Goal: Task Accomplishment & Management: Manage account settings

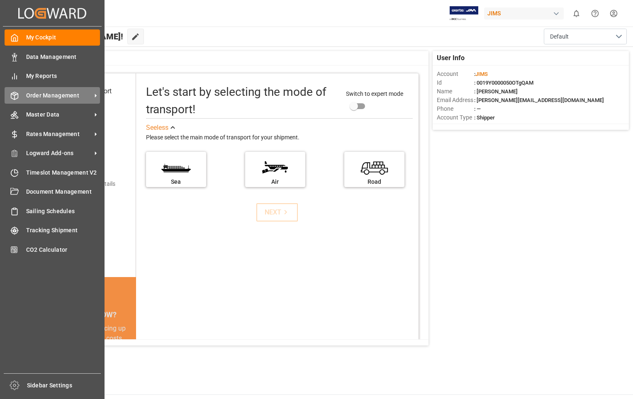
click at [42, 97] on span "Order Management" at bounding box center [59, 95] width 66 height 9
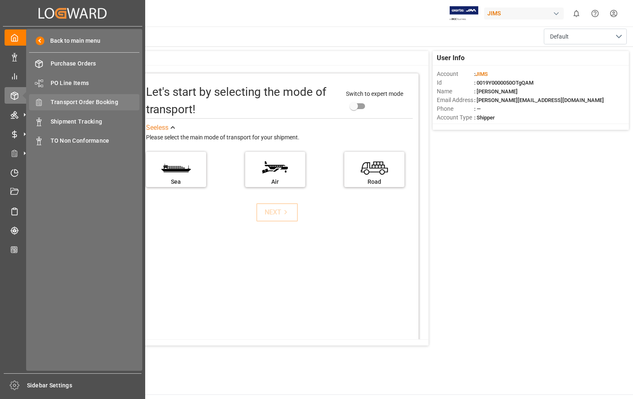
click at [105, 102] on span "Transport Order Booking" at bounding box center [95, 102] width 89 height 9
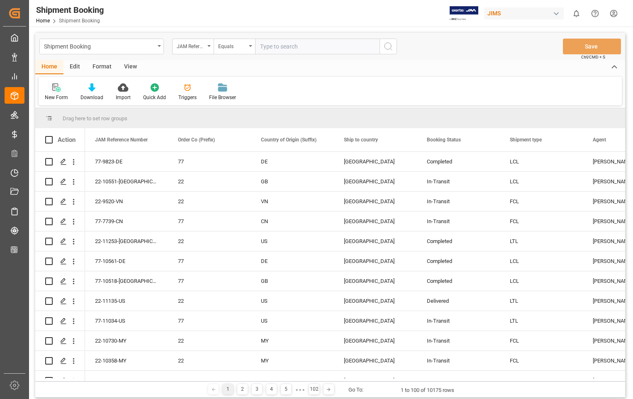
click at [59, 93] on div "New Form" at bounding box center [57, 92] width 36 height 18
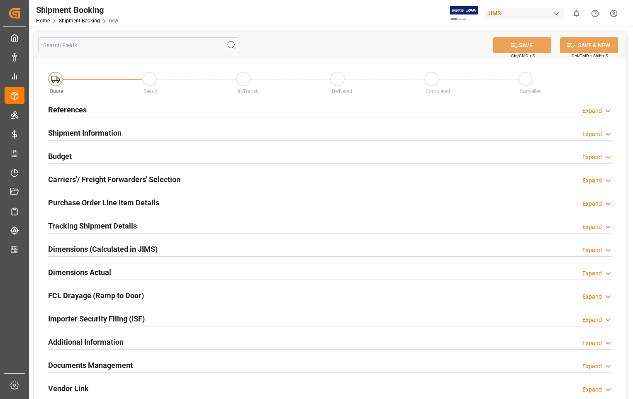
click at [68, 110] on h2 "References" at bounding box center [67, 109] width 39 height 11
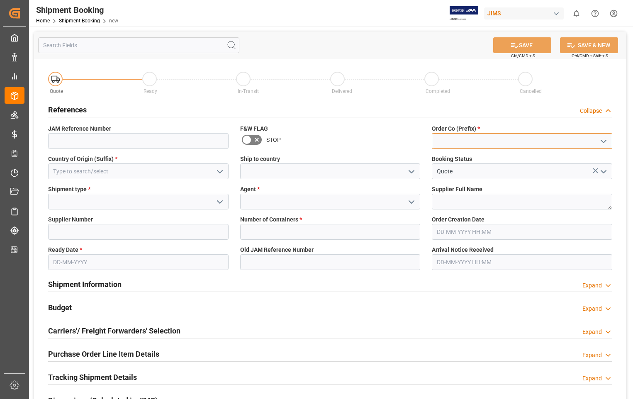
click at [474, 142] on input at bounding box center [522, 141] width 180 height 16
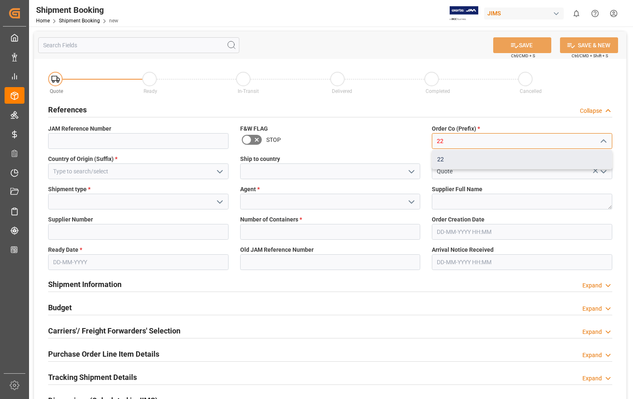
click at [462, 162] on div "22" at bounding box center [522, 159] width 180 height 19
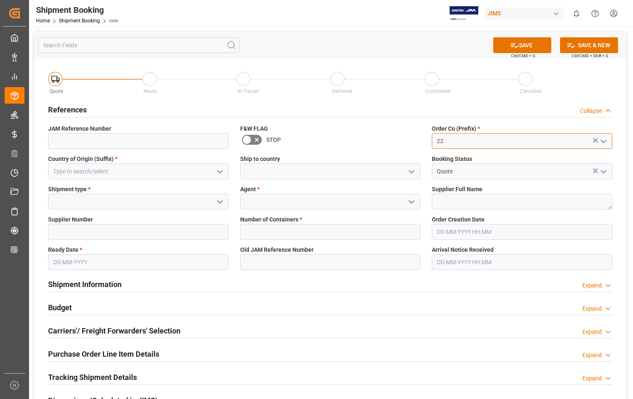
type input "22"
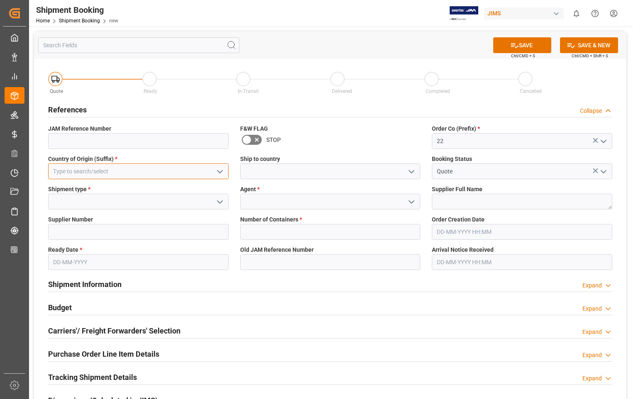
click at [134, 173] on input at bounding box center [138, 171] width 180 height 16
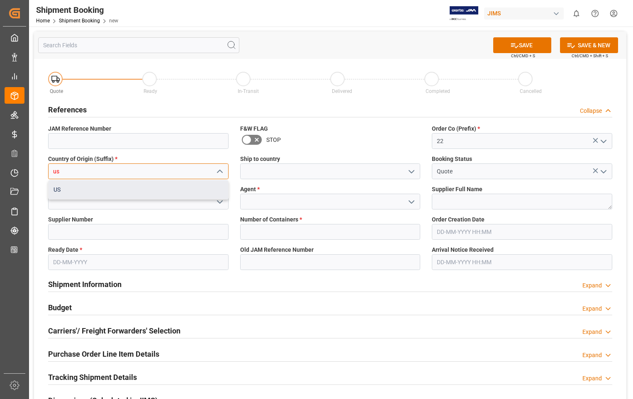
click at [59, 190] on div "US" at bounding box center [139, 189] width 180 height 19
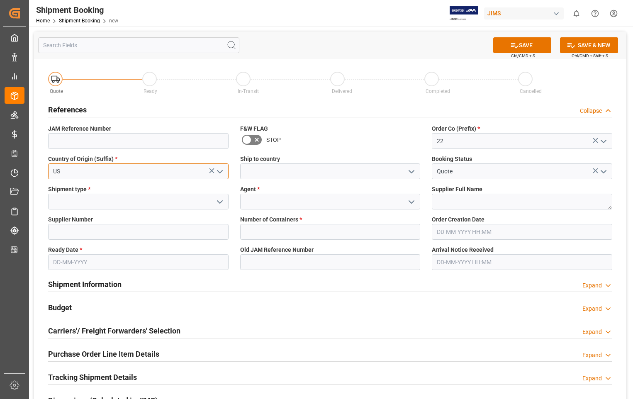
type input "US"
click at [303, 172] on input at bounding box center [330, 171] width 180 height 16
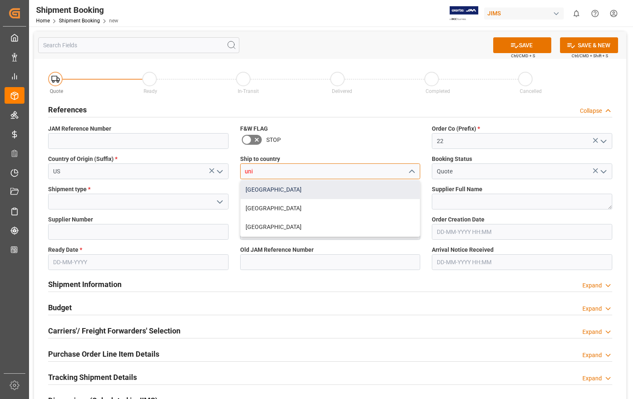
click at [258, 190] on div "[GEOGRAPHIC_DATA]" at bounding box center [331, 189] width 180 height 19
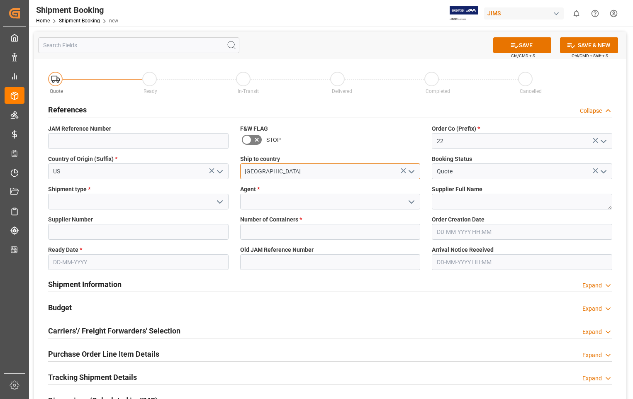
type input "[GEOGRAPHIC_DATA]"
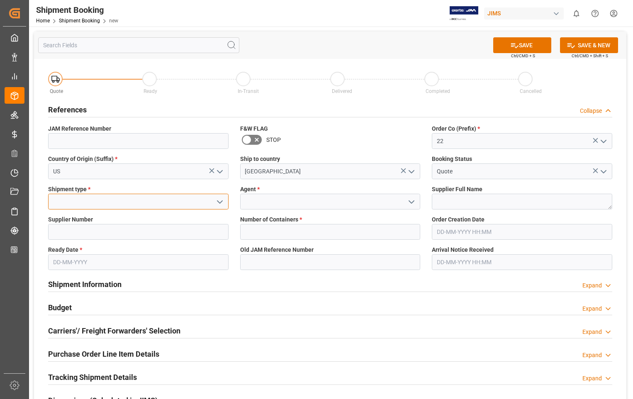
click at [127, 197] on input at bounding box center [138, 202] width 180 height 16
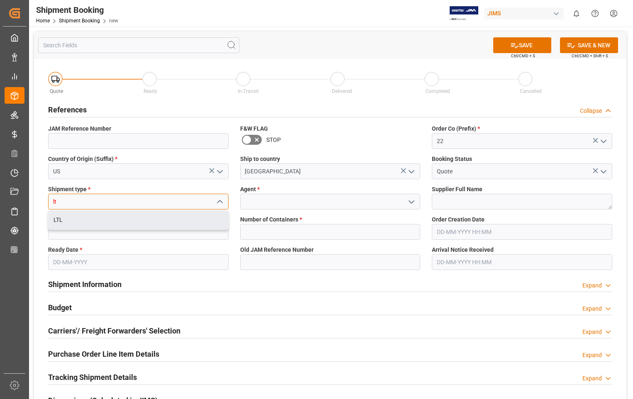
type input "lt"
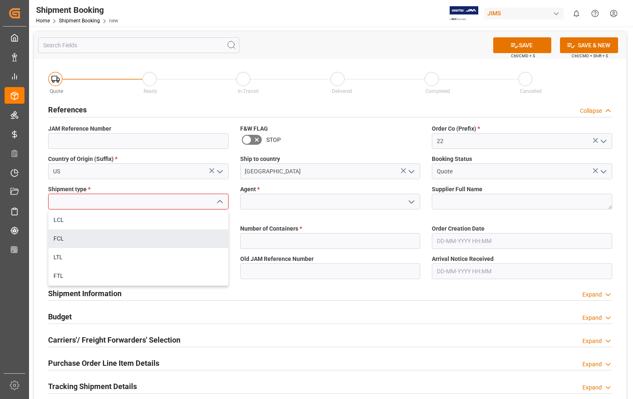
drag, startPoint x: 58, startPoint y: 229, endPoint x: 59, endPoint y: 225, distance: 4.2
click at [58, 227] on div "Quote Ready In-Transit Delivered Completed Cancelled References Collapse JAM Re…" at bounding box center [330, 314] width 592 height 510
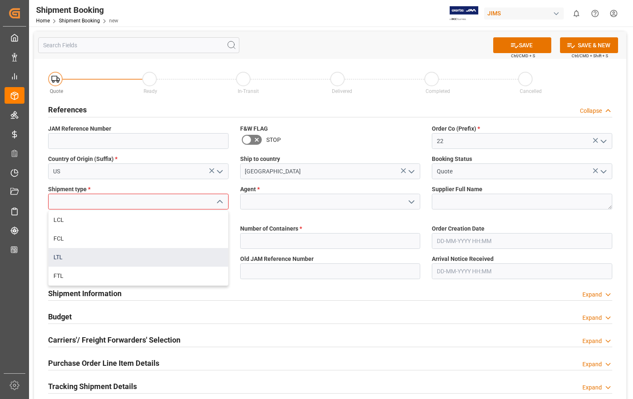
click at [63, 257] on div "LTL" at bounding box center [139, 257] width 180 height 19
type input "LTL"
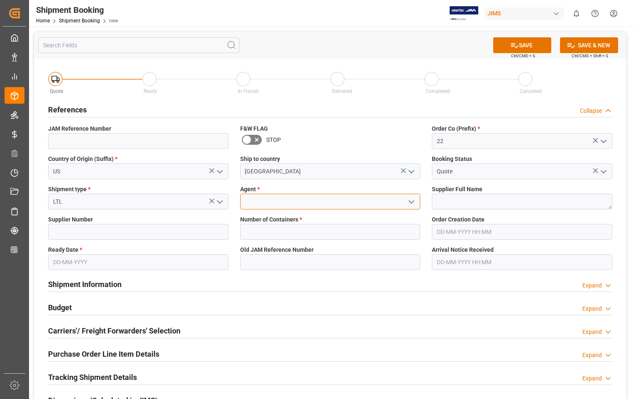
click at [300, 204] on input at bounding box center [330, 202] width 180 height 16
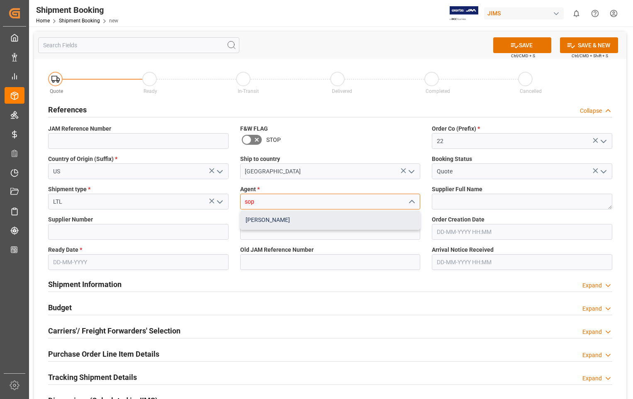
click at [271, 223] on div "[PERSON_NAME]" at bounding box center [331, 220] width 180 height 19
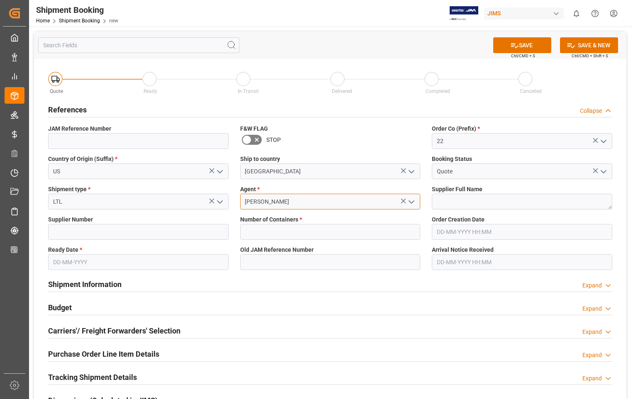
type input "[PERSON_NAME]"
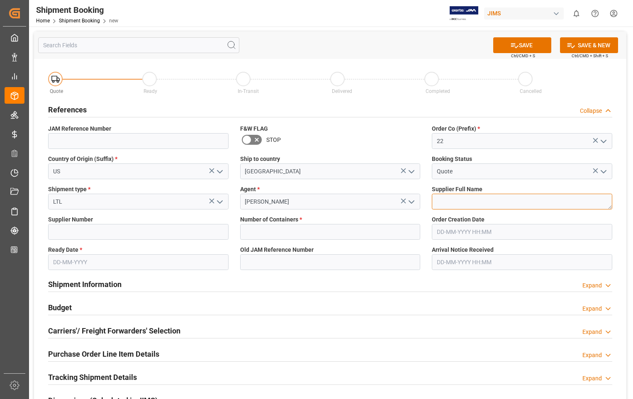
click at [441, 200] on textarea at bounding box center [522, 202] width 180 height 16
paste textarea "Loud Technologies Inc"
type textarea "Loud Technologies Inc"
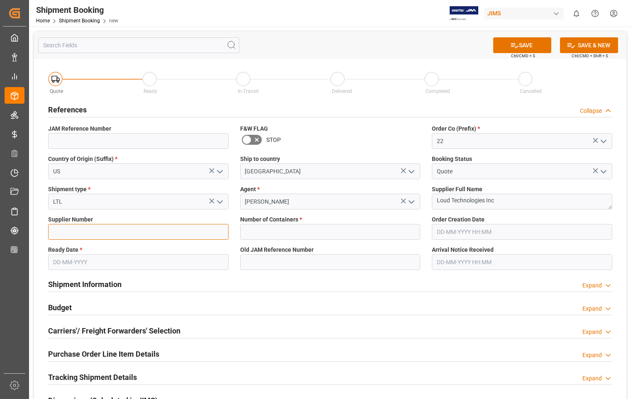
click at [63, 232] on input at bounding box center [138, 232] width 180 height 16
drag, startPoint x: 85, startPoint y: 234, endPoint x: 46, endPoint y: 229, distance: 39.3
click at [46, 229] on div "Supplier Number 404539" at bounding box center [138, 227] width 192 height 30
paste input "543498"
type input "543498"
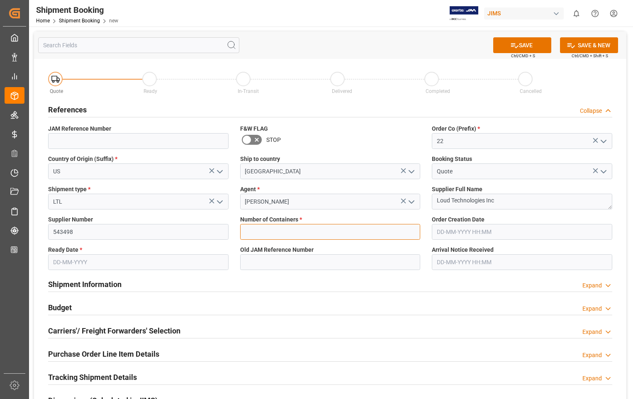
click at [276, 234] on input "text" at bounding box center [330, 232] width 180 height 16
type input "0"
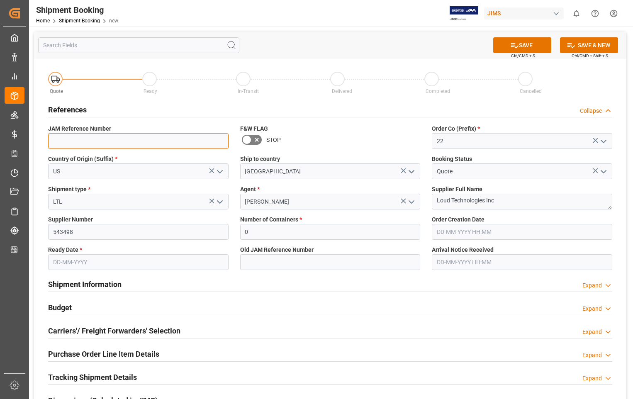
type input "22-11334-US"
type input "06-10-2025 13:41"
type input "06-10-2025"
type input "06-10-2025 00:00"
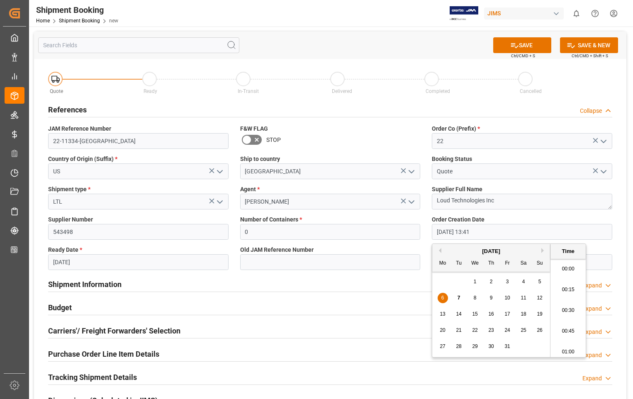
scroll to position [1082, 0]
click at [496, 233] on input "06-10-2025 13:41" at bounding box center [522, 232] width 180 height 16
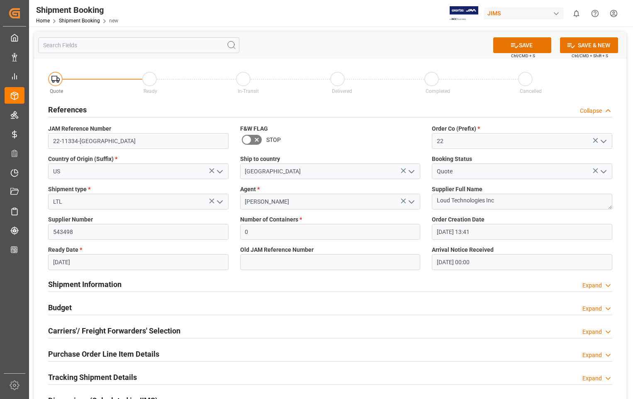
click at [487, 224] on div "Order Creation Date 06-10-2025 13:41" at bounding box center [522, 227] width 192 height 30
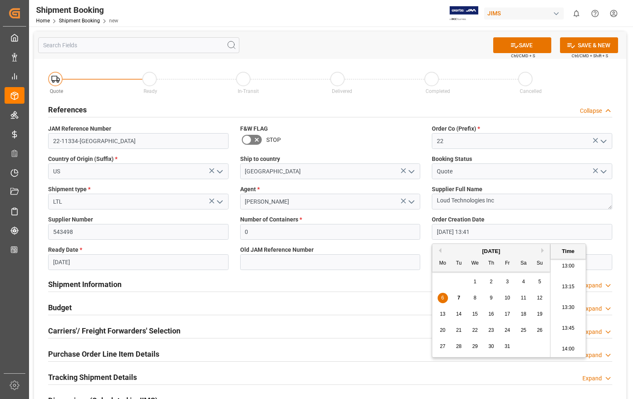
drag, startPoint x: 486, startPoint y: 231, endPoint x: 438, endPoint y: 235, distance: 48.3
click at [438, 235] on input "06-10-2025 13:41" at bounding box center [522, 232] width 180 height 16
type input "21-08-2025 00:00"
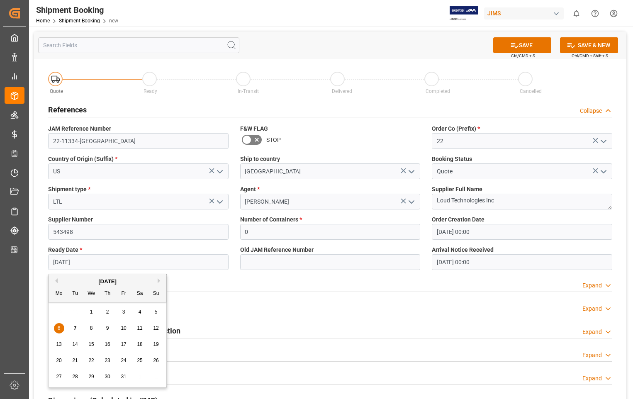
click at [109, 263] on input "06-10-2025" at bounding box center [138, 262] width 180 height 16
click at [74, 329] on span "7" at bounding box center [75, 328] width 3 height 6
type input "07-10-2025"
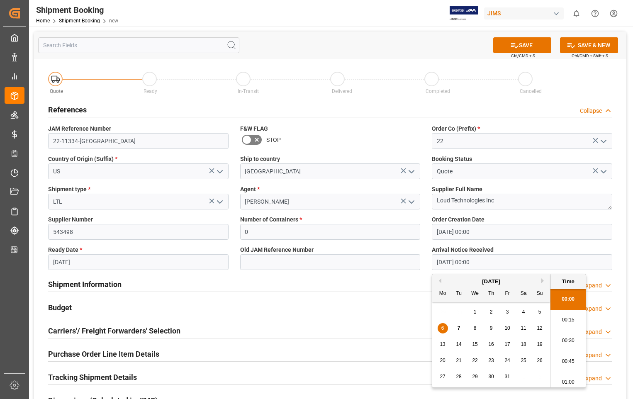
click at [489, 258] on input "06-10-2025 00:00" at bounding box center [522, 262] width 180 height 16
click at [492, 329] on span "9" at bounding box center [491, 328] width 3 height 6
type input "09-10-2025 00:00"
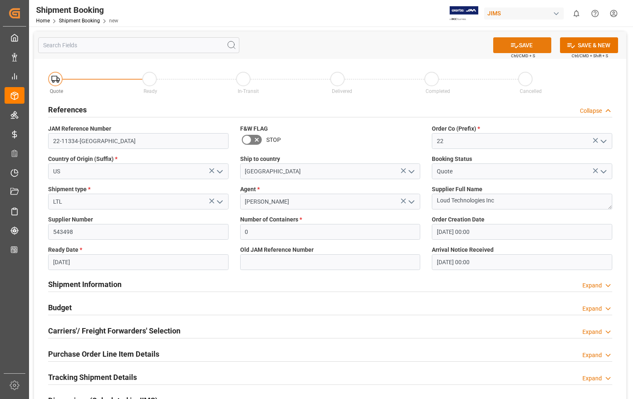
click at [524, 48] on button "SAVE" at bounding box center [522, 45] width 58 height 16
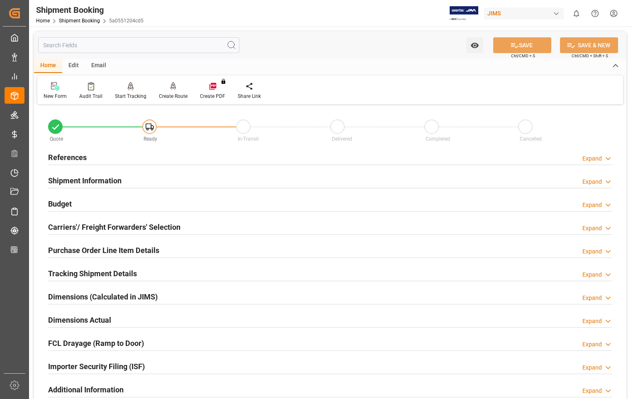
click at [83, 223] on h2 "Carriers'/ Freight Forwarders' Selection" at bounding box center [114, 227] width 132 height 11
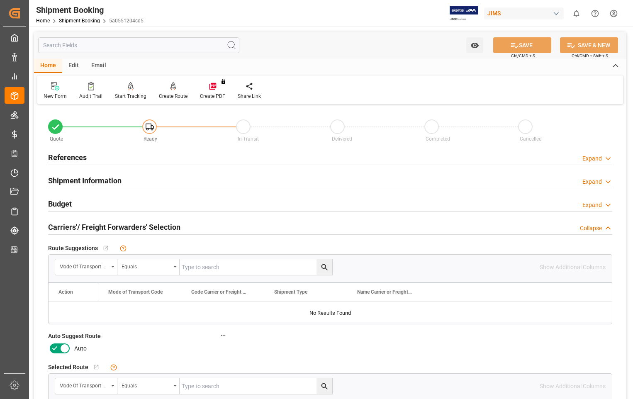
click at [65, 344] on icon at bounding box center [65, 349] width 10 height 10
click at [0, 0] on input "checkbox" at bounding box center [0, 0] width 0 height 0
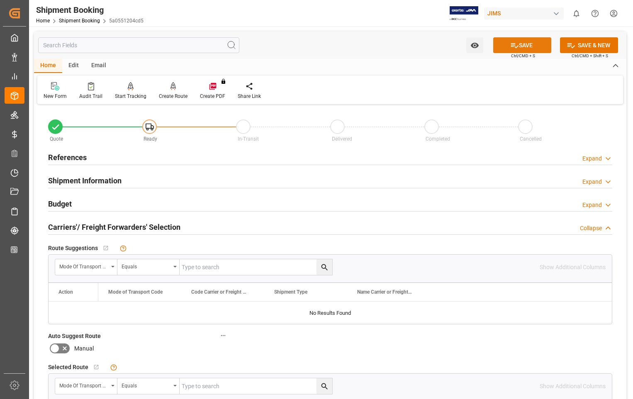
click at [529, 48] on button "SAVE" at bounding box center [522, 45] width 58 height 16
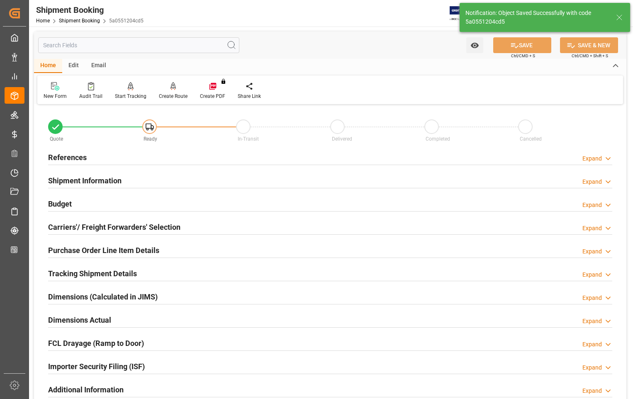
type input "Ready"
click at [69, 158] on h2 "References" at bounding box center [67, 157] width 39 height 11
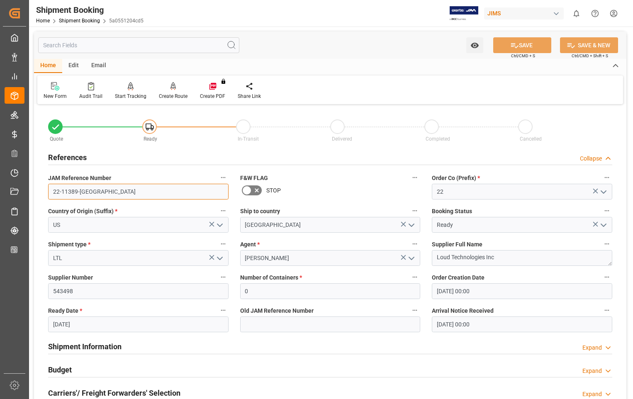
drag, startPoint x: 88, startPoint y: 191, endPoint x: 48, endPoint y: 190, distance: 40.7
click at [48, 190] on div "JAM Reference Number 22-11389-US" at bounding box center [138, 185] width 192 height 33
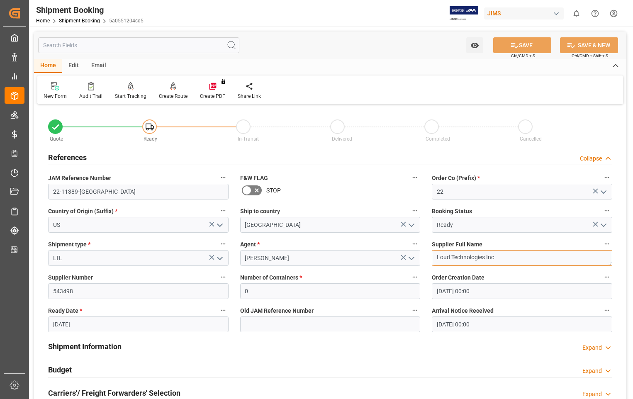
drag, startPoint x: 499, startPoint y: 257, endPoint x: 405, endPoint y: 256, distance: 93.4
click at [405, 256] on div "Quote Ready In-Transit Delivered Completed Cancelled References Collapse JAM Re…" at bounding box center [330, 365] width 592 height 516
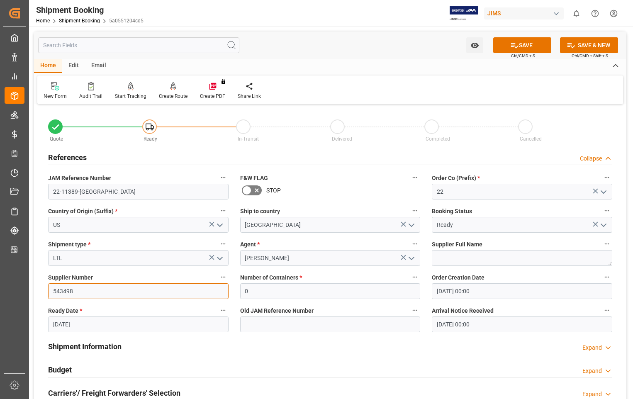
drag, startPoint x: 172, startPoint y: 290, endPoint x: 42, endPoint y: 290, distance: 129.9
click at [42, 290] on div "Quote Ready In-Transit Delivered Completed Cancelled References Collapse JAM Re…" at bounding box center [330, 365] width 592 height 516
type input "404679"
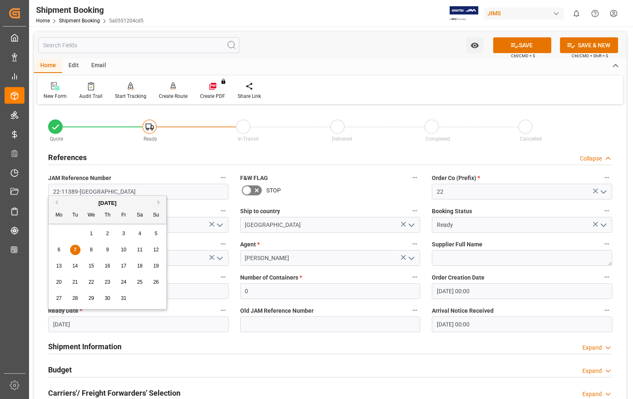
click at [93, 324] on input "07-10-2025" at bounding box center [138, 325] width 180 height 16
click at [59, 250] on span "6" at bounding box center [59, 250] width 3 height 6
type input "06-10-2025"
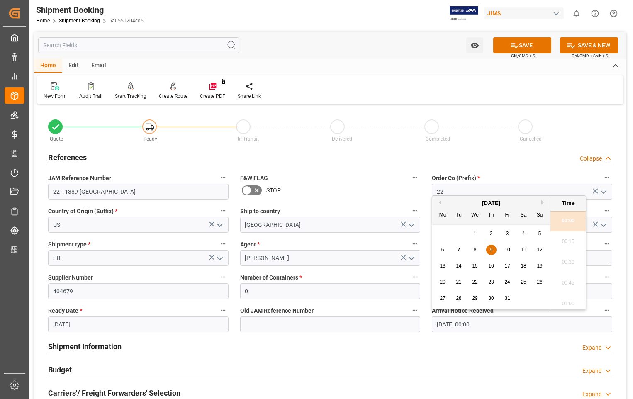
click at [497, 322] on input "09-10-2025 00:00" at bounding box center [522, 325] width 180 height 16
click at [472, 248] on div "8" at bounding box center [475, 250] width 10 height 10
type input "08-10-2025 00:00"
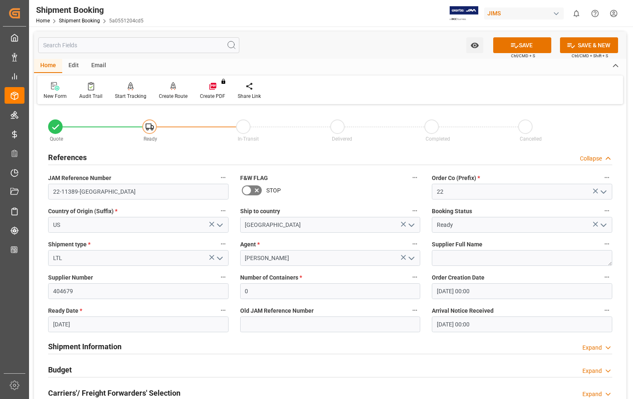
click at [341, 244] on label "Agent *" at bounding box center [330, 245] width 180 height 12
click at [410, 244] on button "Agent *" at bounding box center [415, 244] width 11 height 11
click at [466, 256] on div at bounding box center [316, 199] width 633 height 399
click at [458, 259] on textarea "Loud Technologies Inc" at bounding box center [522, 258] width 180 height 16
paste textarea "Shure Incorporated"
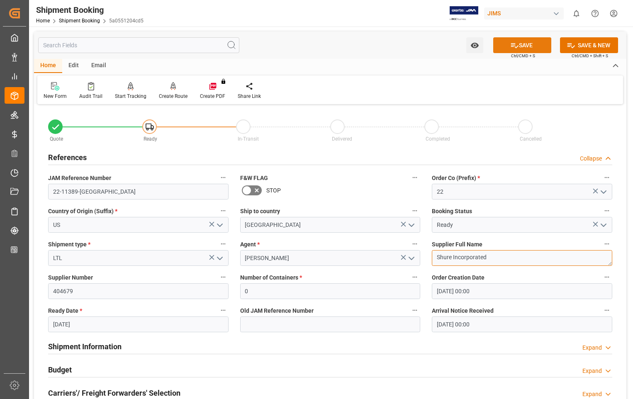
type textarea "Shure Incorporated"
click at [524, 45] on button "SAVE" at bounding box center [522, 45] width 58 height 16
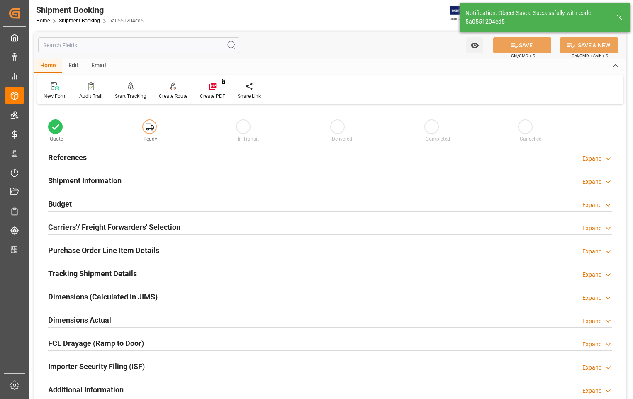
click at [90, 227] on h2 "Carriers'/ Freight Forwarders' Selection" at bounding box center [114, 227] width 132 height 11
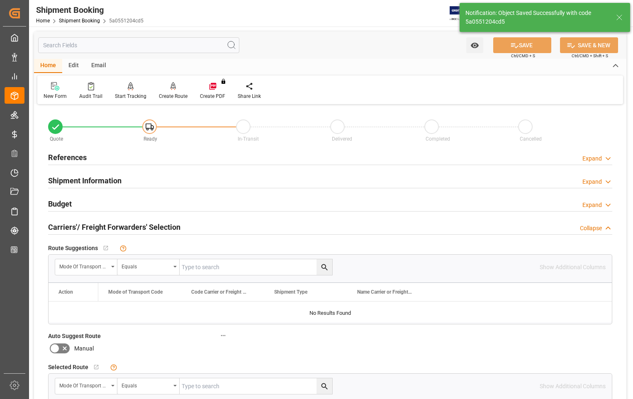
click at [90, 227] on h2 "Carriers'/ Freight Forwarders' Selection" at bounding box center [114, 227] width 132 height 11
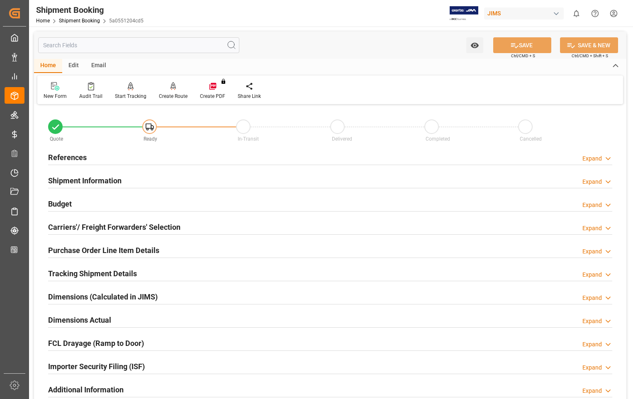
click at [68, 156] on h2 "References" at bounding box center [67, 157] width 39 height 11
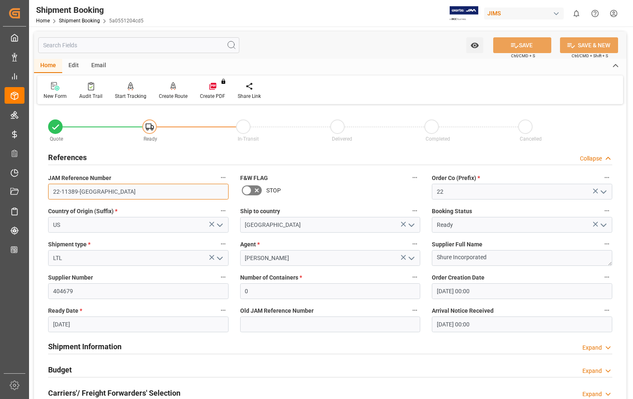
drag, startPoint x: 85, startPoint y: 192, endPoint x: 41, endPoint y: 190, distance: 44.0
click at [41, 190] on div "Quote Ready In-Transit Delivered Completed Cancelled References Collapse JAM Re…" at bounding box center [330, 365] width 592 height 516
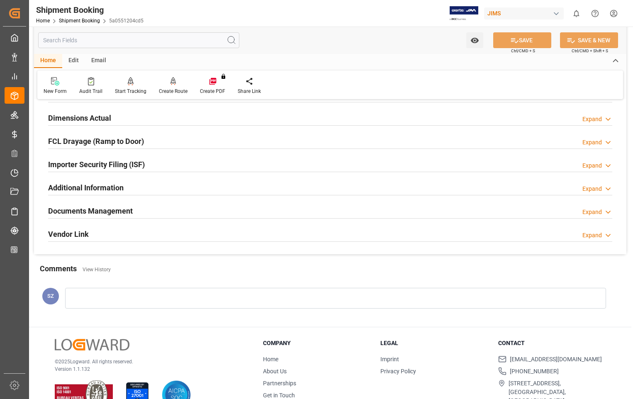
scroll to position [373, 0]
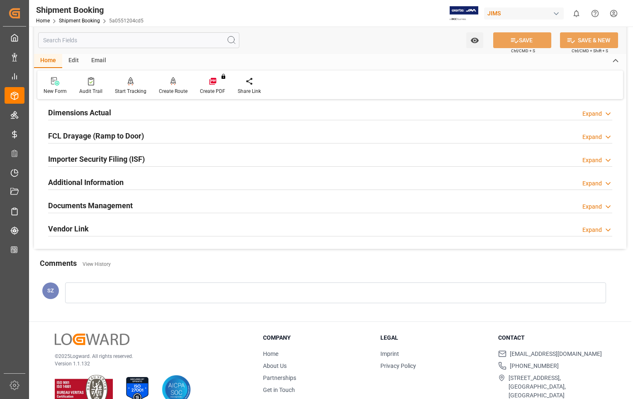
click at [119, 201] on h2 "Documents Management" at bounding box center [90, 205] width 85 height 11
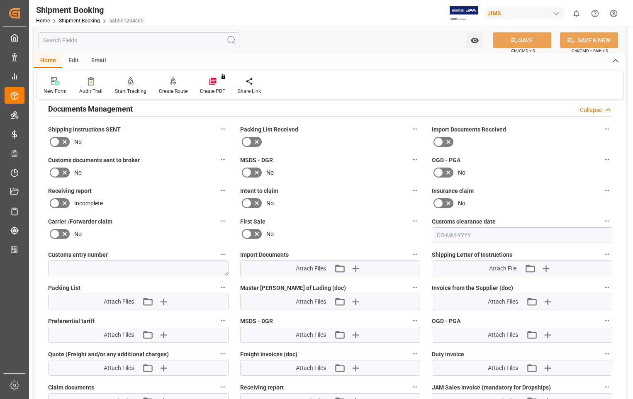
scroll to position [539, 0]
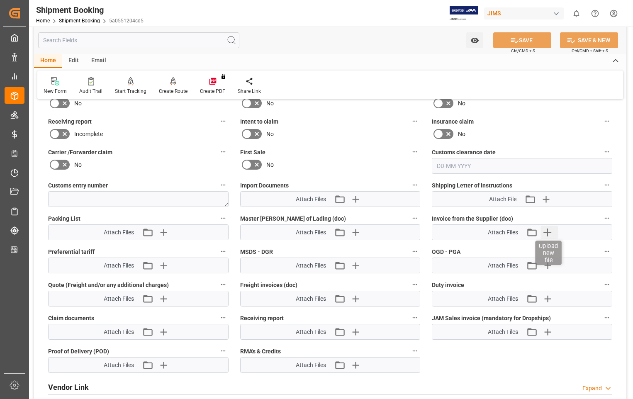
click at [546, 232] on icon "button" at bounding box center [548, 233] width 8 height 8
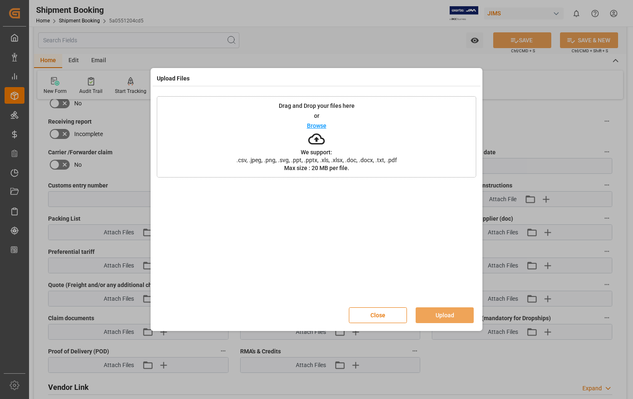
click at [309, 127] on p "Browse" at bounding box center [317, 126] width 20 height 6
click at [442, 317] on button "Upload" at bounding box center [445, 315] width 58 height 16
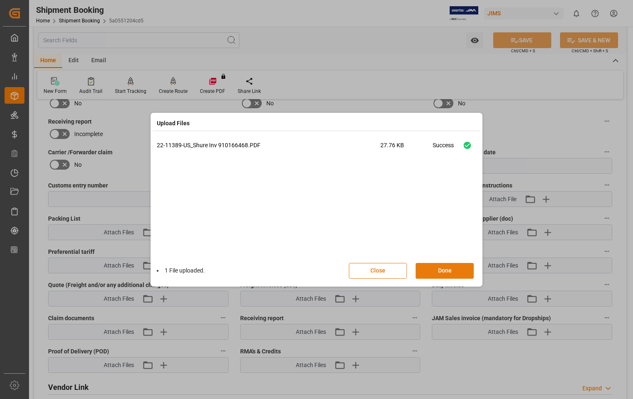
click at [442, 267] on button "Done" at bounding box center [445, 271] width 58 height 16
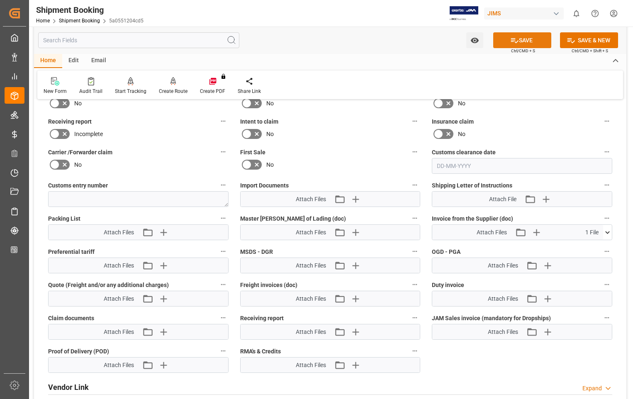
click at [525, 43] on button "SAVE" at bounding box center [522, 40] width 58 height 16
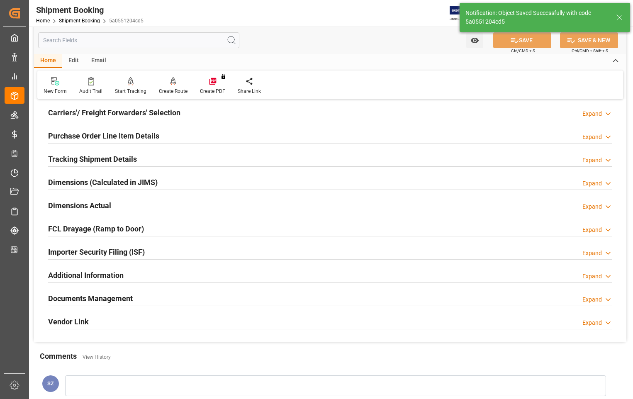
scroll to position [99, 0]
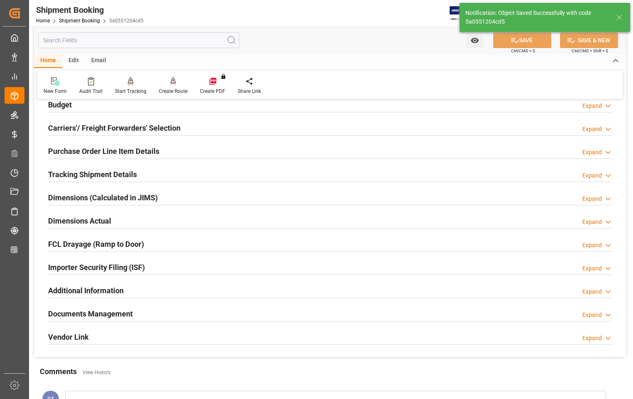
click at [90, 221] on h2 "Dimensions Actual" at bounding box center [79, 220] width 63 height 11
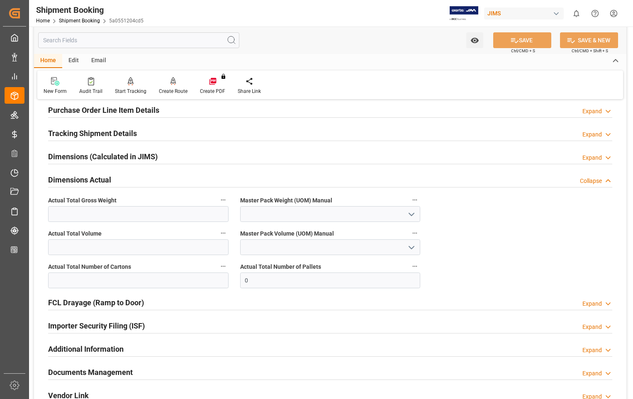
scroll to position [141, 0]
click at [156, 211] on input "text" at bounding box center [138, 214] width 180 height 16
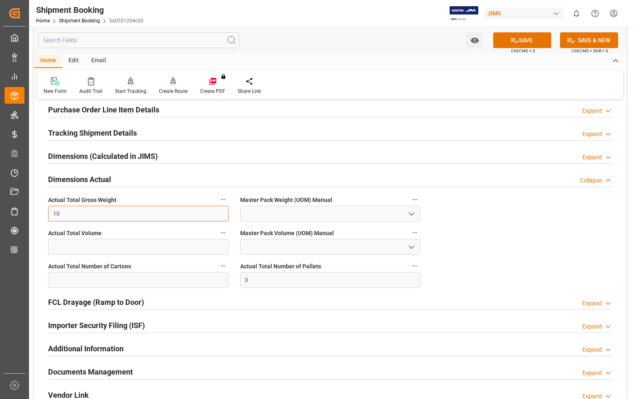
type input "10"
click at [415, 215] on icon "open menu" at bounding box center [412, 214] width 10 height 10
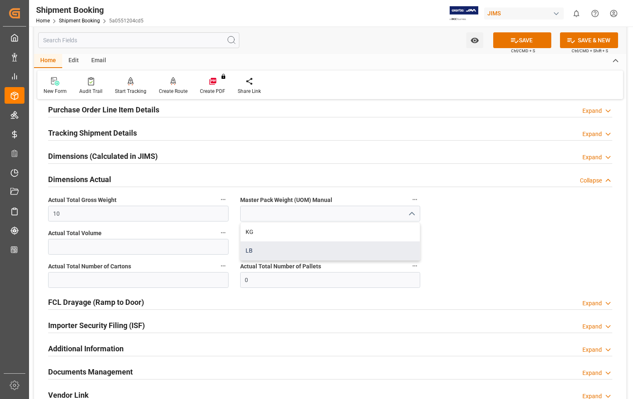
click at [251, 250] on div "LB" at bounding box center [331, 250] width 180 height 19
type input "LB"
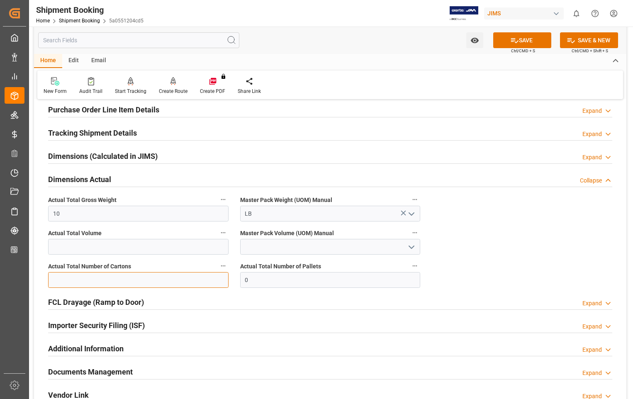
click at [190, 283] on input "text" at bounding box center [138, 280] width 180 height 16
type input "1"
click at [529, 42] on button "SAVE" at bounding box center [522, 40] width 58 height 16
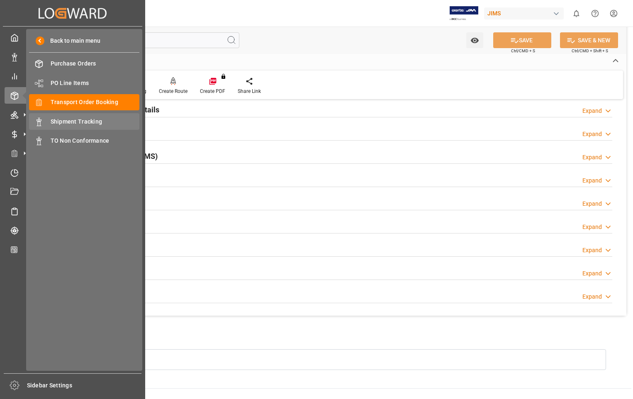
click at [90, 119] on span "Shipment Tracking" at bounding box center [95, 121] width 89 height 9
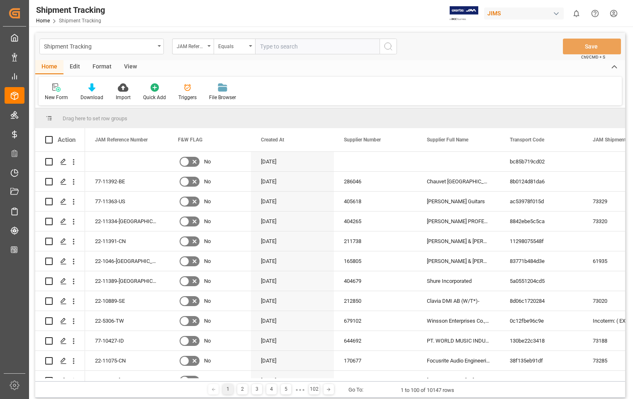
click at [292, 46] on input "text" at bounding box center [317, 47] width 124 height 16
type input "22-11389-US"
click at [387, 42] on icon "search button" at bounding box center [388, 46] width 10 height 10
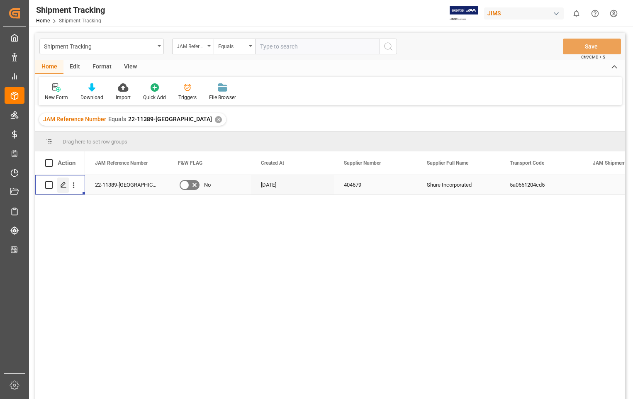
click at [62, 183] on icon "Press SPACE to select this row." at bounding box center [63, 185] width 7 height 7
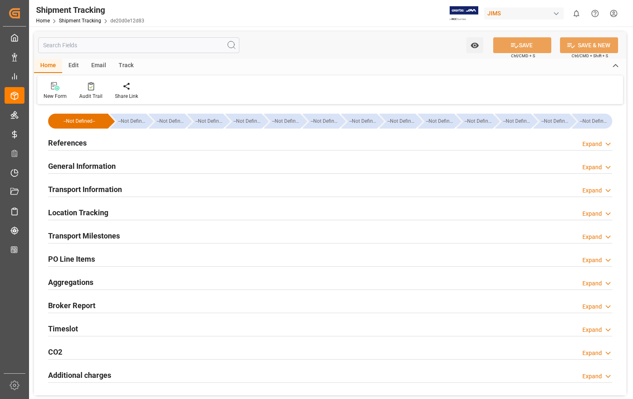
type input "07-10-2025"
click at [66, 144] on h2 "References" at bounding box center [67, 142] width 39 height 11
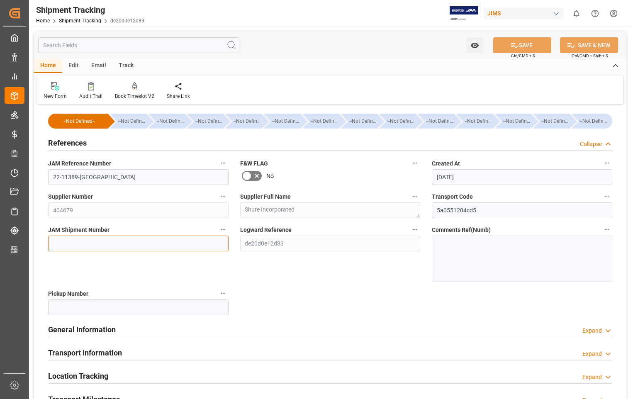
click at [148, 241] on input at bounding box center [138, 244] width 180 height 16
paste input "73330"
type input "73330"
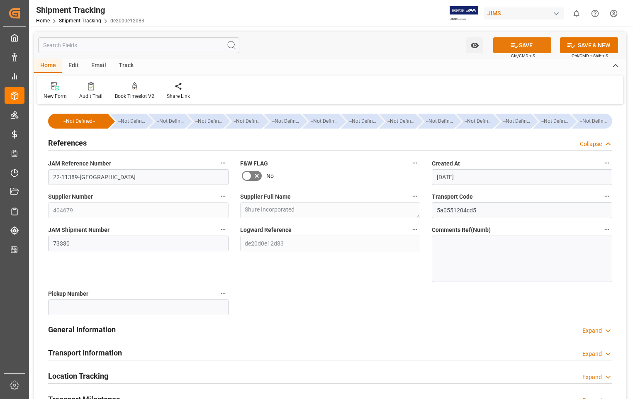
click at [529, 43] on button "SAVE" at bounding box center [522, 45] width 58 height 16
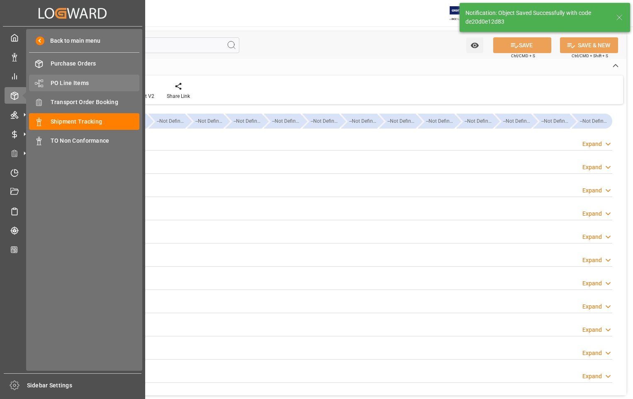
click at [80, 83] on span "PO Line Items" at bounding box center [95, 83] width 89 height 9
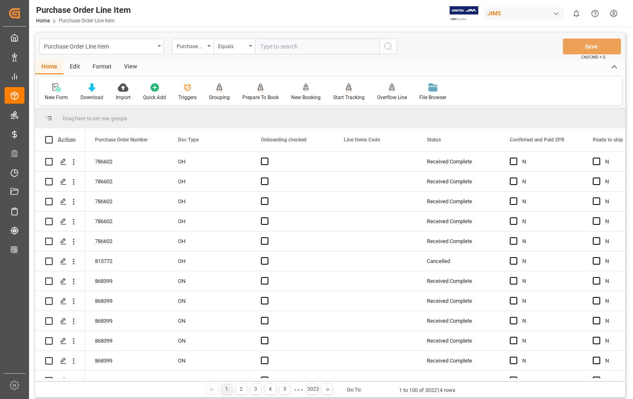
click at [312, 44] on input "text" at bounding box center [317, 47] width 124 height 16
click at [308, 49] on input "text" at bounding box center [317, 47] width 124 height 16
type input "863676"
click at [387, 46] on icon "search button" at bounding box center [388, 46] width 10 height 10
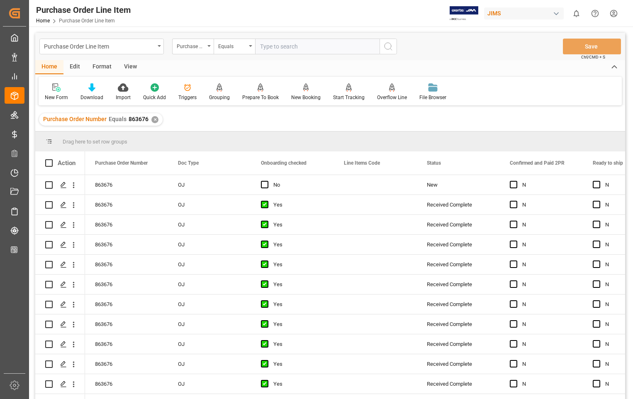
click at [129, 67] on div "View" at bounding box center [130, 67] width 25 height 14
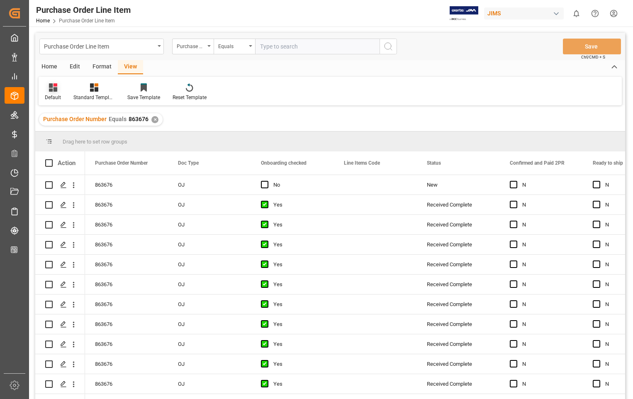
click at [53, 95] on div "Default" at bounding box center [53, 97] width 16 height 7
click at [61, 134] on div "Sophia setting." at bounding box center [85, 134] width 73 height 9
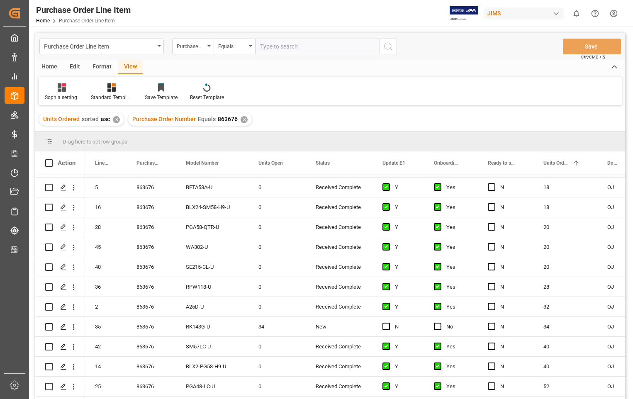
scroll to position [664, 0]
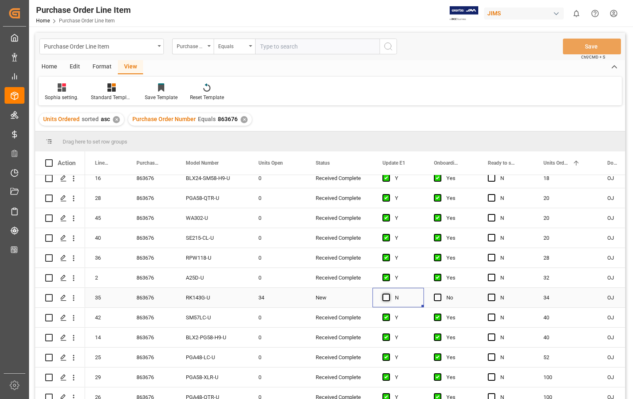
click at [383, 297] on span "Press SPACE to select this row." at bounding box center [386, 297] width 7 height 7
click at [389, 294] on input "Press SPACE to select this row." at bounding box center [389, 294] width 0 height 0
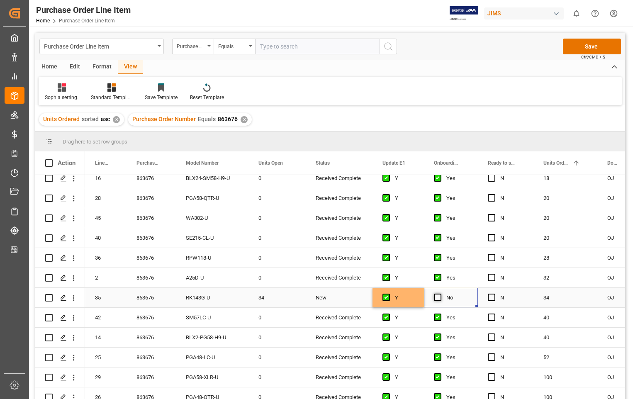
click at [437, 296] on span "Press SPACE to select this row." at bounding box center [437, 297] width 7 height 7
click at [440, 294] on input "Press SPACE to select this row." at bounding box center [440, 294] width 0 height 0
click at [595, 44] on button "Save" at bounding box center [592, 47] width 58 height 16
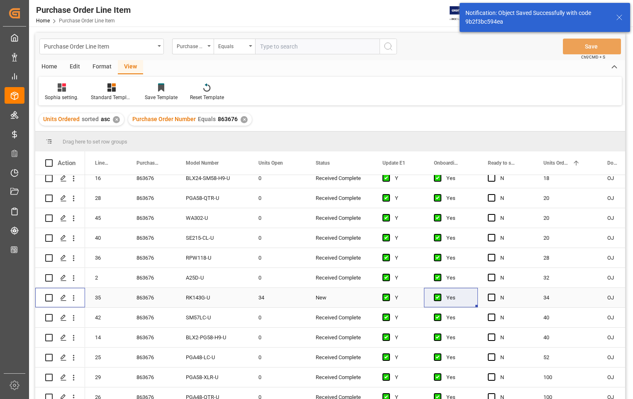
click at [47, 298] on input "Press Space to toggle row selection (unchecked)" at bounding box center [48, 297] width 7 height 7
checkbox input "true"
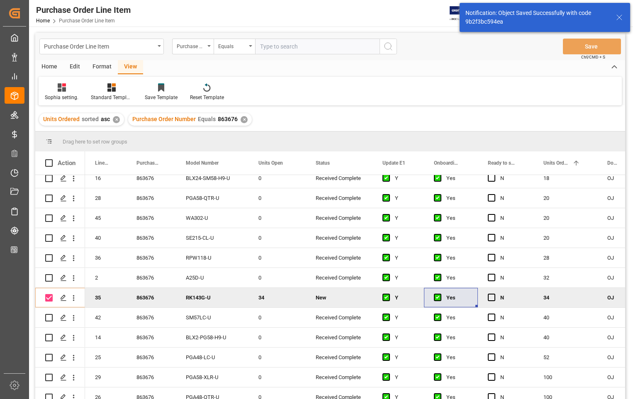
click at [54, 68] on div "Home" at bounding box center [49, 67] width 28 height 14
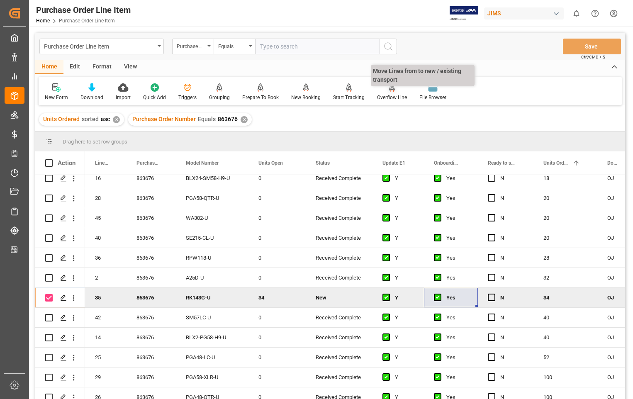
click at [389, 90] on icon at bounding box center [392, 86] width 6 height 7
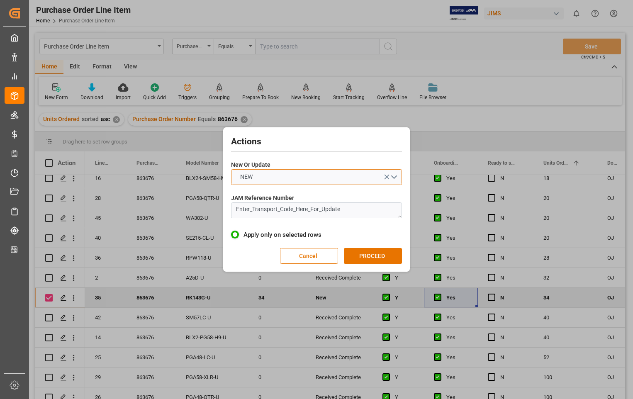
click at [394, 176] on button "NEW" at bounding box center [316, 177] width 171 height 16
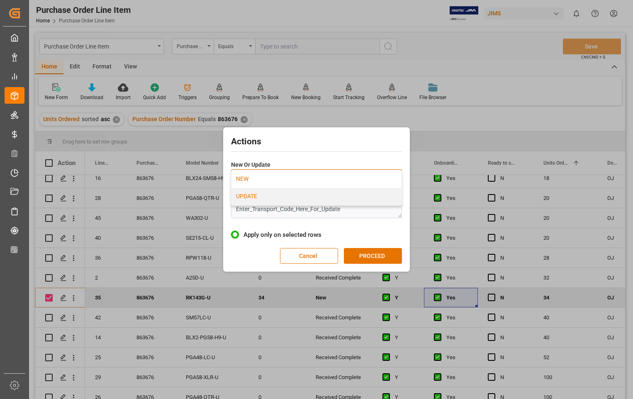
click at [261, 196] on div "UPDATE" at bounding box center [317, 196] width 170 height 17
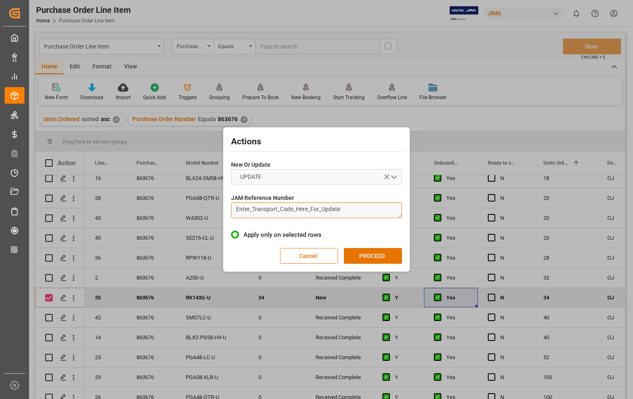
drag, startPoint x: 356, startPoint y: 211, endPoint x: 220, endPoint y: 204, distance: 135.9
click at [220, 204] on div "Actions New Or Update UPDATE JAM Reference Number Enter_Transport_Code_Here_For…" at bounding box center [316, 199] width 633 height 399
paste textarea "22-11389-[GEOGRAPHIC_DATA]"
type textarea "22-11389-[GEOGRAPHIC_DATA]"
click at [372, 255] on button "PROCEED" at bounding box center [373, 256] width 58 height 16
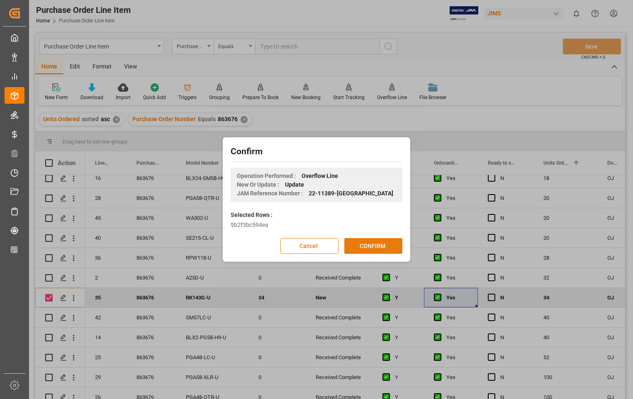
click at [368, 244] on button "CONFIRM" at bounding box center [373, 246] width 58 height 16
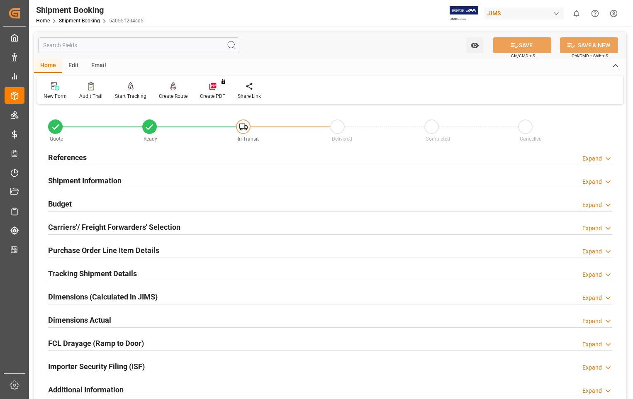
click at [175, 94] on div "Create Route" at bounding box center [173, 96] width 29 height 7
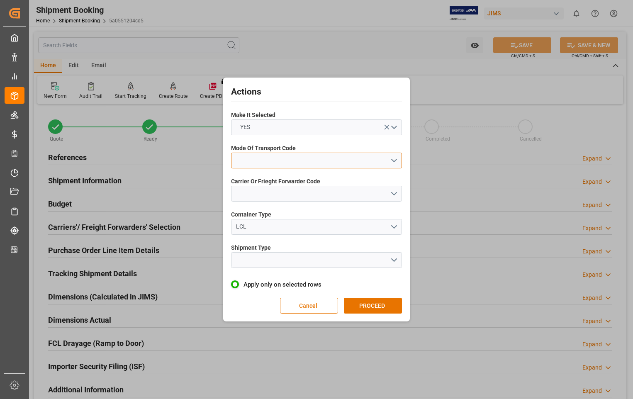
click at [393, 161] on button "open menu" at bounding box center [316, 161] width 171 height 16
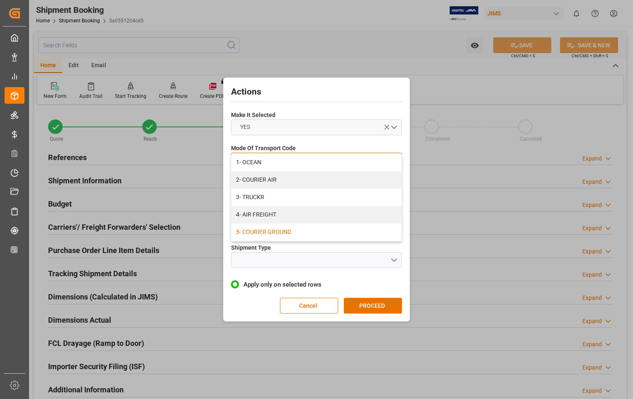
click at [276, 231] on div "5- COURIER GROUND" at bounding box center [317, 232] width 170 height 17
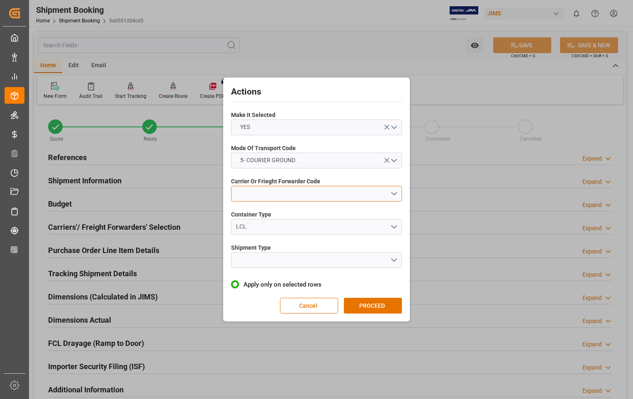
click at [395, 193] on button "open menu" at bounding box center [316, 194] width 171 height 16
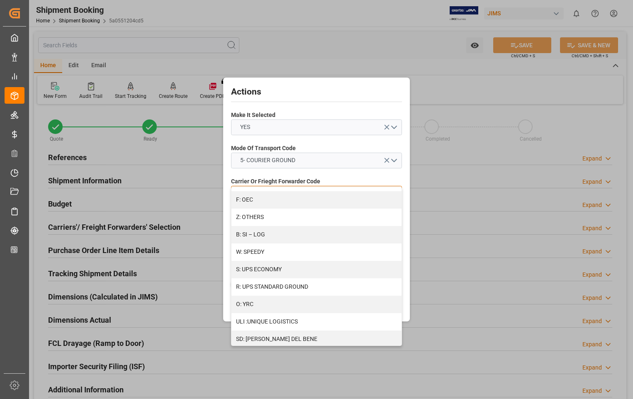
scroll to position [468, 0]
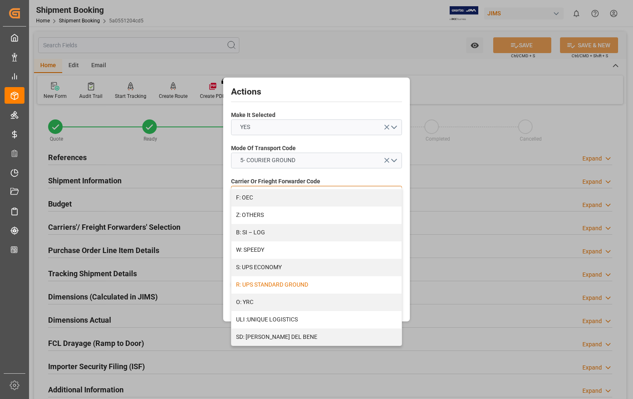
click at [310, 282] on div "R: UPS STANDARD GROUND" at bounding box center [317, 284] width 170 height 17
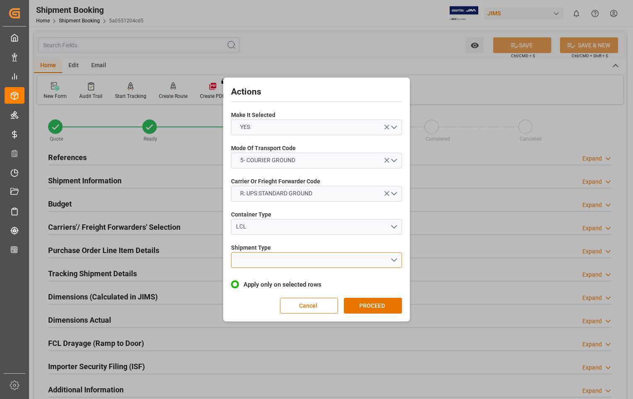
click at [395, 260] on button "open menu" at bounding box center [316, 260] width 171 height 16
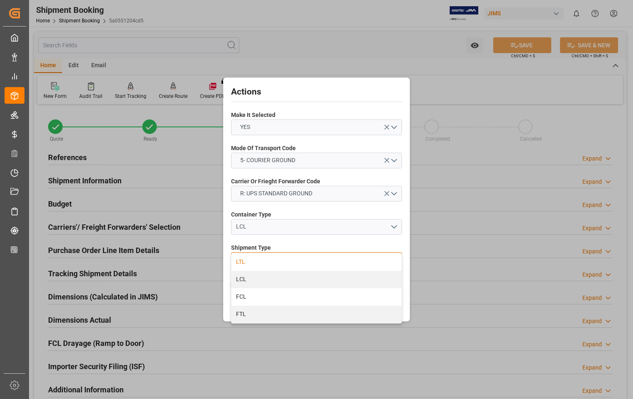
click at [257, 260] on div "LTL" at bounding box center [317, 262] width 170 height 17
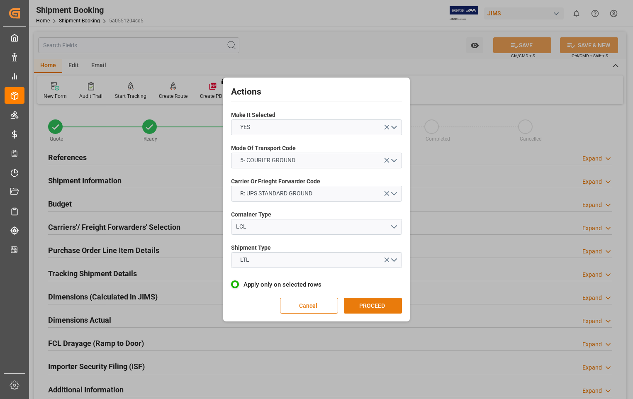
click at [368, 304] on button "PROCEED" at bounding box center [373, 306] width 58 height 16
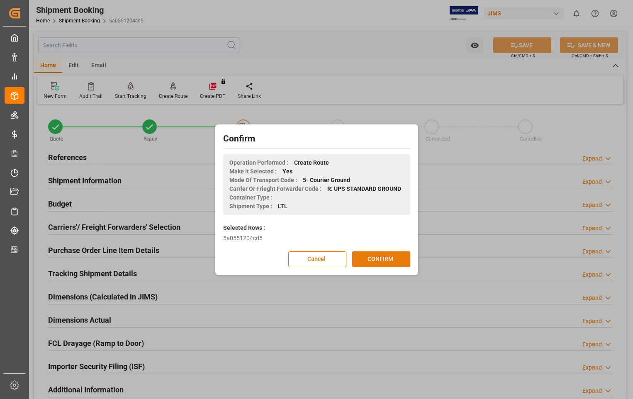
click at [381, 254] on button "CONFIRM" at bounding box center [381, 259] width 58 height 16
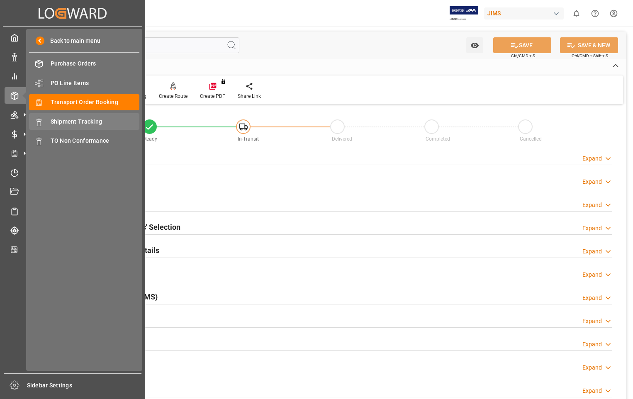
click at [83, 121] on span "Shipment Tracking" at bounding box center [95, 121] width 89 height 9
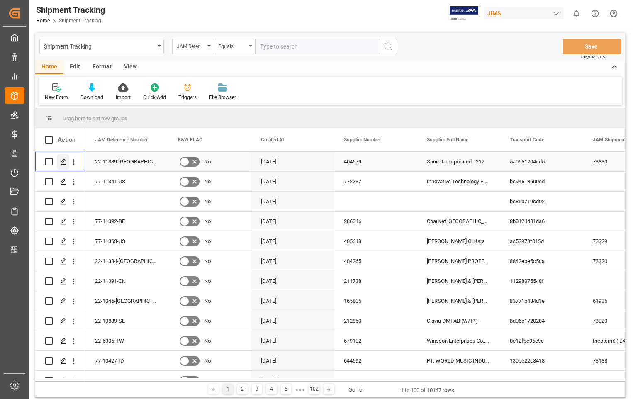
click at [63, 166] on div "Press SPACE to select this row." at bounding box center [63, 161] width 12 height 15
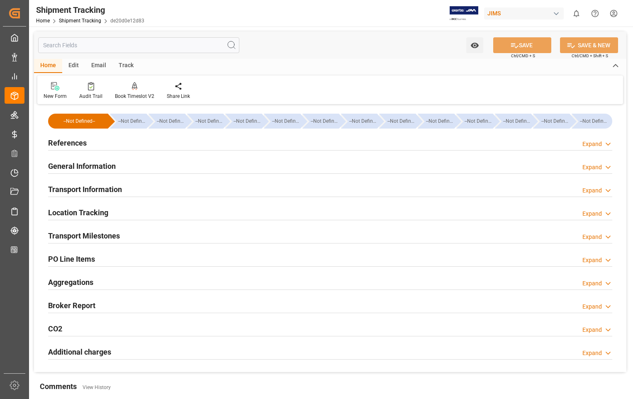
click at [97, 187] on h2 "Transport Information" at bounding box center [85, 189] width 74 height 11
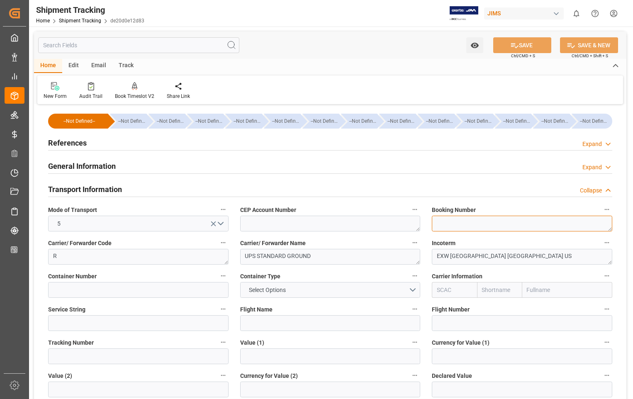
click at [476, 221] on textarea at bounding box center [522, 224] width 180 height 16
paste textarea "1Z6100650395013560"
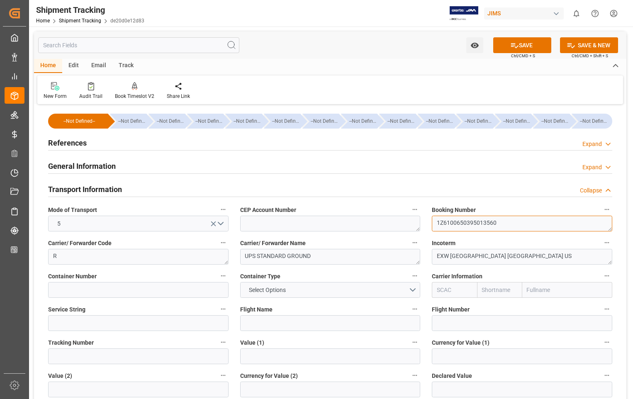
type textarea "1Z6100650395013560"
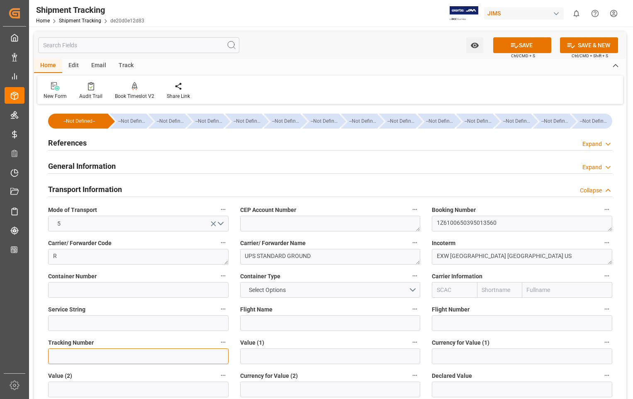
click at [96, 356] on input at bounding box center [138, 357] width 180 height 16
paste input "1Z6100650395013560"
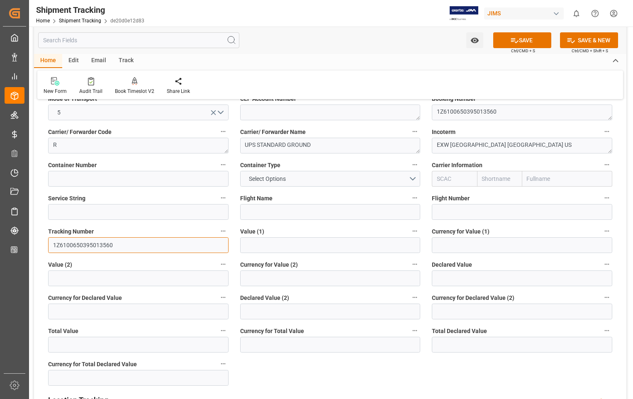
scroll to position [124, 0]
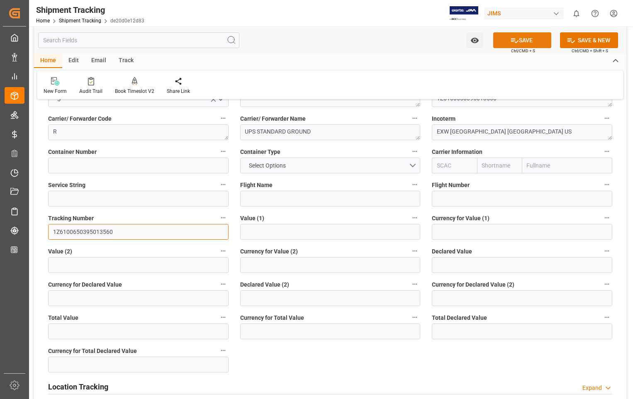
type input "1Z6100650395013560"
click at [534, 40] on button "SAVE" at bounding box center [522, 40] width 58 height 16
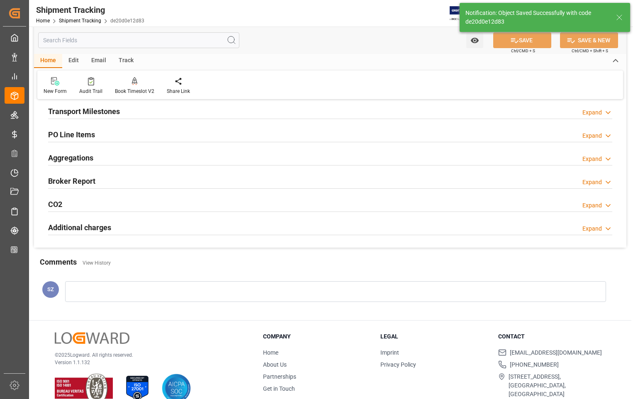
click at [86, 113] on h2 "Transport Milestones" at bounding box center [84, 111] width 72 height 11
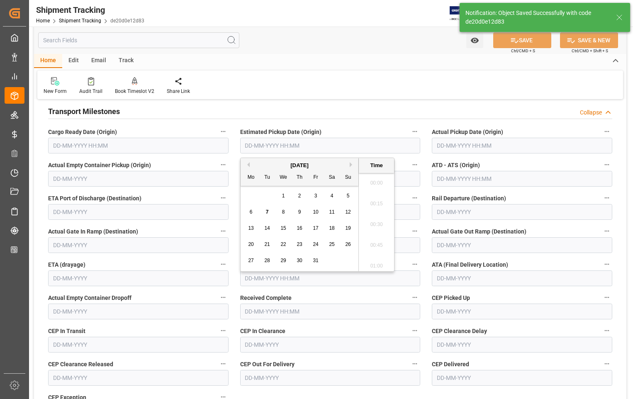
click at [321, 149] on input "text" at bounding box center [330, 146] width 180 height 16
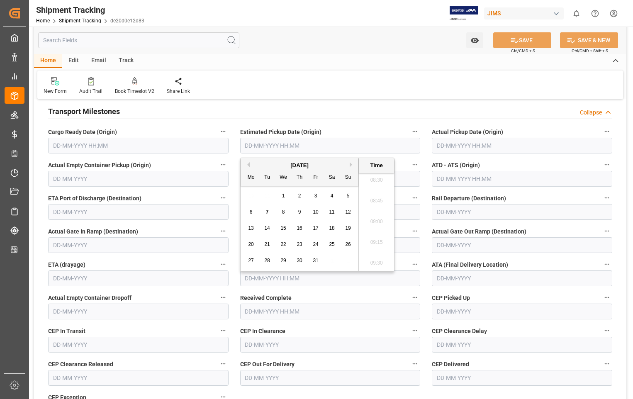
click at [250, 213] on span "6" at bounding box center [251, 212] width 3 height 6
type input "06-10-2025 00:00"
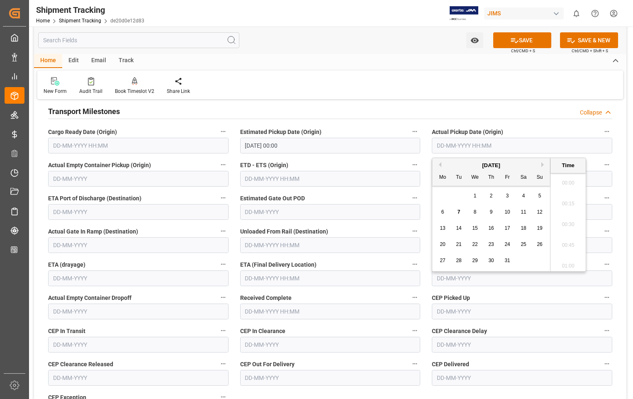
click at [533, 146] on input "text" at bounding box center [522, 146] width 180 height 16
click at [440, 212] on div "6" at bounding box center [443, 212] width 10 height 10
type input "06-10-2025 00:00"
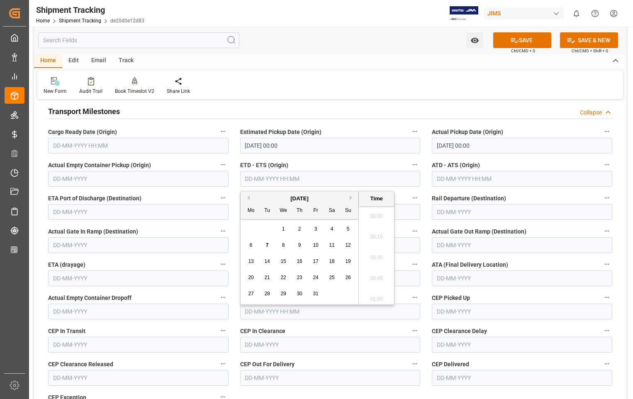
click at [302, 175] on input "text" at bounding box center [330, 179] width 180 height 16
click at [251, 246] on span "6" at bounding box center [251, 245] width 3 height 6
type input "06-10-2025 00:00"
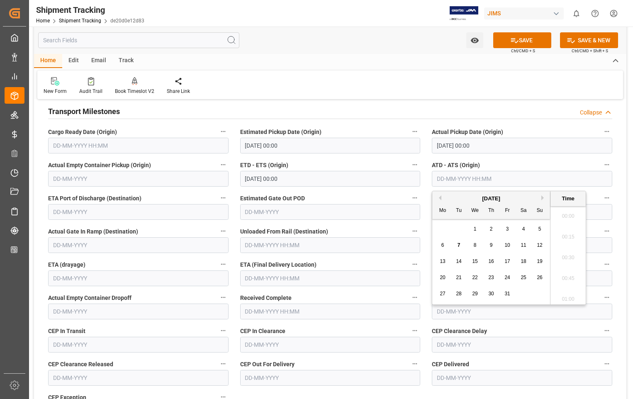
click at [527, 181] on input "text" at bounding box center [522, 179] width 180 height 16
click at [441, 245] on span "6" at bounding box center [442, 245] width 3 height 6
type input "06-10-2025 00:00"
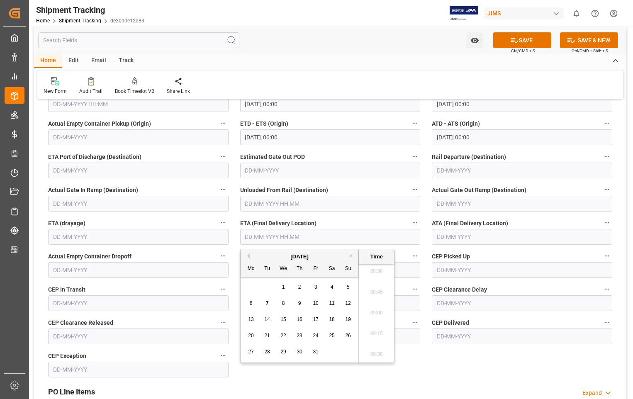
click at [322, 237] on input "text" at bounding box center [330, 237] width 180 height 16
click at [285, 304] on div "8" at bounding box center [283, 304] width 10 height 10
type input "08-10-2025 00:00"
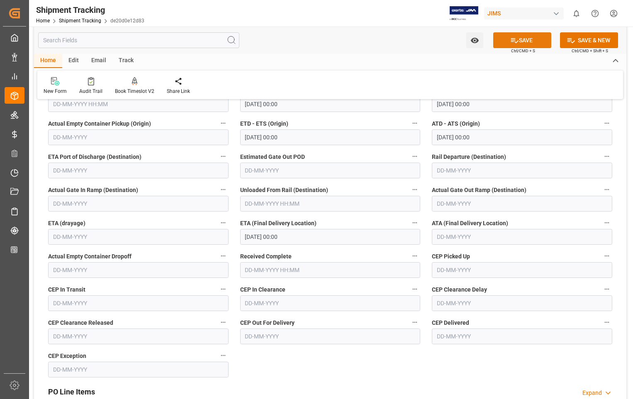
click at [524, 37] on button "SAVE" at bounding box center [522, 40] width 58 height 16
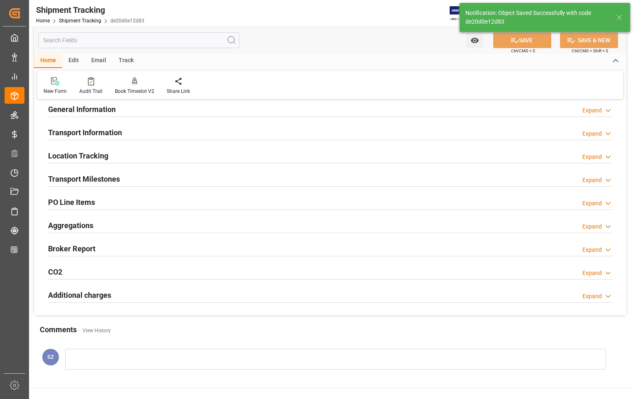
scroll to position [15, 0]
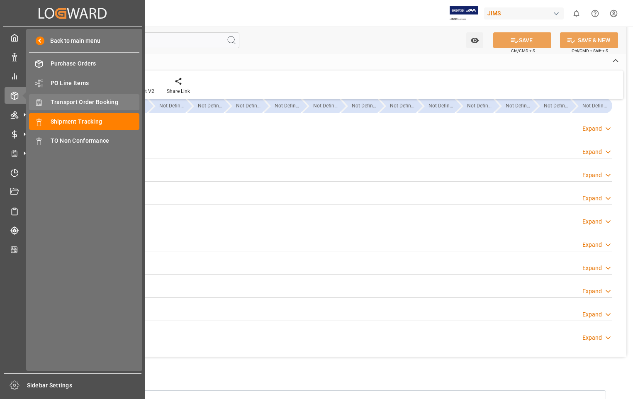
click at [83, 101] on span "Transport Order Booking" at bounding box center [95, 102] width 89 height 9
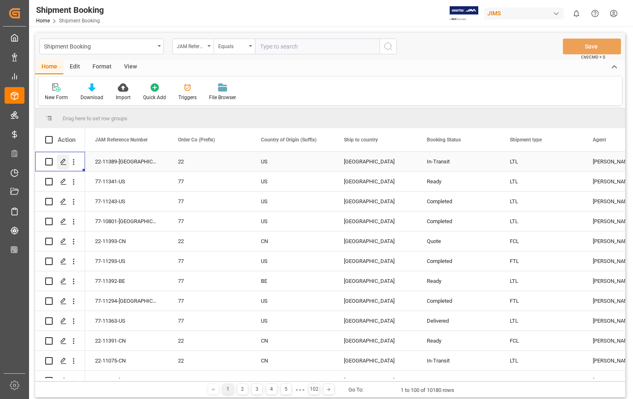
click at [61, 164] on icon "Press SPACE to select this row." at bounding box center [63, 161] width 7 height 7
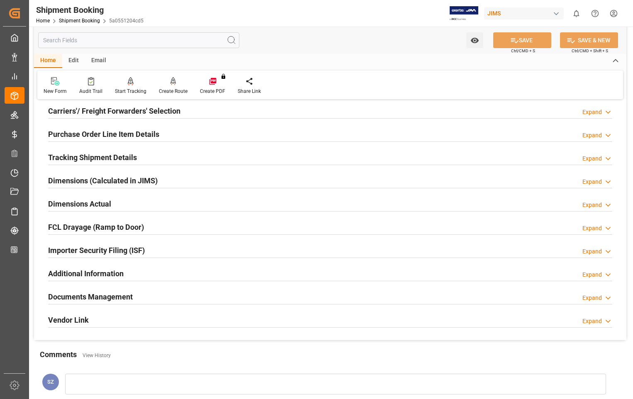
scroll to position [124, 0]
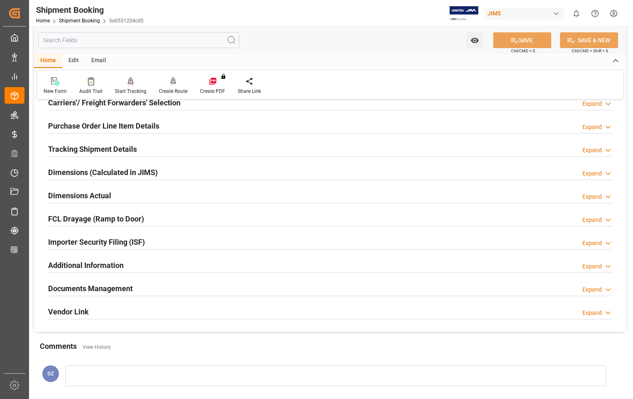
click at [120, 290] on h2 "Documents Management" at bounding box center [90, 288] width 85 height 11
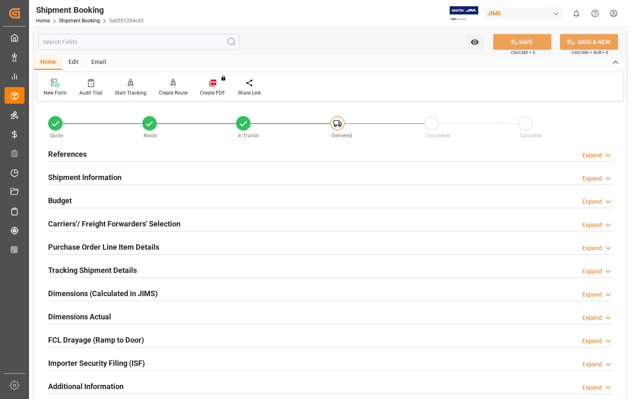
scroll to position [0, 0]
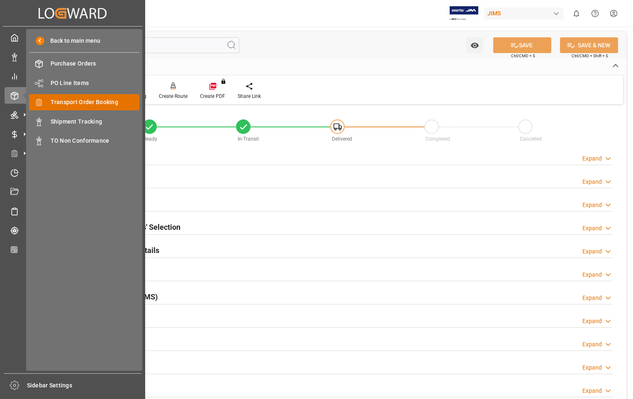
click at [93, 102] on span "Transport Order Booking" at bounding box center [95, 102] width 89 height 9
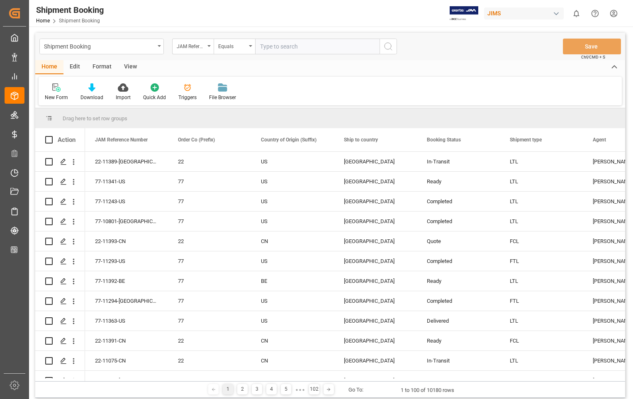
click at [315, 44] on input "text" at bounding box center [317, 47] width 124 height 16
type input "22-10972-US"
click at [389, 46] on icon "search button" at bounding box center [388, 46] width 10 height 10
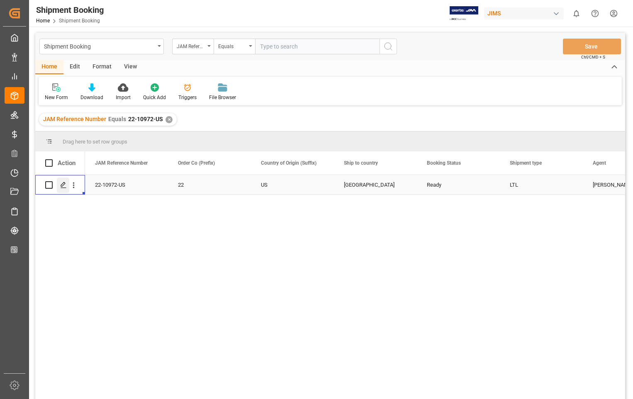
click at [61, 188] on icon "Press SPACE to select this row." at bounding box center [63, 185] width 7 height 7
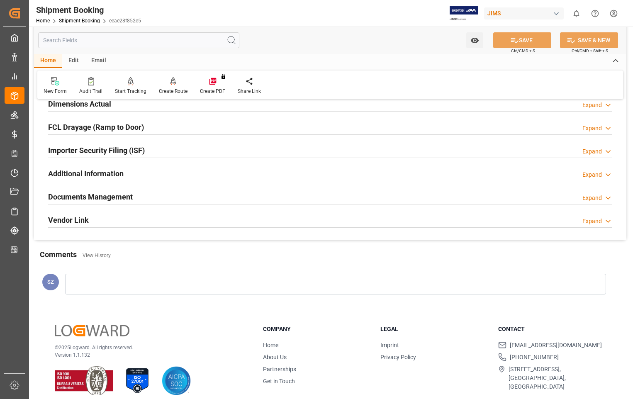
scroll to position [224, 0]
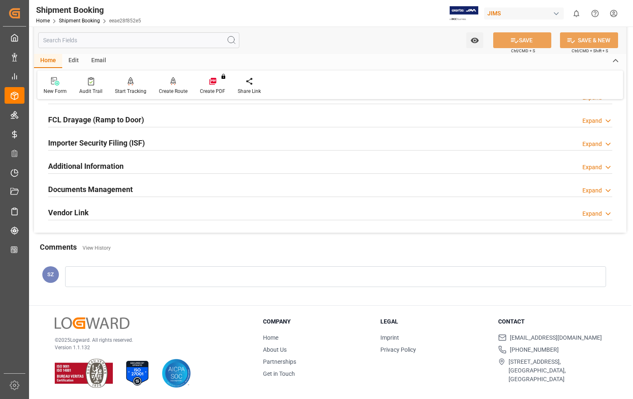
click at [120, 188] on h2 "Documents Management" at bounding box center [90, 189] width 85 height 11
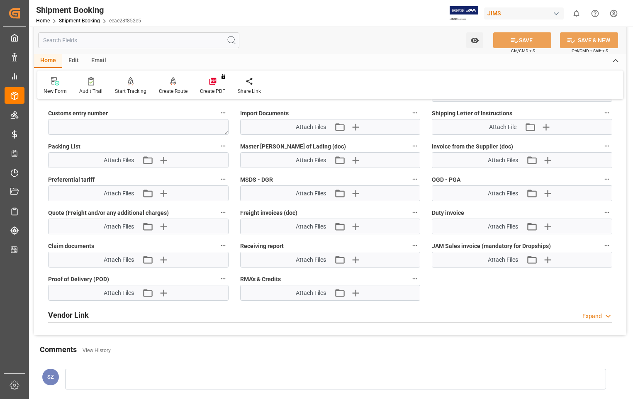
scroll to position [431, 0]
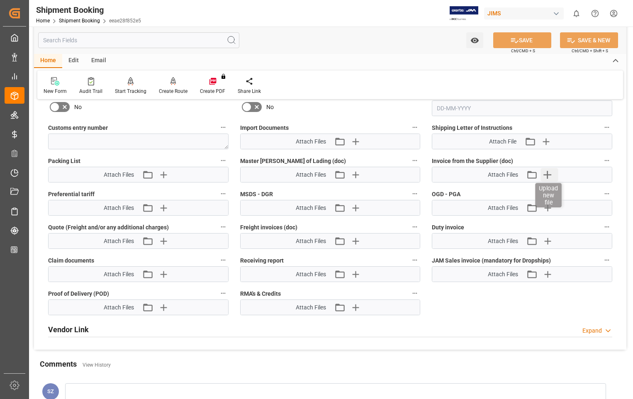
click at [549, 176] on icon "button" at bounding box center [547, 174] width 13 height 13
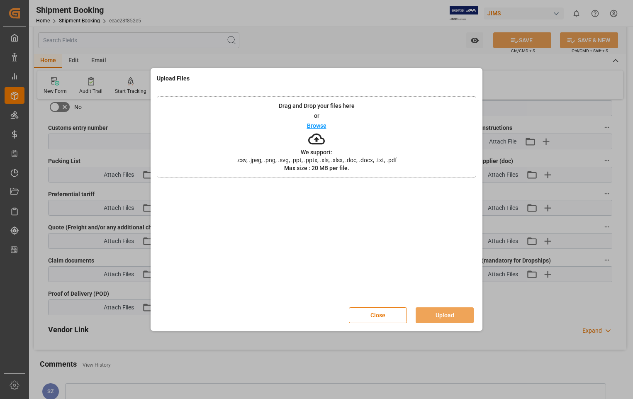
click at [314, 126] on p "Browse" at bounding box center [317, 126] width 20 height 6
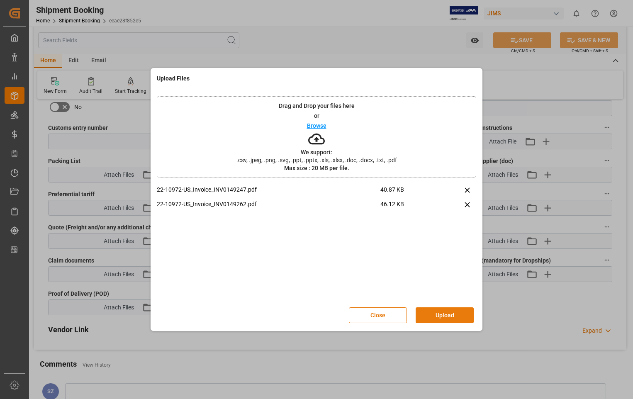
click at [444, 317] on button "Upload" at bounding box center [445, 315] width 58 height 16
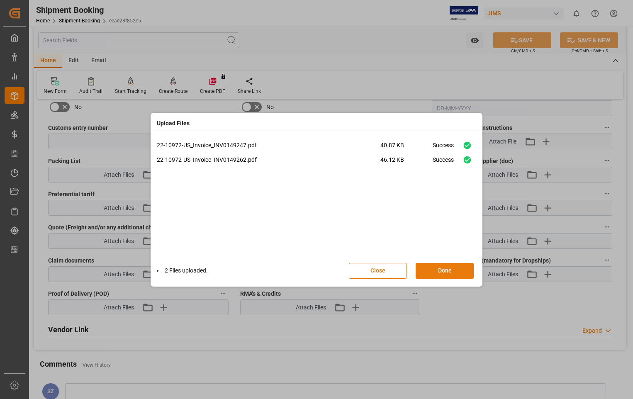
click at [444, 274] on button "Done" at bounding box center [445, 271] width 58 height 16
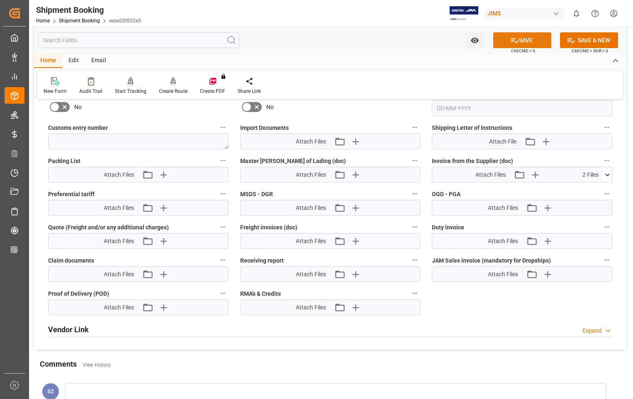
click at [522, 41] on button "SAVE" at bounding box center [522, 40] width 58 height 16
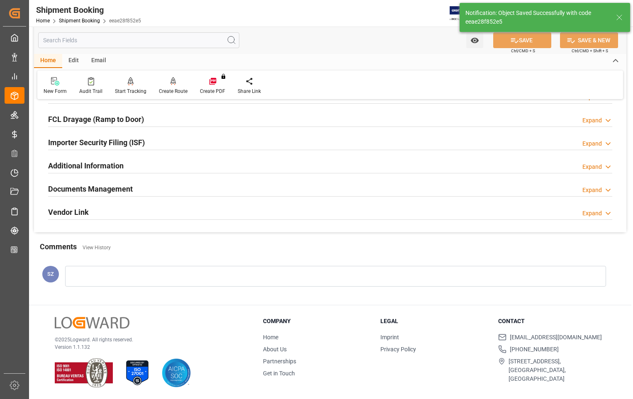
scroll to position [107, 0]
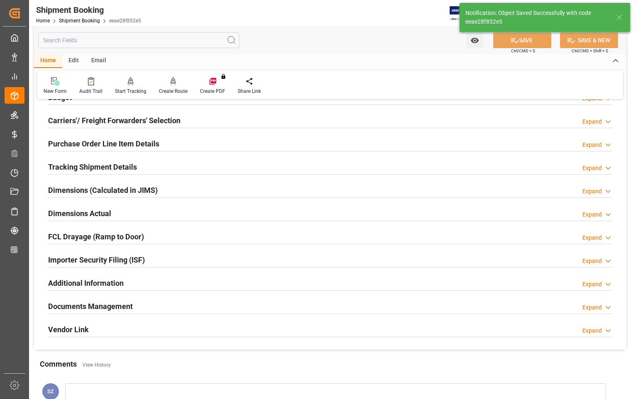
click at [97, 214] on h2 "Dimensions Actual" at bounding box center [79, 213] width 63 height 11
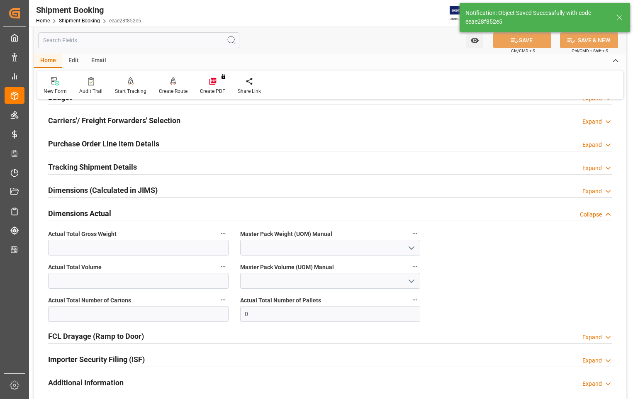
scroll to position [206, 0]
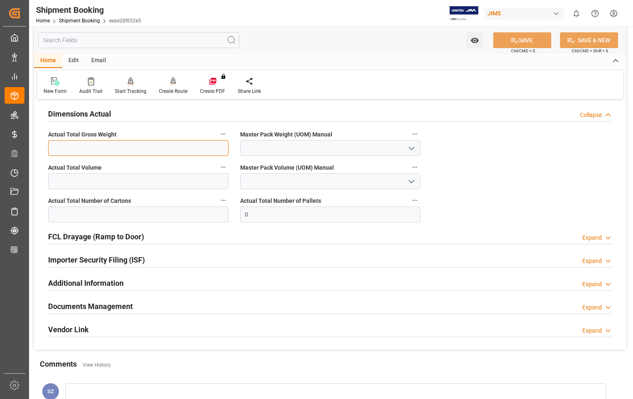
click at [121, 147] on input "text" at bounding box center [138, 148] width 180 height 16
type input "3094"
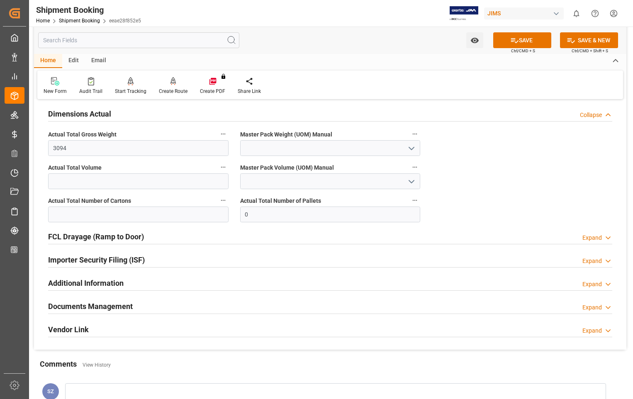
click at [410, 150] on icon "open menu" at bounding box center [412, 149] width 10 height 10
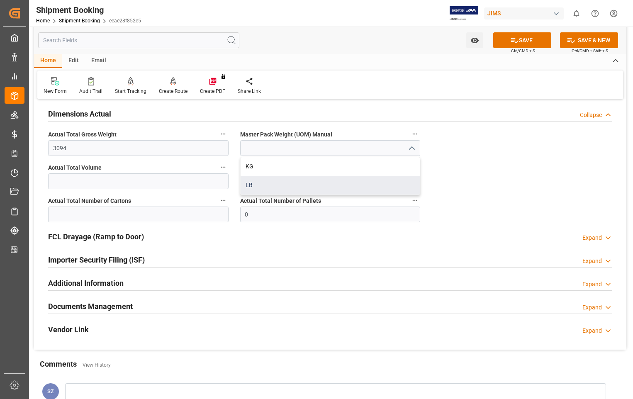
click at [252, 184] on div "LB" at bounding box center [331, 185] width 180 height 19
type input "LB"
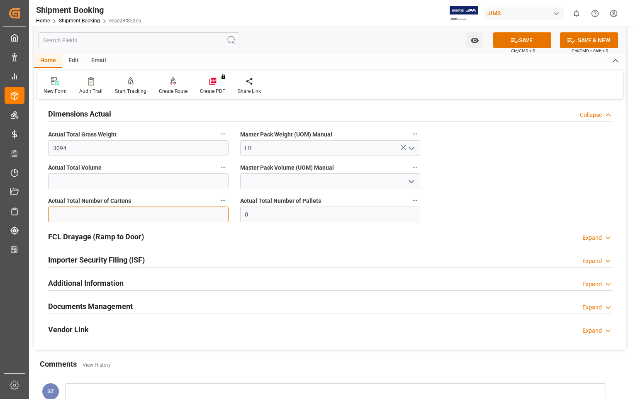
click at [160, 217] on input "text" at bounding box center [138, 215] width 180 height 16
type input "96"
click at [298, 222] on input "0" at bounding box center [330, 215] width 180 height 16
drag, startPoint x: 260, startPoint y: 215, endPoint x: 240, endPoint y: 213, distance: 20.1
click at [240, 213] on input "0" at bounding box center [330, 215] width 180 height 16
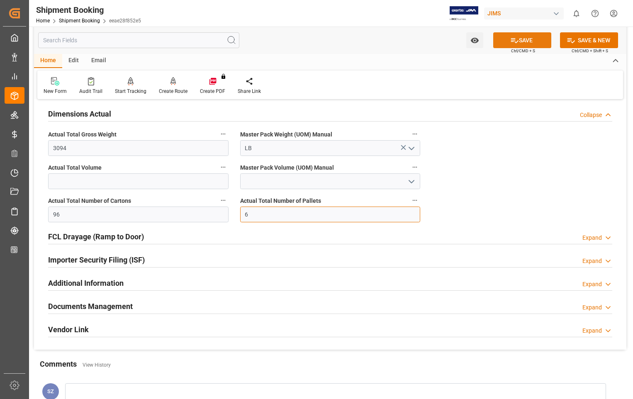
type input "6"
click at [539, 38] on button "SAVE" at bounding box center [522, 40] width 58 height 16
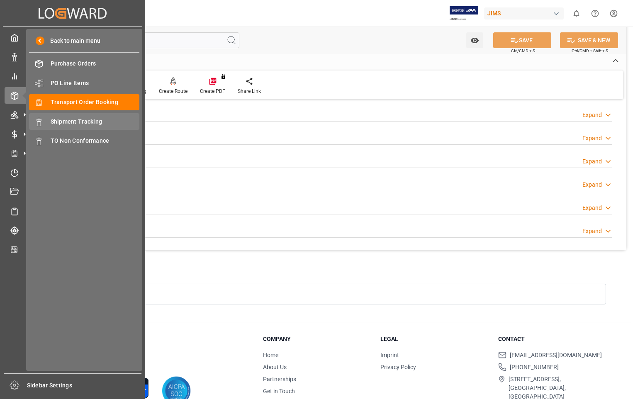
click at [93, 121] on span "Shipment Tracking" at bounding box center [95, 121] width 89 height 9
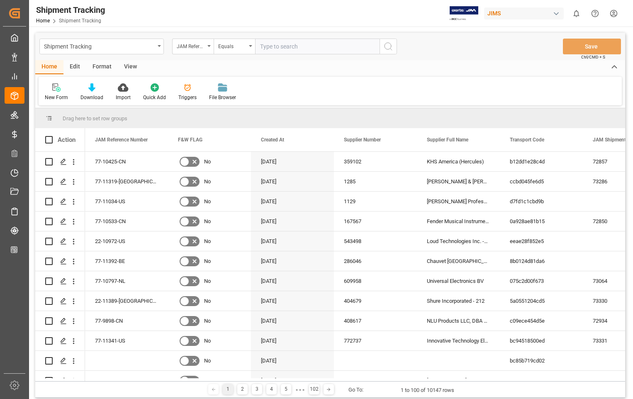
click at [285, 44] on input "text" at bounding box center [317, 47] width 124 height 16
type input "22-10972-US"
click at [390, 44] on icon "search button" at bounding box center [388, 46] width 10 height 10
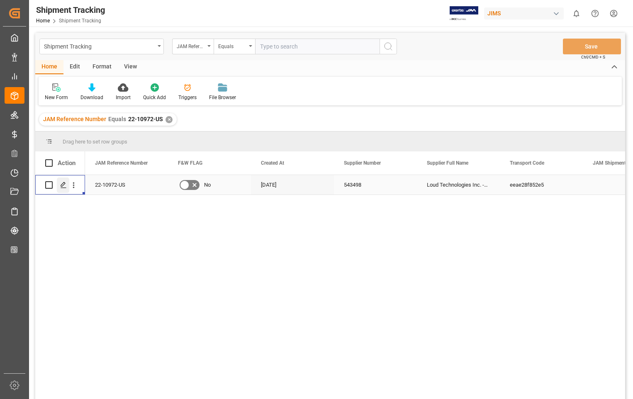
click at [63, 186] on icon "Press SPACE to select this row." at bounding box center [63, 185] width 7 height 7
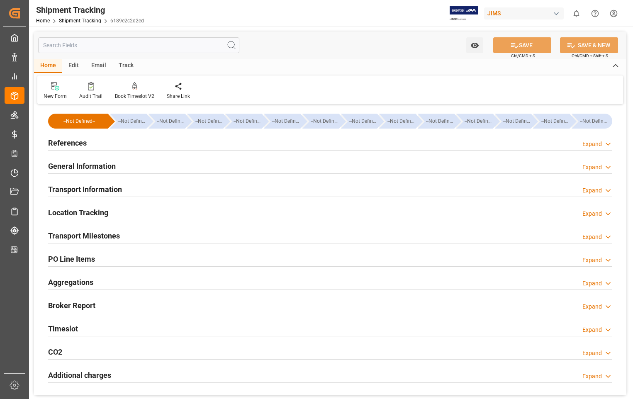
type input "[DATE]"
click at [63, 144] on h2 "References" at bounding box center [67, 142] width 39 height 11
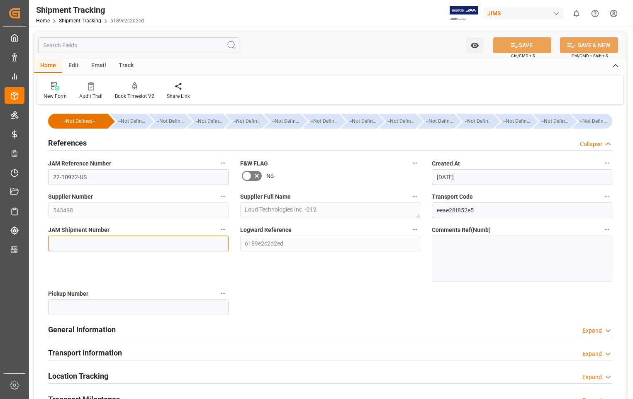
click at [93, 244] on input at bounding box center [138, 244] width 180 height 16
paste input "73332"
type input "73332"
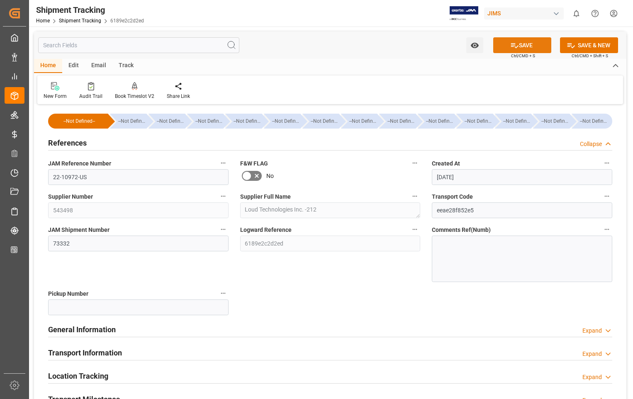
click at [529, 44] on button "SAVE" at bounding box center [522, 45] width 58 height 16
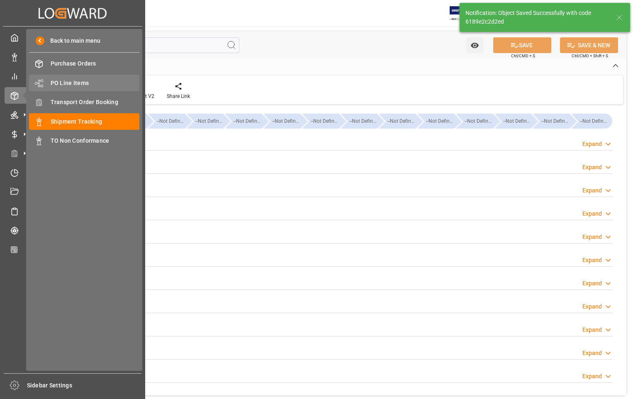
click at [78, 83] on span "PO Line Items" at bounding box center [95, 83] width 89 height 9
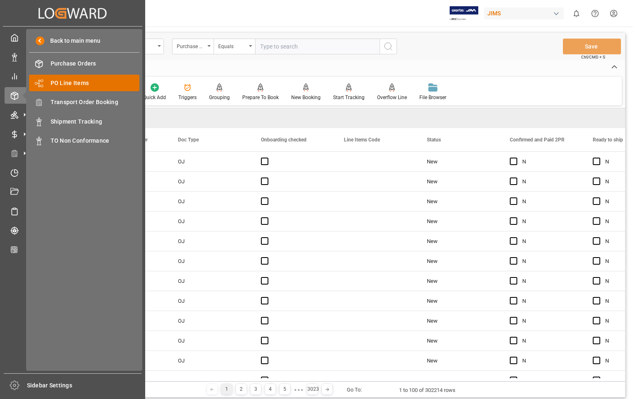
click at [79, 80] on span "PO Line Items" at bounding box center [95, 83] width 89 height 9
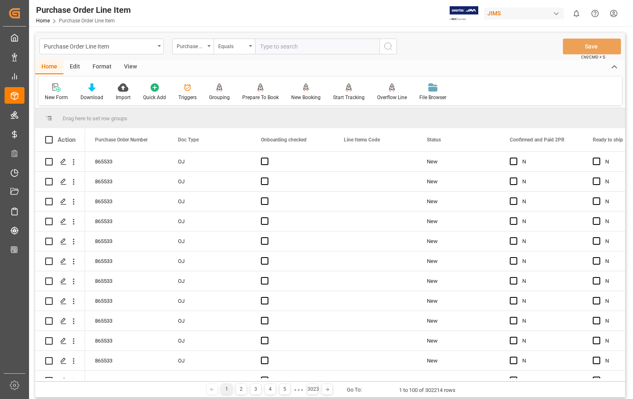
click at [313, 41] on input "text" at bounding box center [317, 47] width 124 height 16
click at [309, 49] on input "text" at bounding box center [317, 47] width 124 height 16
type input "863687"
click at [383, 45] on button "search button" at bounding box center [388, 47] width 17 height 16
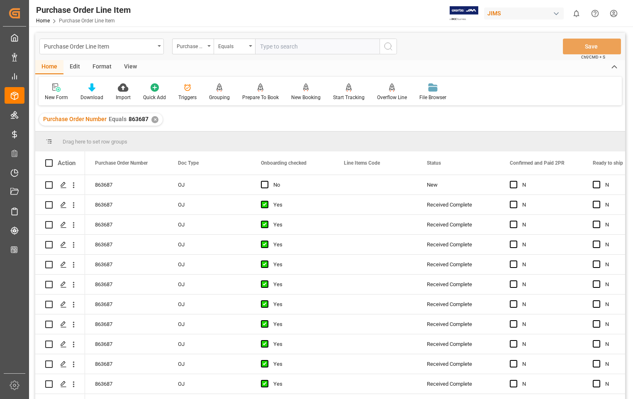
click at [132, 69] on div "View" at bounding box center [130, 67] width 25 height 14
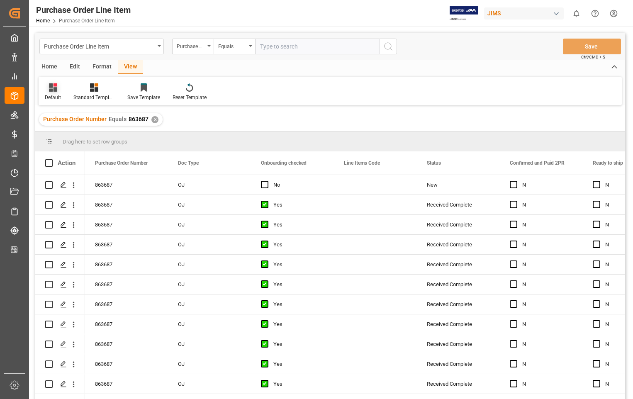
click at [55, 97] on div "Default" at bounding box center [53, 97] width 16 height 7
click at [75, 135] on div "Sophia setting." at bounding box center [85, 134] width 73 height 9
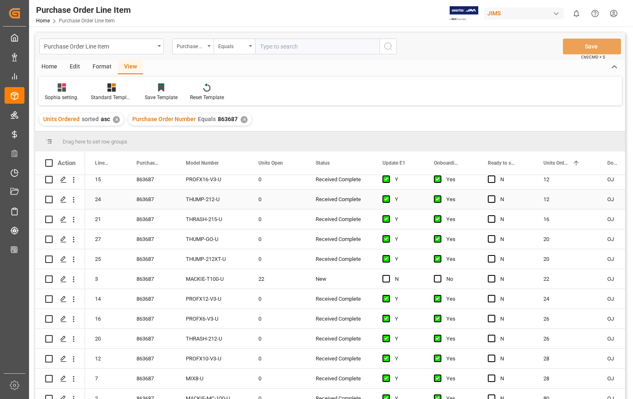
scroll to position [314, 0]
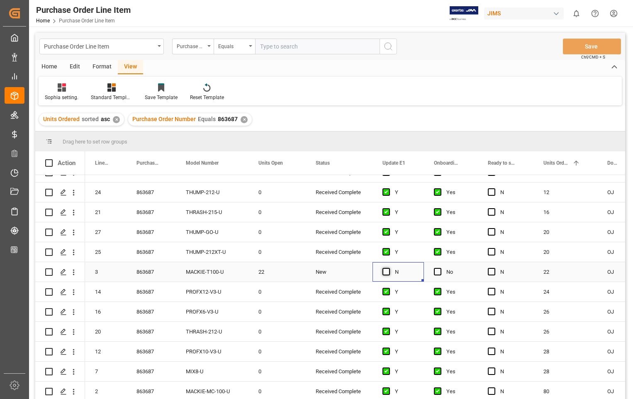
click at [388, 269] on span "Press SPACE to select this row." at bounding box center [386, 271] width 7 height 7
click at [389, 268] on input "Press SPACE to select this row." at bounding box center [389, 268] width 0 height 0
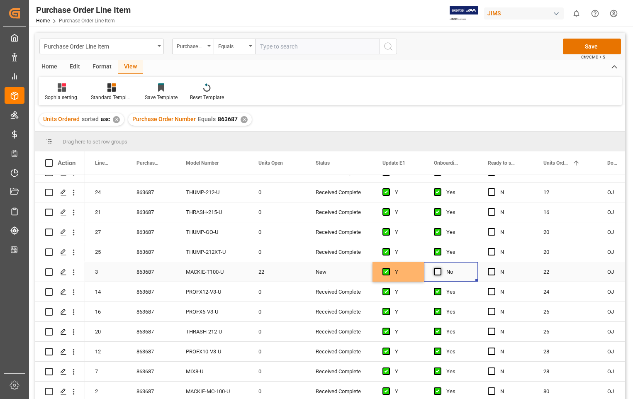
click at [439, 271] on span "Press SPACE to select this row." at bounding box center [437, 271] width 7 height 7
click at [440, 268] on input "Press SPACE to select this row." at bounding box center [440, 268] width 0 height 0
click at [599, 46] on button "Save" at bounding box center [592, 47] width 58 height 16
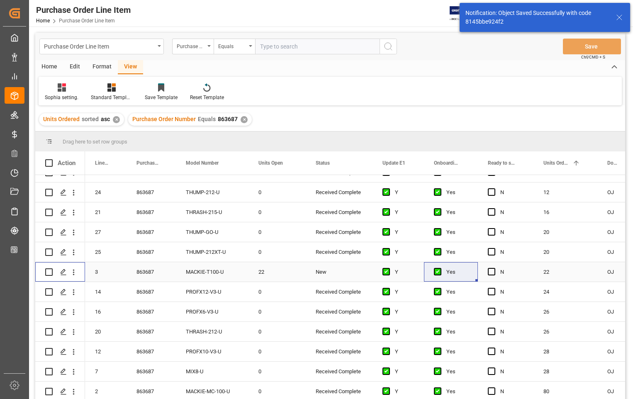
click at [46, 268] on input "Press Space to toggle row selection (unchecked)" at bounding box center [48, 271] width 7 height 7
checkbox input "true"
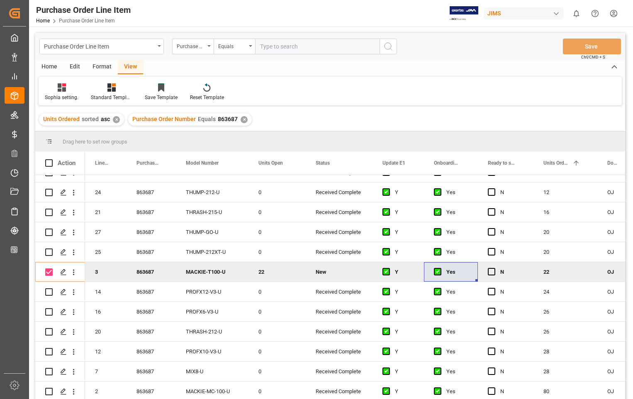
click at [48, 67] on div "Home" at bounding box center [49, 67] width 28 height 14
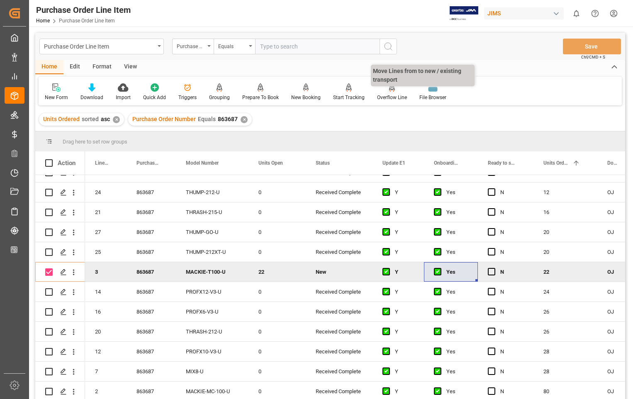
click at [393, 92] on div "Overflow Line" at bounding box center [392, 92] width 42 height 18
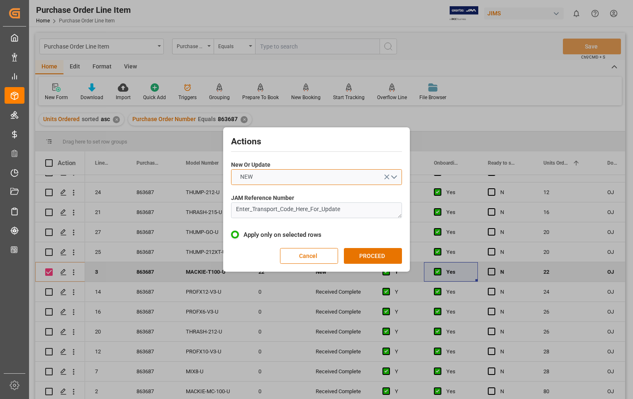
click at [393, 176] on button "NEW" at bounding box center [316, 177] width 171 height 16
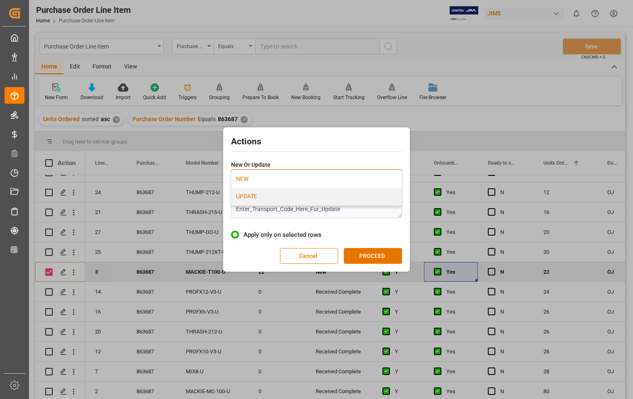
click at [272, 199] on div "UPDATE" at bounding box center [317, 196] width 170 height 17
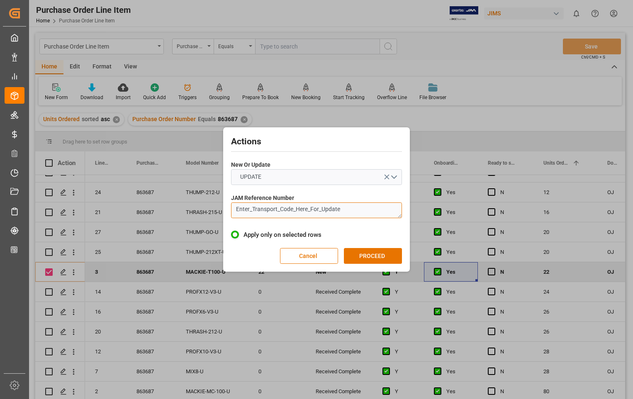
drag, startPoint x: 344, startPoint y: 210, endPoint x: 215, endPoint y: 212, distance: 128.2
click at [215, 212] on div "Actions New Or Update UPDATE JAM Reference Number Enter_Transport_Code_Here_For…" at bounding box center [316, 199] width 633 height 399
paste textarea "22-10972-US"
type textarea "22-10972-US"
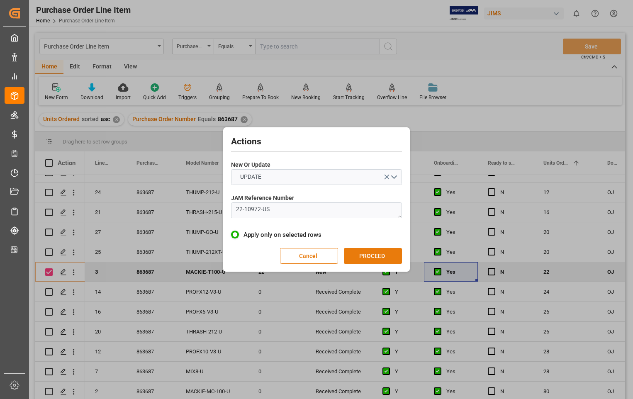
click at [369, 251] on button "PROCEED" at bounding box center [373, 256] width 58 height 16
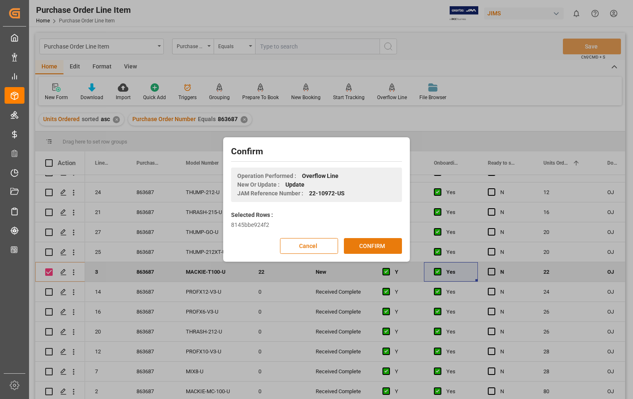
click at [368, 251] on button "CONFIRM" at bounding box center [373, 246] width 58 height 16
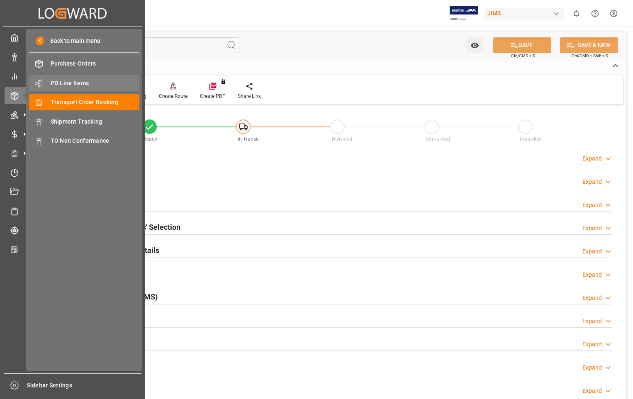
click at [76, 78] on div "PO Line Items PO Line Items" at bounding box center [84, 83] width 110 height 16
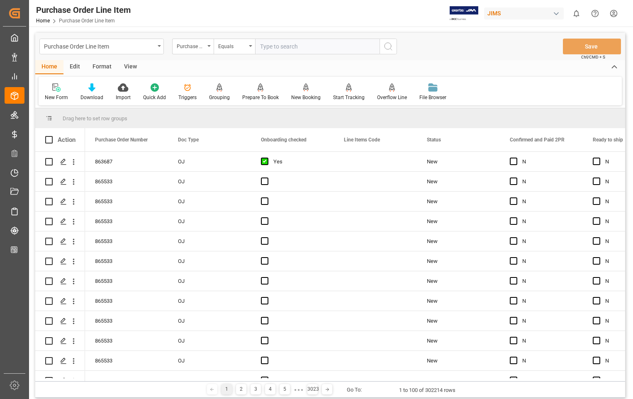
click at [346, 44] on input "text" at bounding box center [317, 47] width 124 height 16
click at [344, 44] on input "text" at bounding box center [317, 47] width 124 height 16
type input "865533"
click at [388, 48] on icon "search button" at bounding box center [388, 46] width 10 height 10
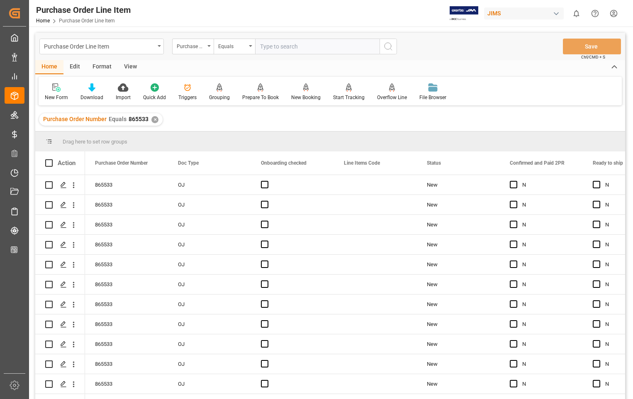
click at [130, 67] on div "View" at bounding box center [130, 67] width 25 height 14
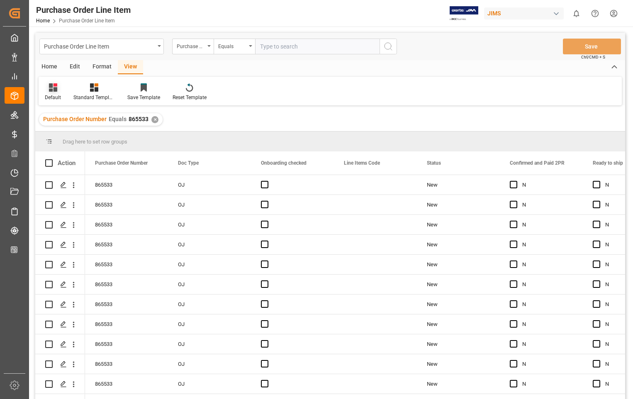
click at [57, 96] on div "Default" at bounding box center [53, 97] width 16 height 7
click at [60, 134] on div "Sophia setting." at bounding box center [85, 134] width 73 height 9
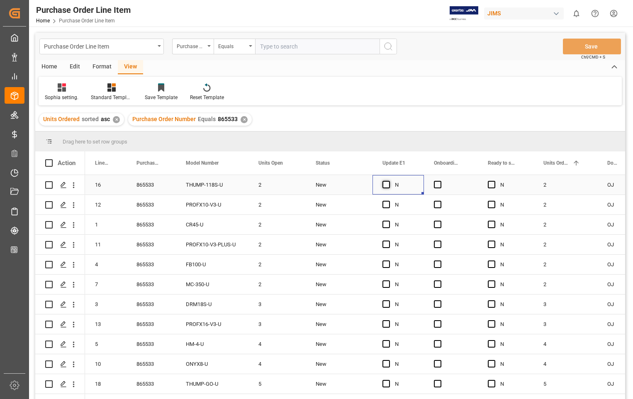
click at [387, 185] on span "Press SPACE to select this row." at bounding box center [386, 184] width 7 height 7
click at [389, 181] on input "Press SPACE to select this row." at bounding box center [389, 181] width 0 height 0
drag, startPoint x: 423, startPoint y: 193, endPoint x: 406, endPoint y: 388, distance: 194.9
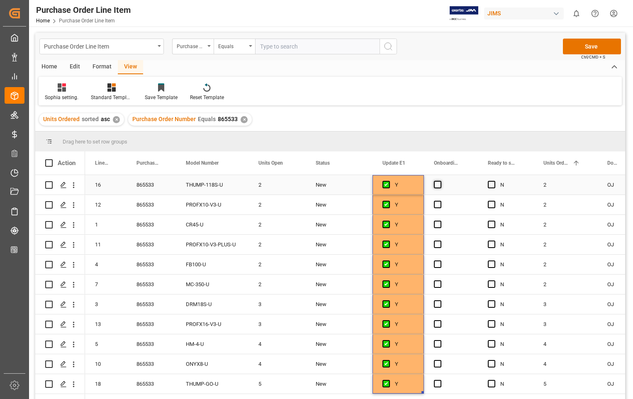
click at [441, 184] on span "Press SPACE to select this row." at bounding box center [437, 184] width 7 height 7
click at [440, 181] on input "Press SPACE to select this row." at bounding box center [440, 181] width 0 height 0
drag, startPoint x: 477, startPoint y: 193, endPoint x: 465, endPoint y: 380, distance: 187.5
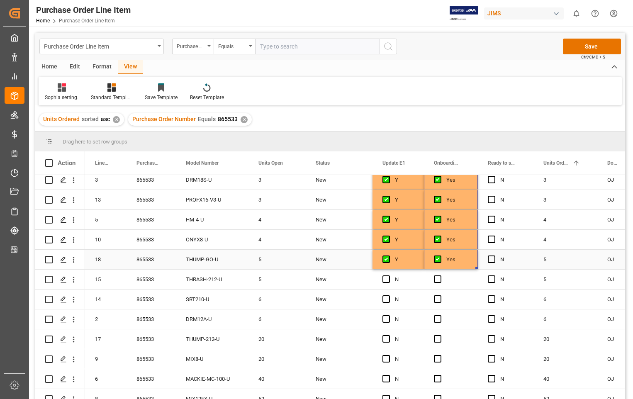
scroll to position [135, 0]
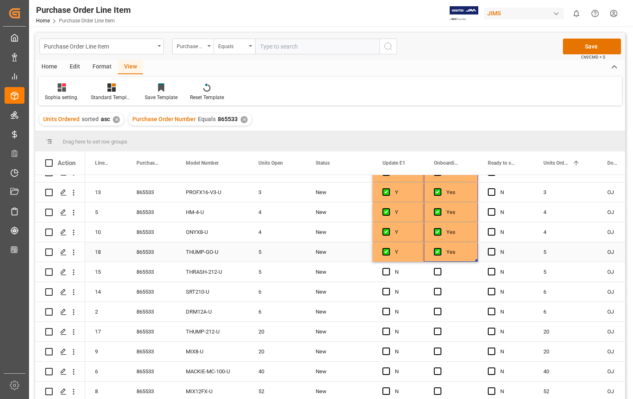
click at [410, 258] on div "Y" at bounding box center [404, 252] width 19 height 19
drag, startPoint x: 422, startPoint y: 256, endPoint x: 422, endPoint y: 387, distance: 130.7
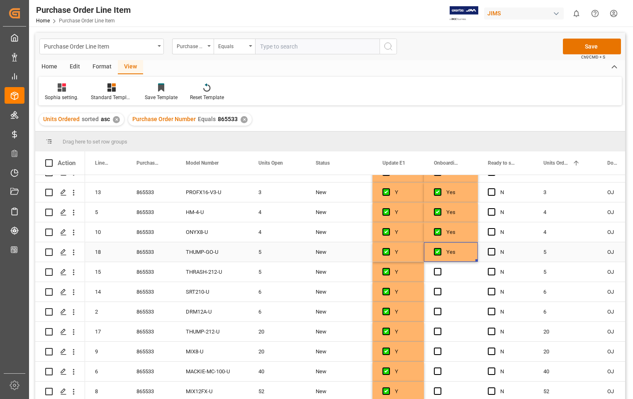
click at [468, 250] on div "Yes" at bounding box center [457, 252] width 22 height 19
drag, startPoint x: 476, startPoint y: 257, endPoint x: 476, endPoint y: 387, distance: 129.5
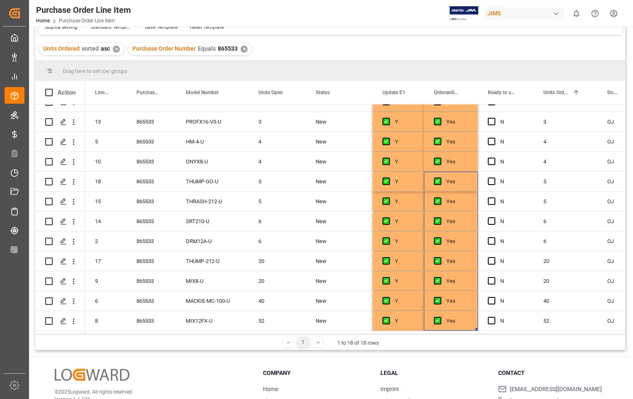
scroll to position [0, 0]
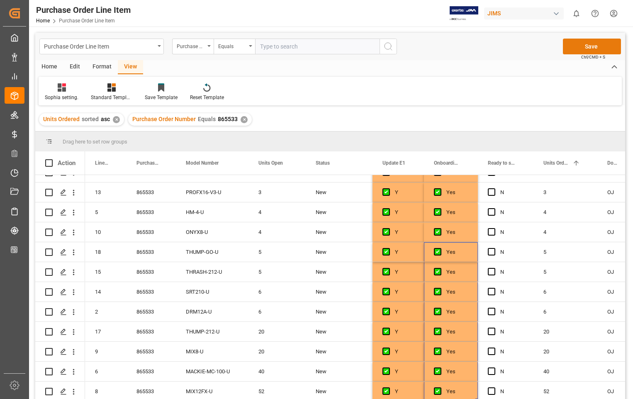
click at [588, 45] on button "Save" at bounding box center [592, 47] width 58 height 16
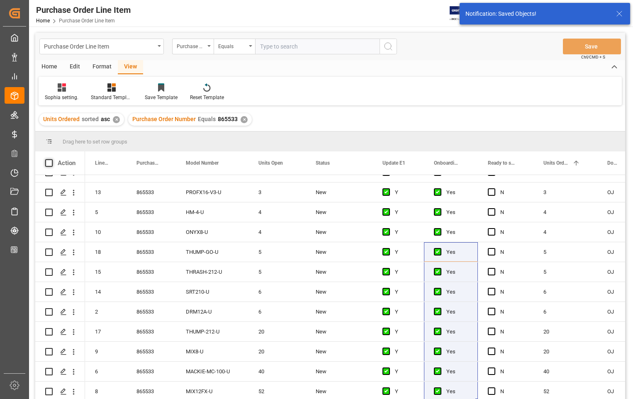
click at [46, 160] on span at bounding box center [48, 162] width 7 height 7
click at [51, 159] on input "checkbox" at bounding box center [51, 159] width 0 height 0
checkbox input "true"
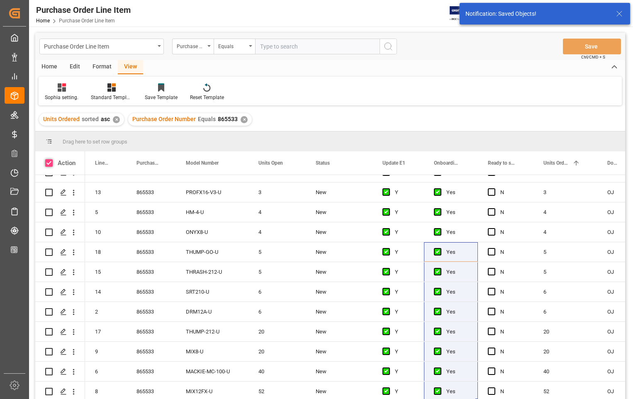
checkbox input "true"
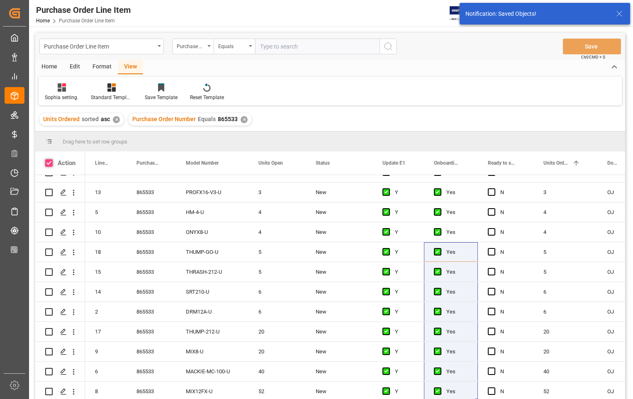
checkbox input "true"
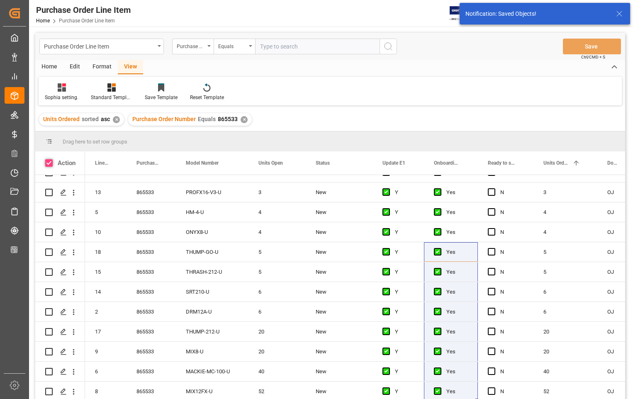
checkbox input "true"
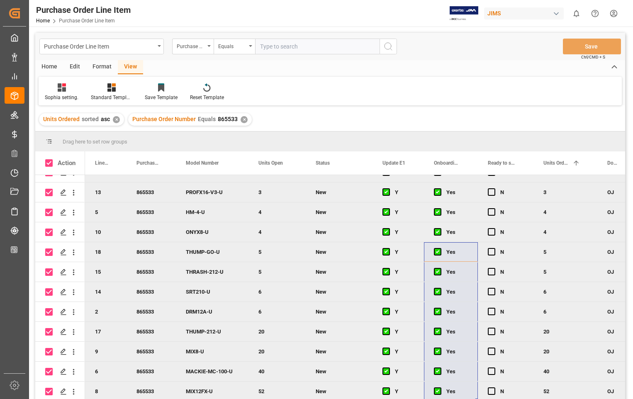
click at [46, 160] on span at bounding box center [48, 162] width 7 height 7
click at [51, 159] on input "checkbox" at bounding box center [51, 159] width 0 height 0
checkbox input "false"
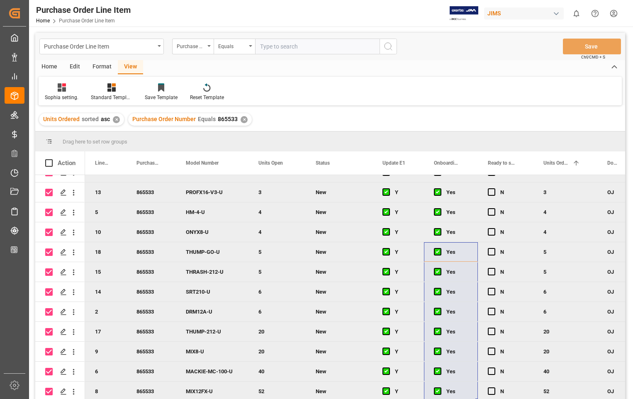
checkbox input "false"
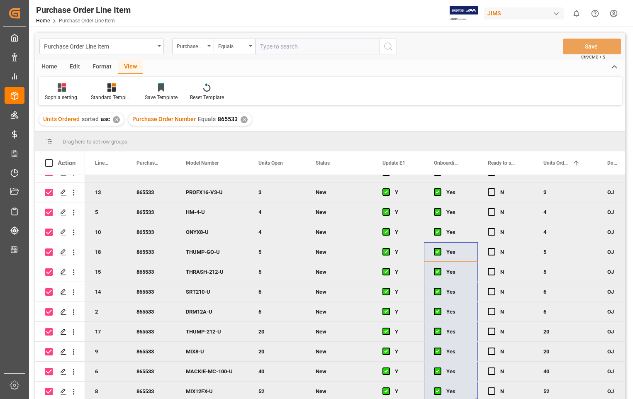
checkbox input "false"
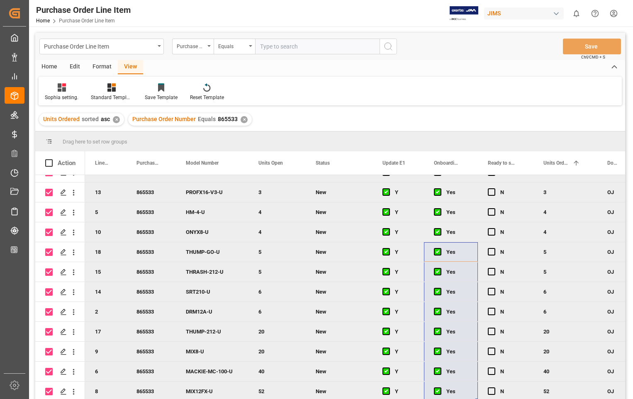
checkbox input "false"
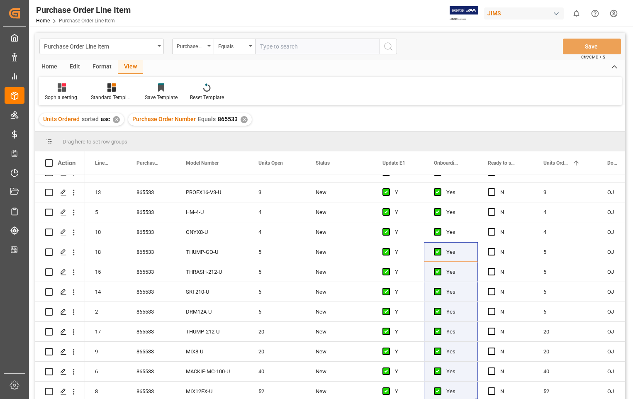
click at [46, 160] on span at bounding box center [48, 162] width 7 height 7
click at [51, 159] on input "checkbox" at bounding box center [51, 159] width 0 height 0
checkbox input "true"
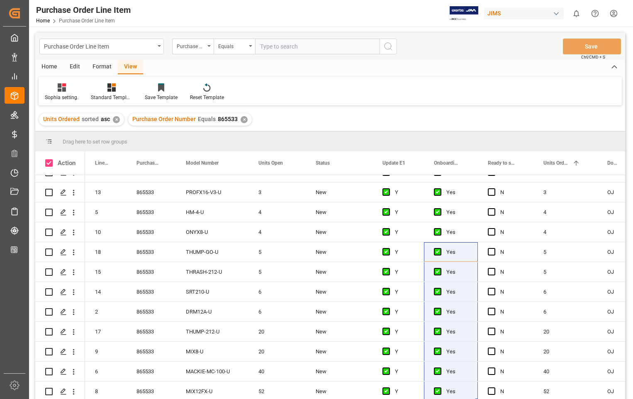
checkbox input "true"
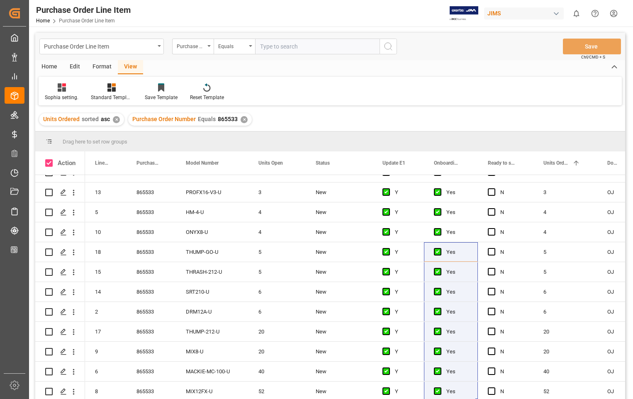
checkbox input "true"
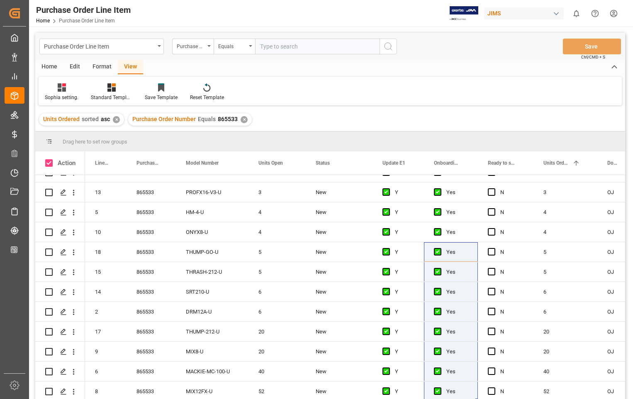
checkbox input "true"
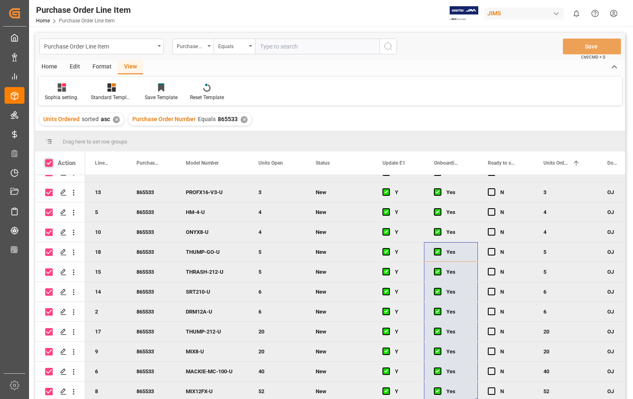
click at [51, 159] on span at bounding box center [48, 162] width 7 height 7
click at [51, 159] on input "checkbox" at bounding box center [51, 159] width 0 height 0
checkbox input "false"
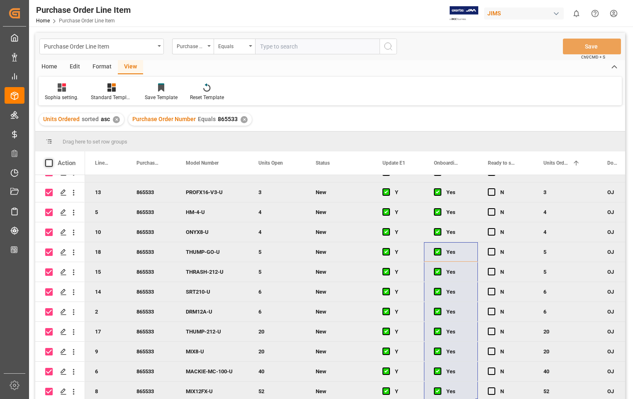
checkbox input "false"
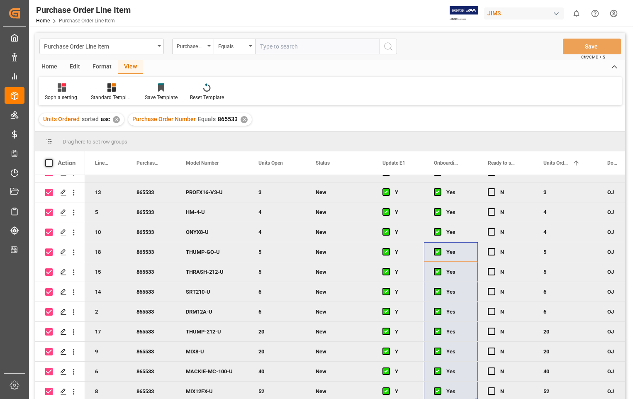
checkbox input "false"
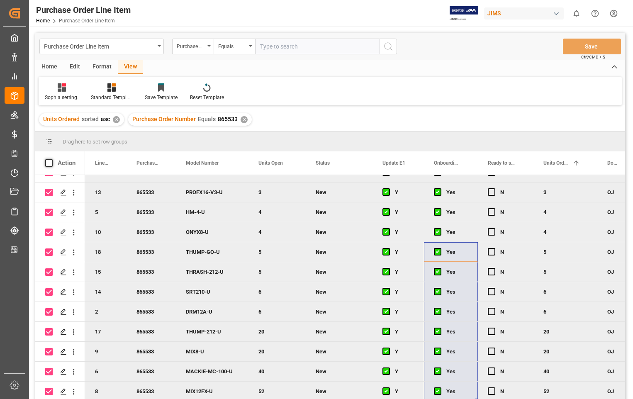
checkbox input "false"
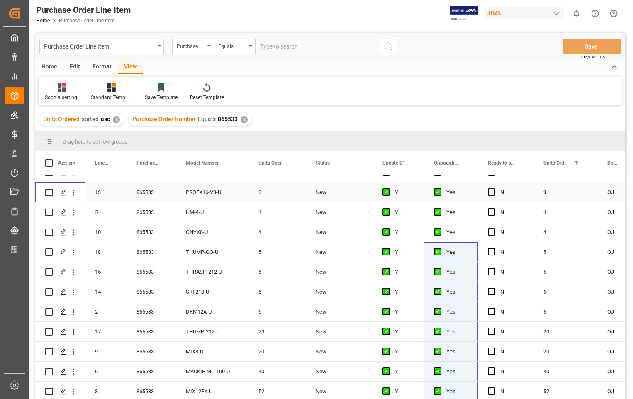
click at [49, 189] on input "Press Space to toggle row selection (unchecked)" at bounding box center [48, 192] width 7 height 7
checkbox input "true"
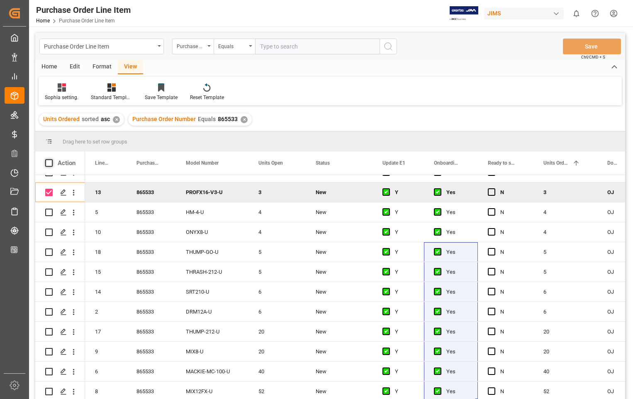
click at [51, 163] on span at bounding box center [48, 162] width 7 height 7
click at [51, 159] on input "checkbox" at bounding box center [51, 159] width 0 height 0
checkbox input "true"
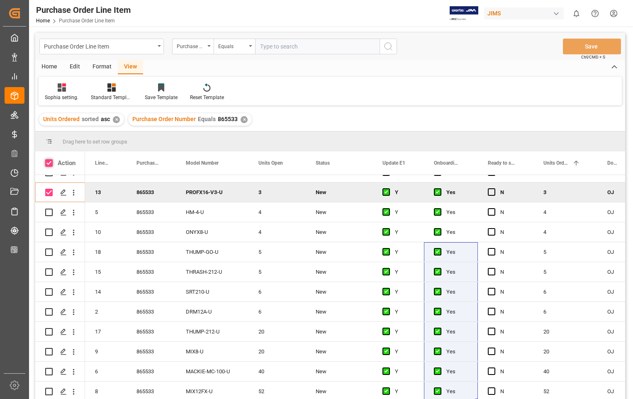
checkbox input "true"
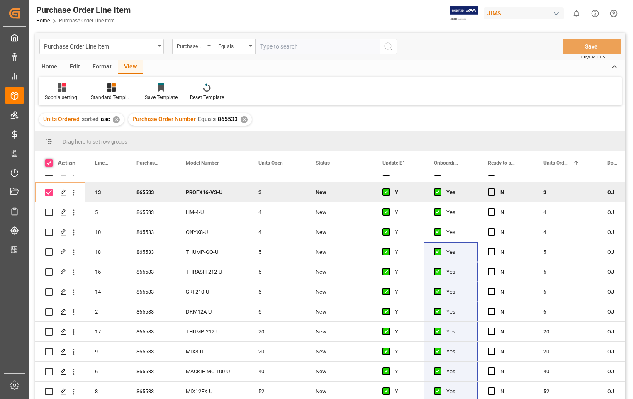
checkbox input "true"
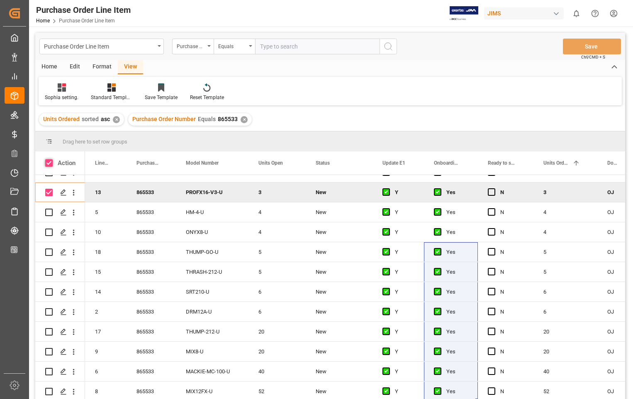
checkbox input "true"
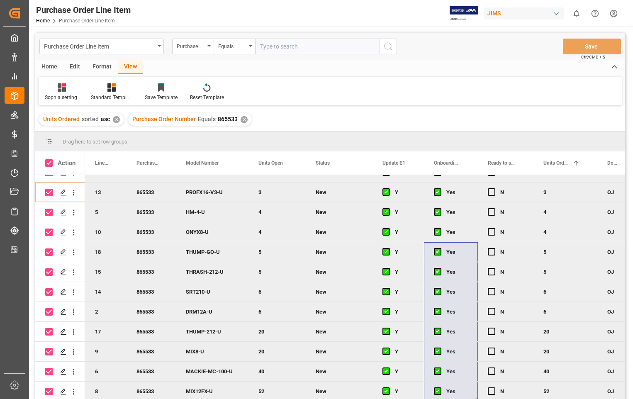
click at [58, 70] on div "Home" at bounding box center [49, 67] width 28 height 14
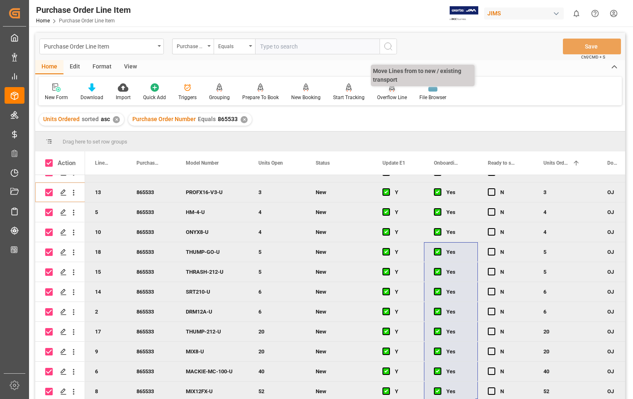
click at [389, 90] on icon at bounding box center [392, 86] width 6 height 7
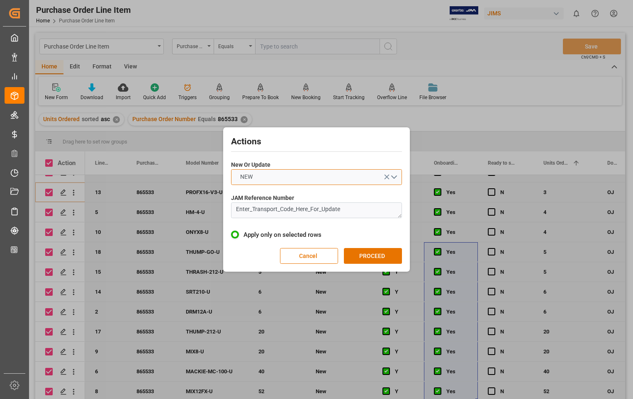
click at [397, 178] on button "NEW" at bounding box center [316, 177] width 171 height 16
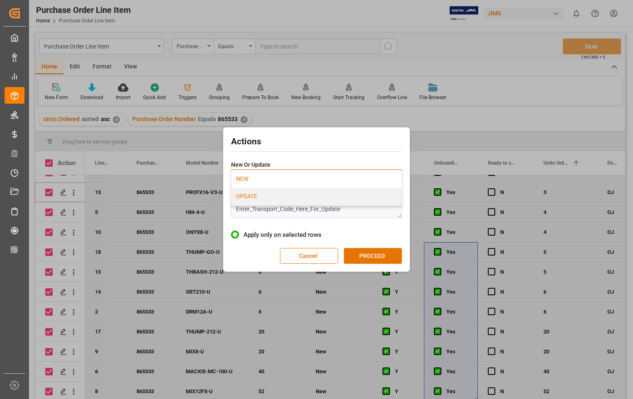
click at [260, 195] on div "UPDATE" at bounding box center [317, 196] width 170 height 17
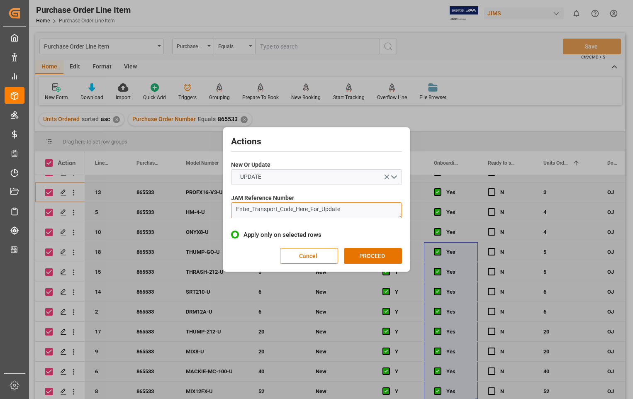
drag, startPoint x: 341, startPoint y: 211, endPoint x: 235, endPoint y: 212, distance: 106.2
click at [235, 212] on textarea "Enter_Transport_Code_Here_For_Update" at bounding box center [316, 210] width 171 height 16
paste textarea "22-10972-US"
type textarea "22-10972-US"
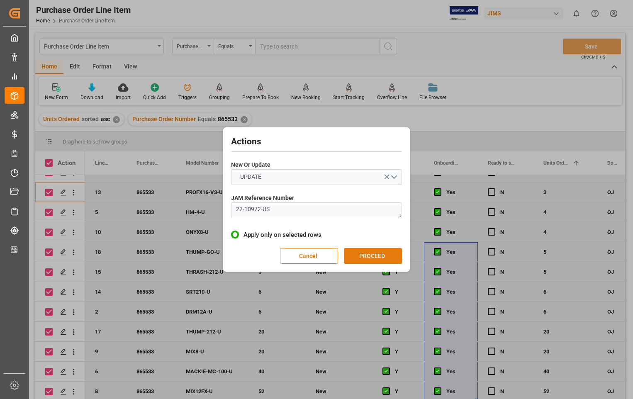
click at [369, 255] on button "PROCEED" at bounding box center [373, 256] width 58 height 16
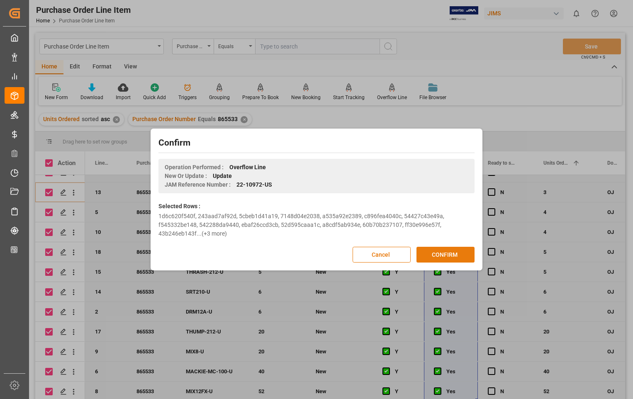
click at [445, 253] on button "CONFIRM" at bounding box center [446, 255] width 58 height 16
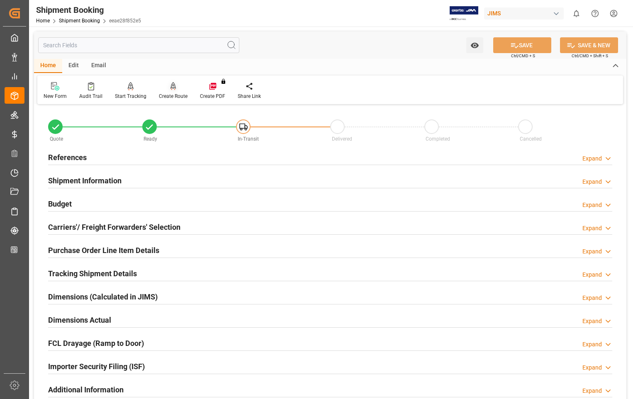
click at [168, 94] on div "Create Route" at bounding box center [173, 96] width 29 height 7
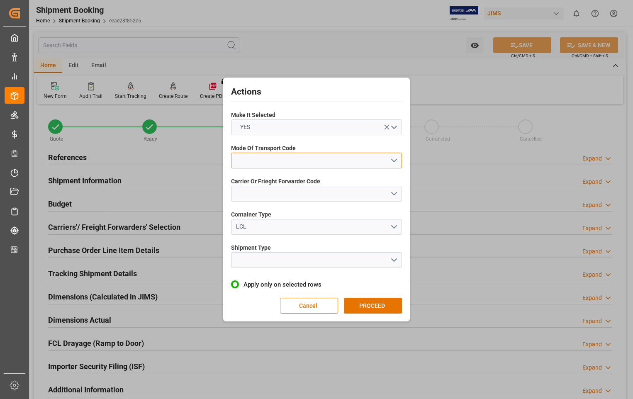
click at [392, 159] on button "open menu" at bounding box center [316, 161] width 171 height 16
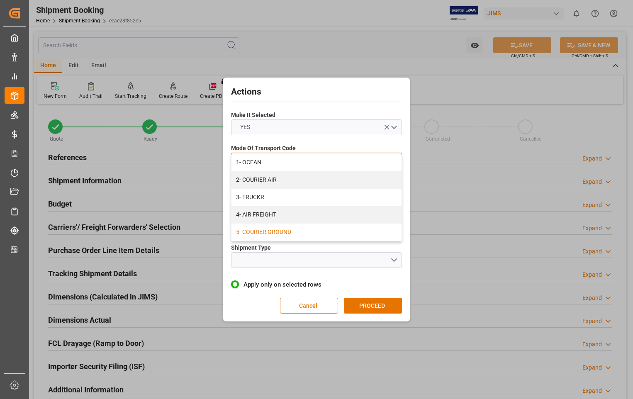
click at [264, 230] on div "5- COURIER GROUND" at bounding box center [317, 232] width 170 height 17
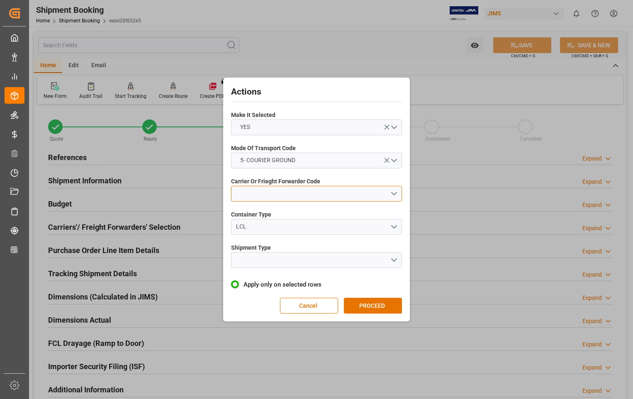
click at [392, 193] on button "open menu" at bounding box center [316, 194] width 171 height 16
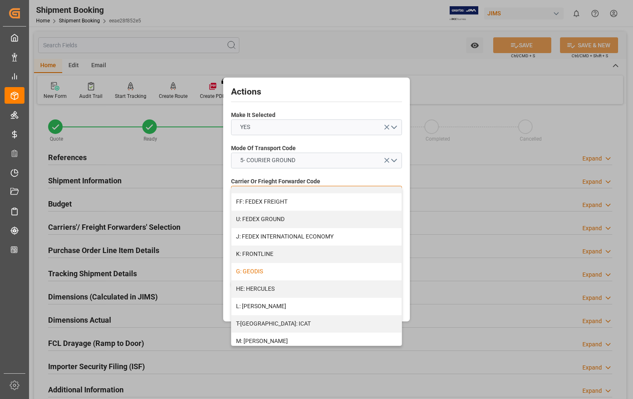
scroll to position [249, 0]
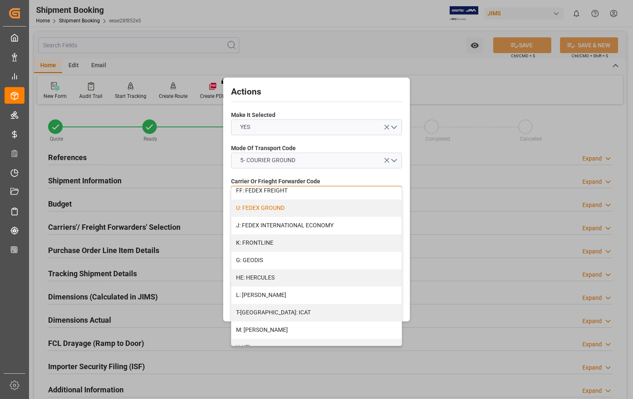
click at [272, 205] on div "U: FEDEX GROUND" at bounding box center [317, 208] width 170 height 17
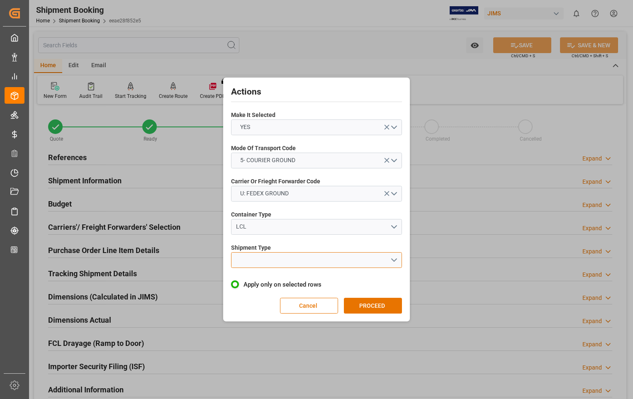
click at [395, 260] on button "open menu" at bounding box center [316, 260] width 171 height 16
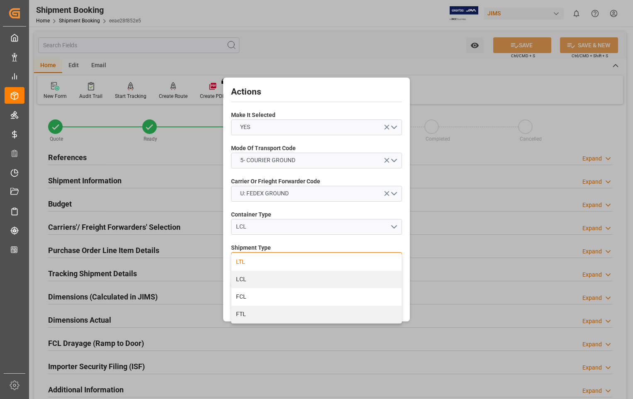
click at [259, 260] on div "LTL" at bounding box center [317, 262] width 170 height 17
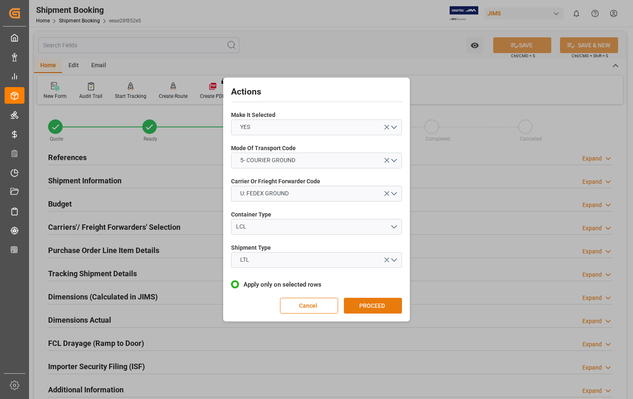
click at [363, 303] on button "PROCEED" at bounding box center [373, 306] width 58 height 16
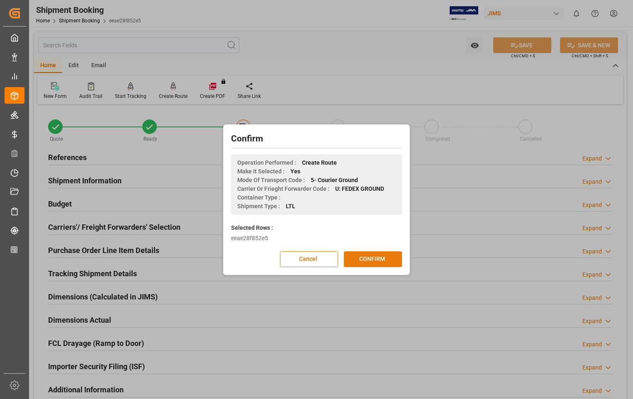
click at [373, 254] on button "CONFIRM" at bounding box center [373, 259] width 58 height 16
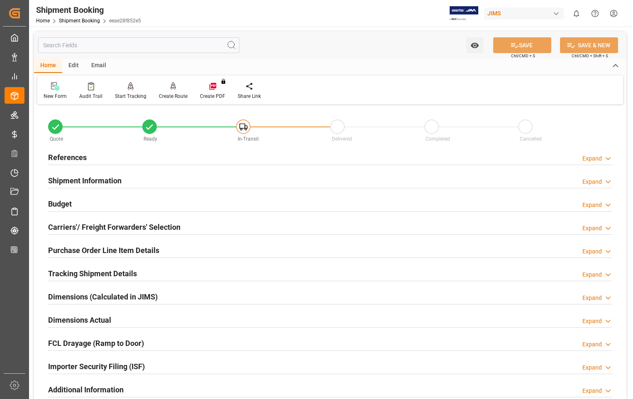
click at [76, 320] on h2 "Dimensions Actual" at bounding box center [79, 320] width 63 height 11
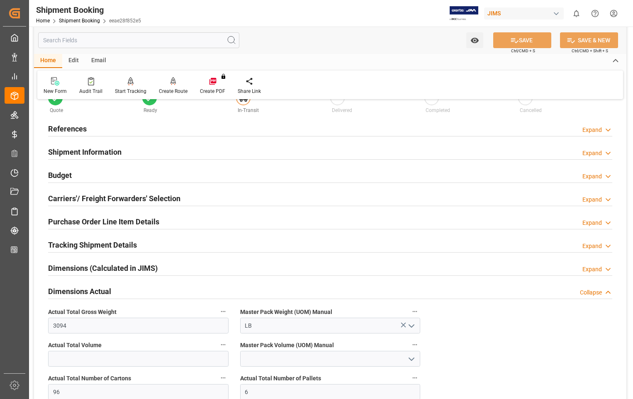
scroll to position [124, 0]
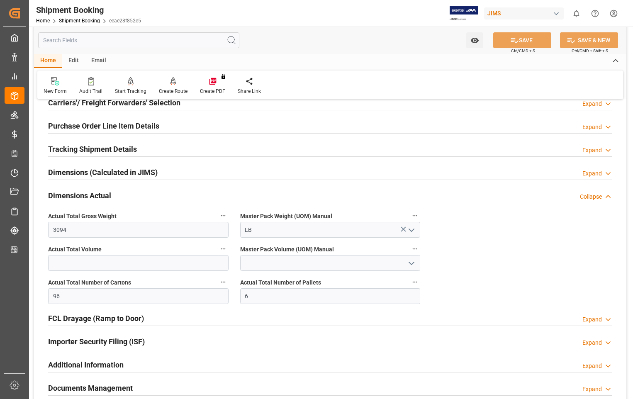
click at [84, 193] on h2 "Dimensions Actual" at bounding box center [79, 195] width 63 height 11
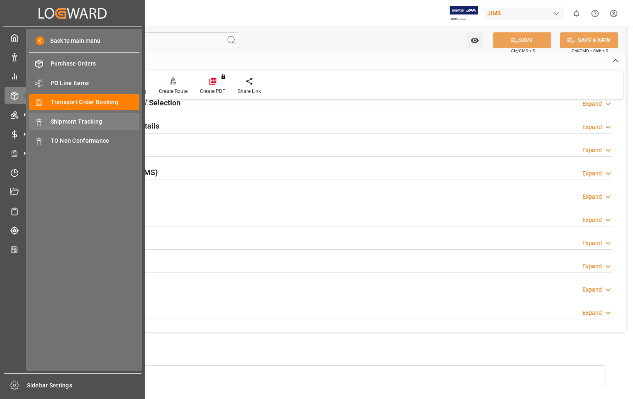
click at [84, 122] on span "Shipment Tracking" at bounding box center [95, 121] width 89 height 9
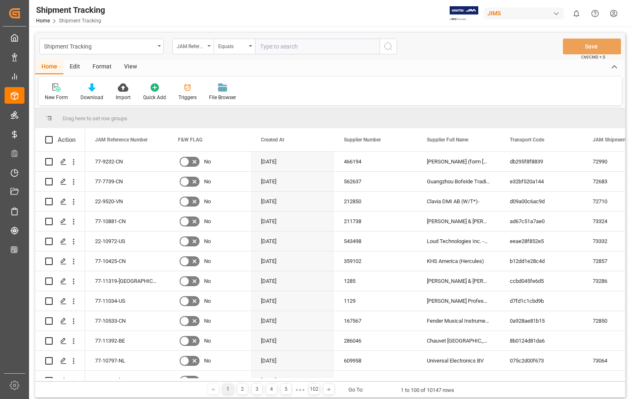
click at [309, 45] on input "text" at bounding box center [317, 47] width 124 height 16
type input "22-10972-US"
click at [388, 44] on icon "search button" at bounding box center [388, 46] width 10 height 10
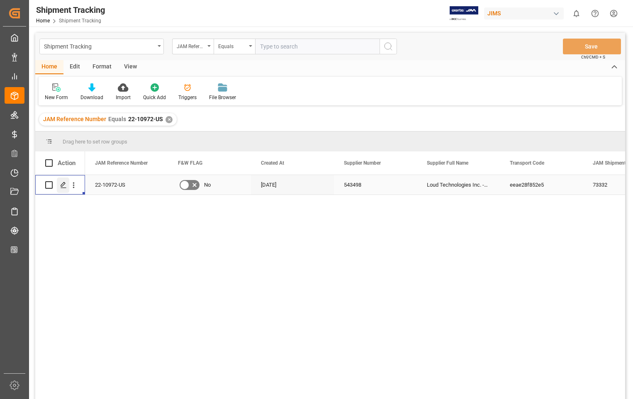
click at [65, 186] on icon "Press SPACE to select this row." at bounding box center [63, 185] width 7 height 7
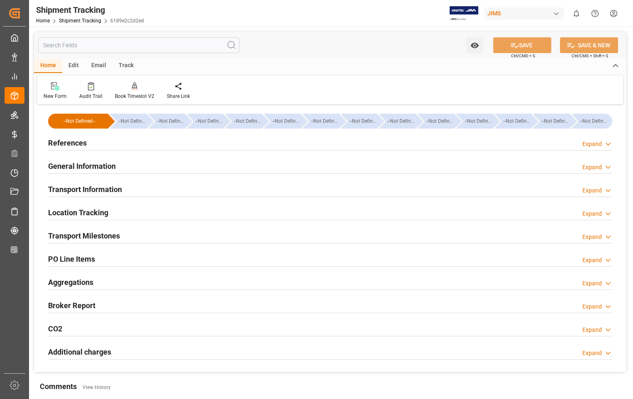
click at [72, 140] on h2 "References" at bounding box center [67, 142] width 39 height 11
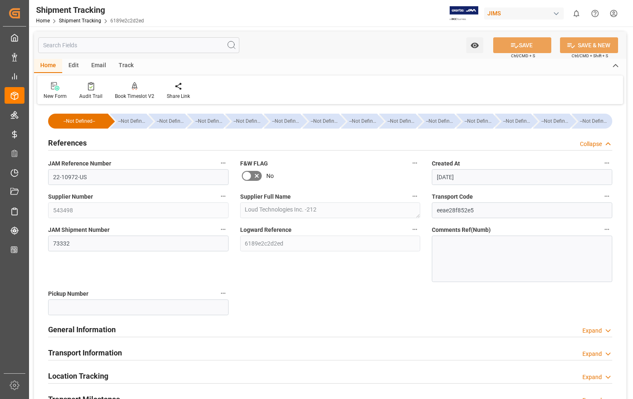
click at [72, 140] on h2 "References" at bounding box center [67, 142] width 39 height 11
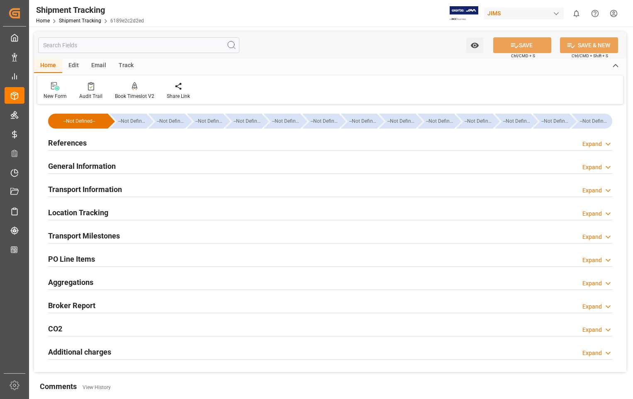
click at [77, 190] on h2 "Transport Information" at bounding box center [85, 189] width 74 height 11
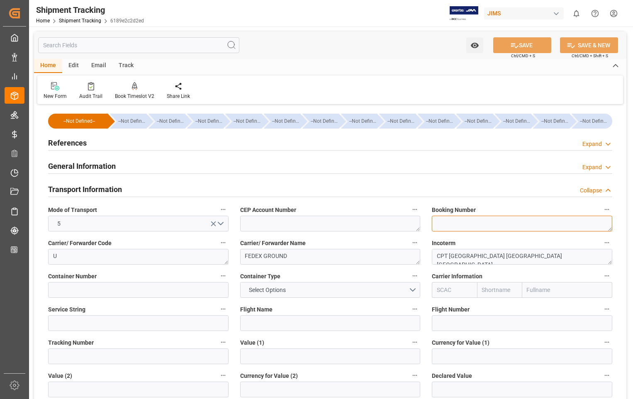
click at [496, 222] on textarea at bounding box center [522, 224] width 180 height 16
paste textarea "3690680792"
type textarea "3690680792"
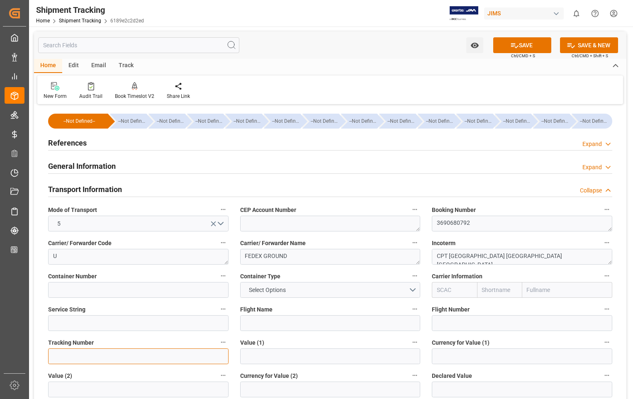
click at [87, 354] on input at bounding box center [138, 357] width 180 height 16
paste input "3690680792"
type input "3690680792"
click at [529, 45] on button "SAVE" at bounding box center [522, 45] width 58 height 16
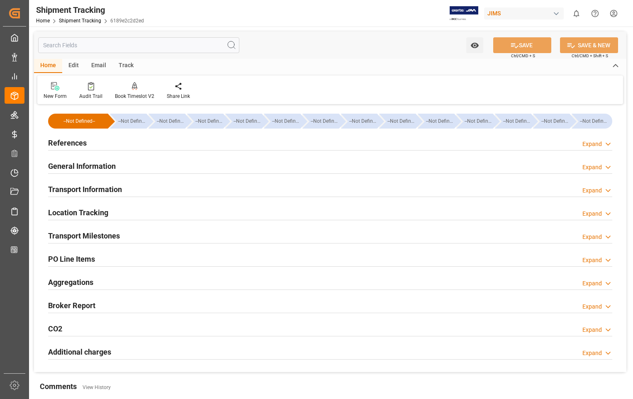
click at [95, 238] on h2 "Transport Milestones" at bounding box center [84, 235] width 72 height 11
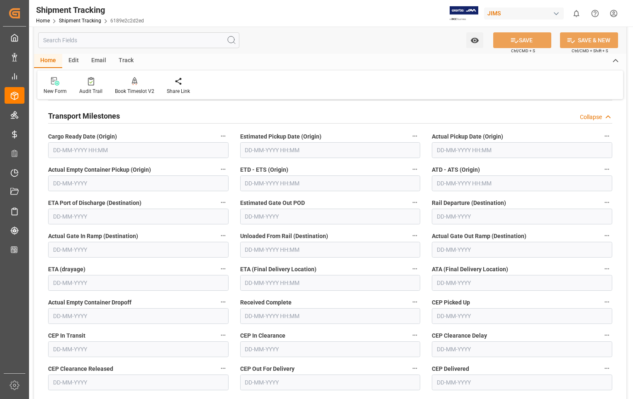
scroll to position [124, 0]
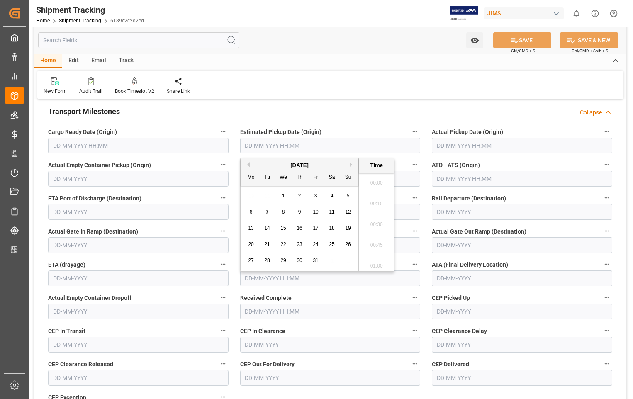
click at [346, 148] on input "text" at bounding box center [330, 146] width 180 height 16
click at [268, 211] on span "7" at bounding box center [267, 212] width 3 height 6
type input "[DATE] 00:00"
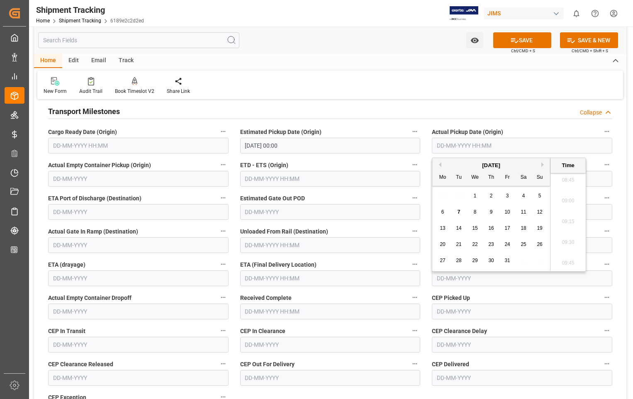
click at [518, 144] on input "text" at bounding box center [522, 146] width 180 height 16
click at [458, 210] on span "7" at bounding box center [459, 212] width 3 height 6
type input "[DATE] 00:00"
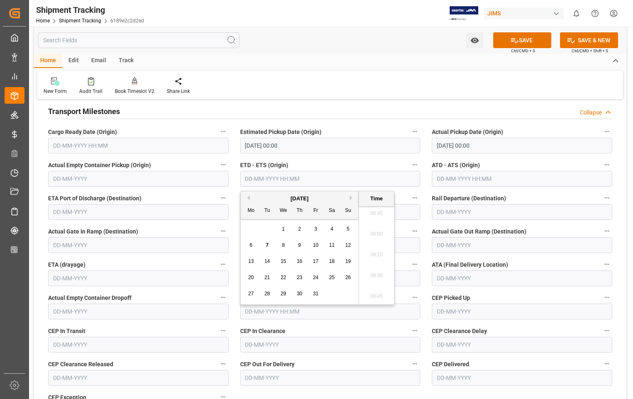
click at [333, 175] on input "text" at bounding box center [330, 179] width 180 height 16
click at [268, 245] on span "7" at bounding box center [267, 245] width 3 height 6
type input "[DATE] 00:00"
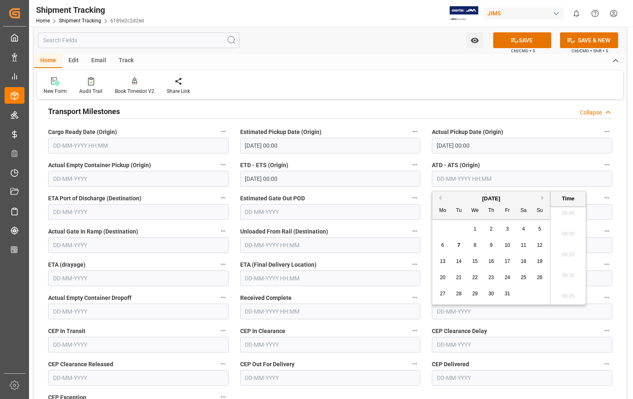
click at [541, 176] on input "text" at bounding box center [522, 179] width 180 height 16
click at [460, 241] on div "7" at bounding box center [459, 246] width 10 height 10
type input "[DATE] 00:00"
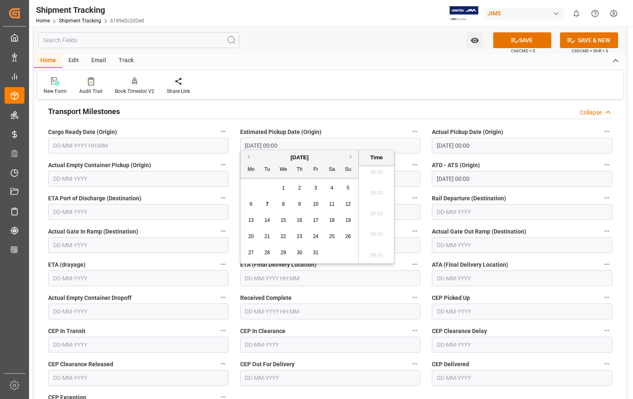
click at [337, 279] on input "text" at bounding box center [330, 279] width 180 height 16
click at [299, 204] on span "9" at bounding box center [299, 204] width 3 height 6
type input "[DATE] 00:00"
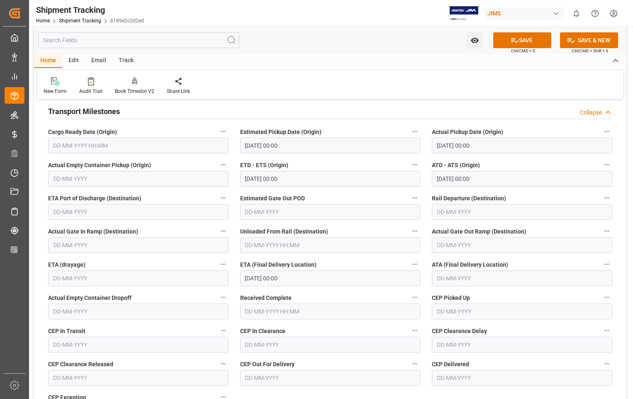
click at [491, 89] on div "New Form Audit Trail Book Timeslot V2 Book a Timeslot for the shipment Share Li…" at bounding box center [330, 85] width 586 height 29
click at [535, 40] on button "SAVE" at bounding box center [522, 40] width 58 height 16
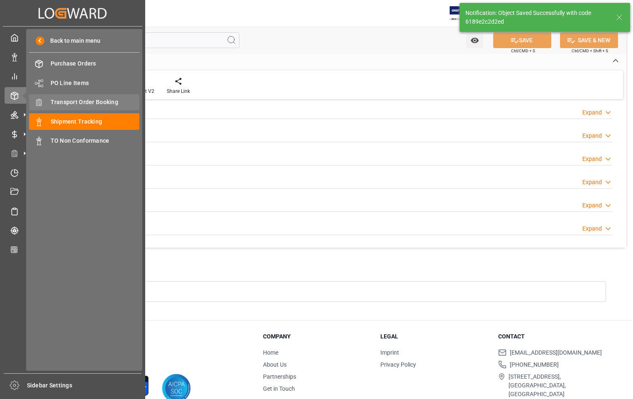
click at [94, 96] on div "Transport Order Booking Transport Order Booking" at bounding box center [84, 102] width 110 height 16
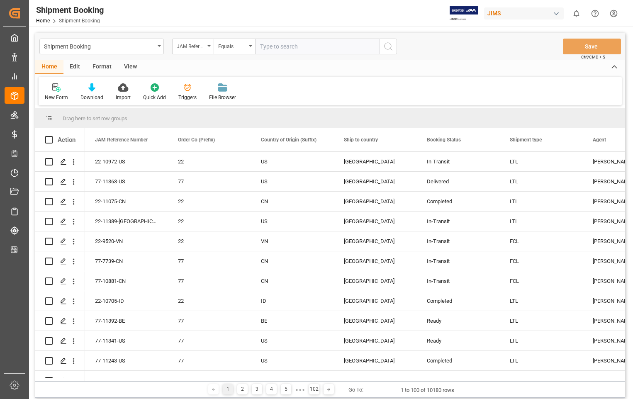
click at [299, 46] on input "text" at bounding box center [317, 47] width 124 height 16
paste input "22-10608-US"
type input "22-10608-US"
click at [386, 46] on icon "search button" at bounding box center [388, 46] width 10 height 10
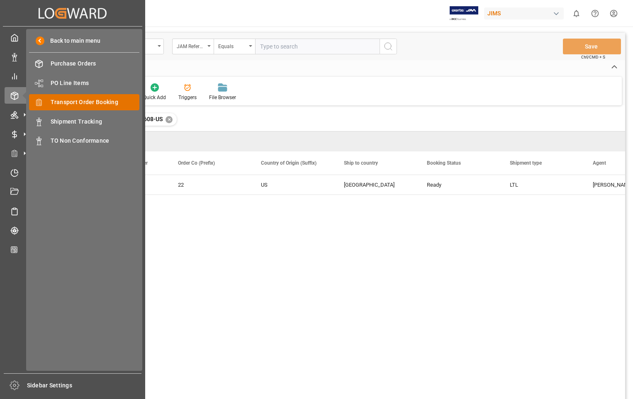
click at [110, 99] on span "Transport Order Booking" at bounding box center [95, 102] width 89 height 9
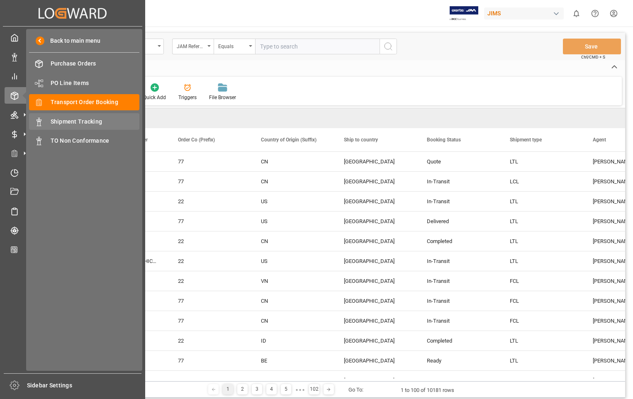
click at [79, 121] on span "Shipment Tracking" at bounding box center [95, 121] width 89 height 9
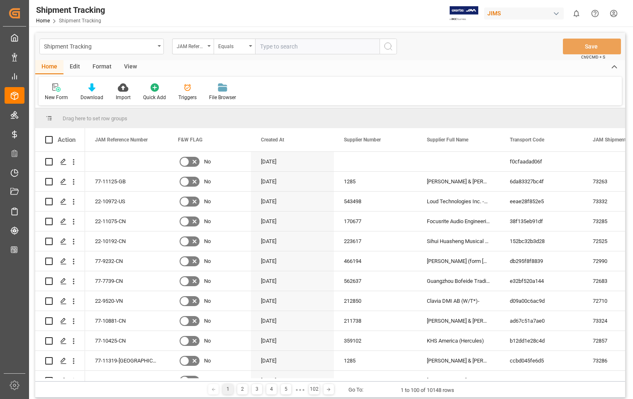
click at [281, 48] on input "text" at bounding box center [317, 47] width 124 height 16
paste input "22-9644-[GEOGRAPHIC_DATA]"
type input "22-9644-[GEOGRAPHIC_DATA]"
click at [384, 42] on icon "search button" at bounding box center [388, 46] width 10 height 10
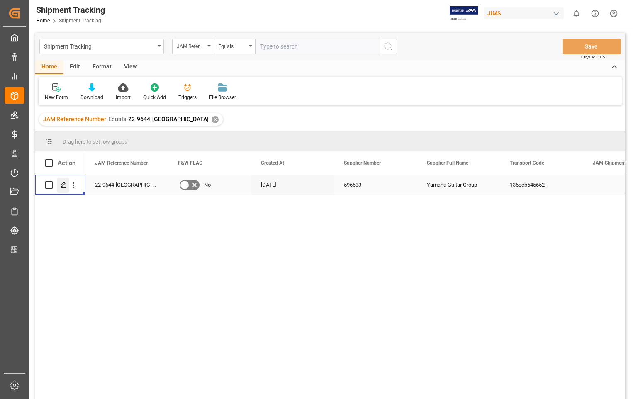
click at [66, 185] on icon "Press SPACE to select this row." at bounding box center [63, 185] width 7 height 7
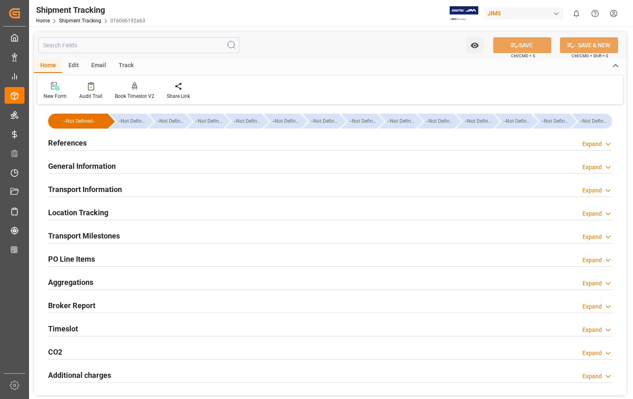
type input "[DATE] 00:00"
click at [73, 142] on h2 "References" at bounding box center [67, 142] width 39 height 11
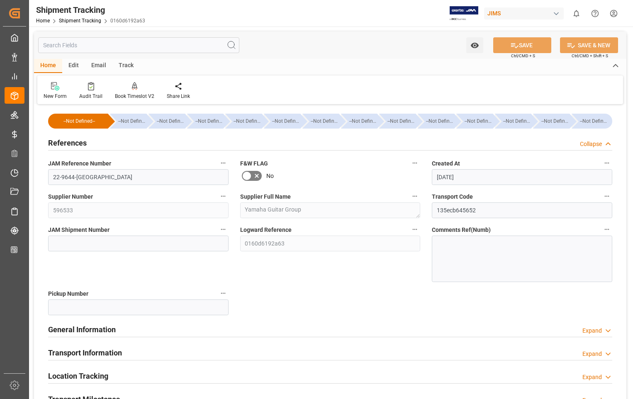
click at [73, 142] on h2 "References" at bounding box center [67, 142] width 39 height 11
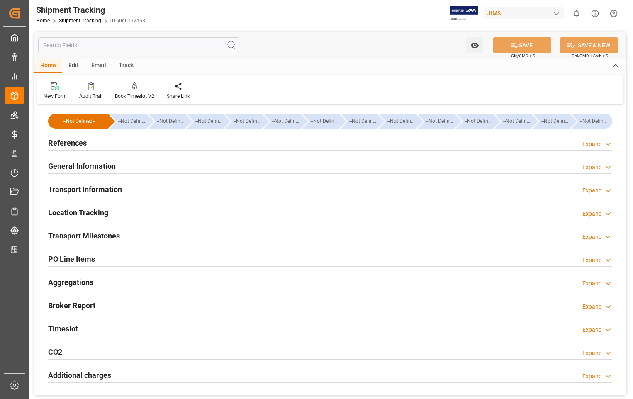
click at [83, 165] on h2 "General Information" at bounding box center [82, 166] width 68 height 11
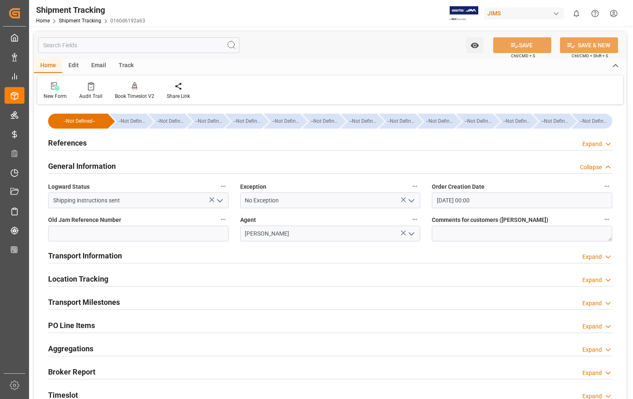
click at [219, 200] on icon "open menu" at bounding box center [220, 201] width 10 height 10
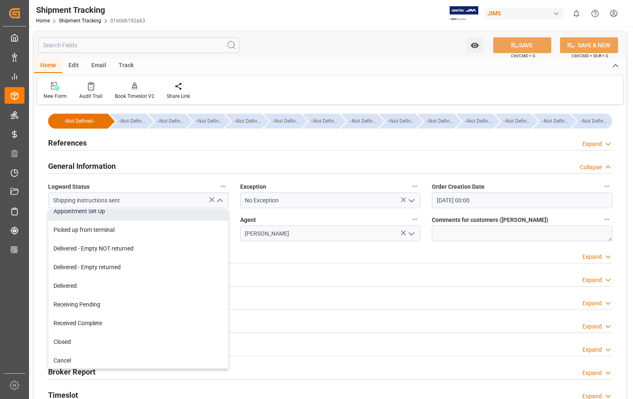
scroll to position [140, 0]
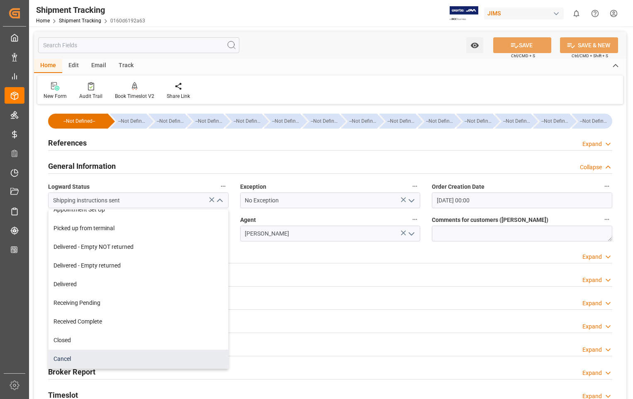
click at [100, 358] on div "Cancel" at bounding box center [139, 359] width 180 height 19
type input "Cancel"
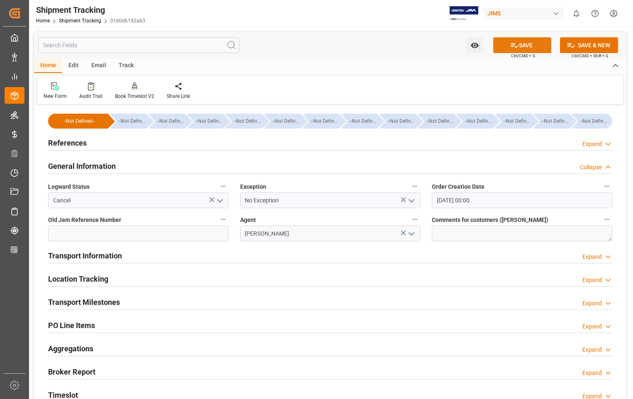
click at [529, 44] on button "SAVE" at bounding box center [522, 45] width 58 height 16
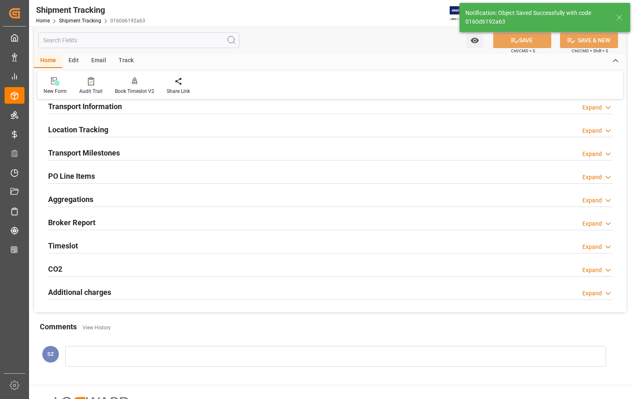
scroll to position [124, 0]
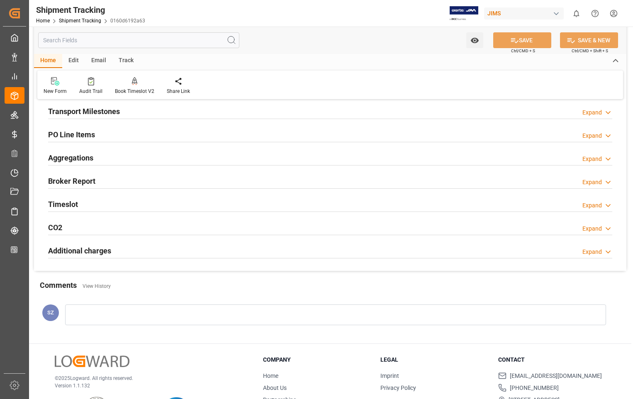
click at [104, 310] on div at bounding box center [335, 315] width 541 height 21
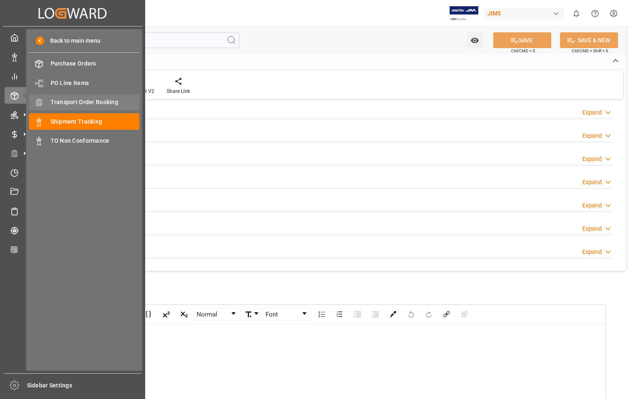
click at [87, 97] on div "Transport Order Booking Transport Order Booking" at bounding box center [84, 102] width 110 height 16
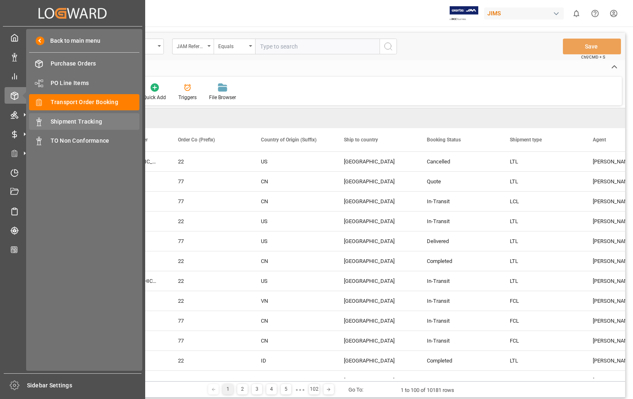
click at [88, 118] on span "Shipment Tracking" at bounding box center [95, 121] width 89 height 9
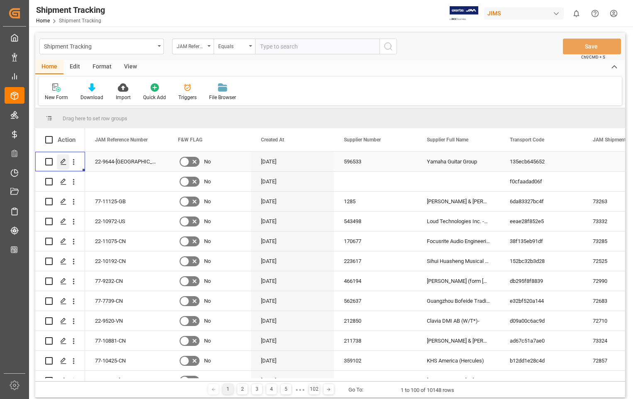
click at [62, 161] on icon "Press SPACE to select this row." at bounding box center [63, 161] width 7 height 7
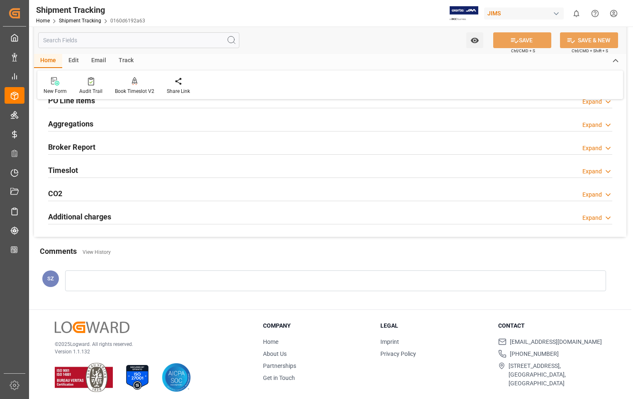
scroll to position [163, 0]
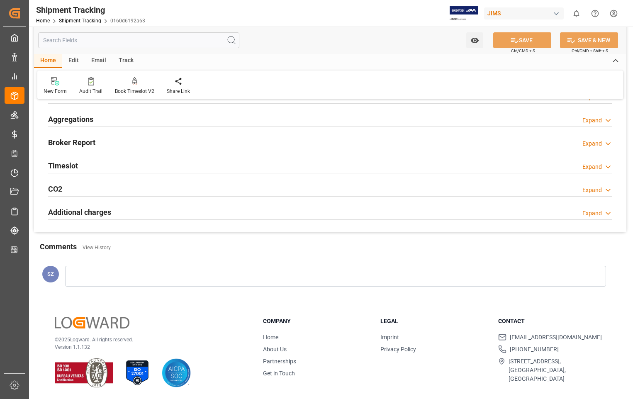
click at [160, 281] on div at bounding box center [335, 276] width 541 height 21
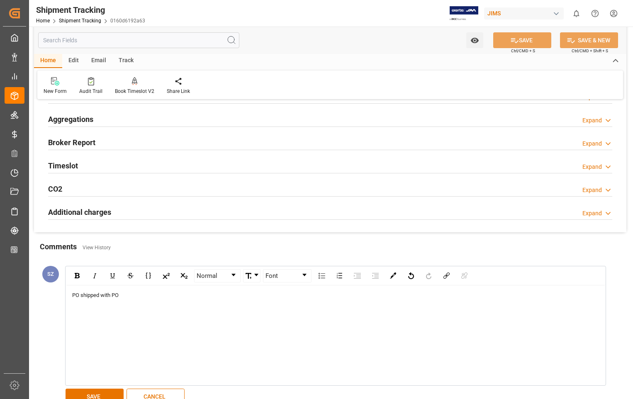
click at [141, 291] on div "PO shipped with PO" at bounding box center [335, 295] width 527 height 8
click at [80, 295] on span "PO shipped with PO 861273-OJ, Ref 22-10608-US" at bounding box center [130, 295] width 116 height 6
drag, startPoint x: 80, startPoint y: 295, endPoint x: 71, endPoint y: 295, distance: 8.7
click at [71, 295] on div "PO shipped with PO 861273-OJ, Ref 22-10608-US" at bounding box center [335, 335] width 539 height 100
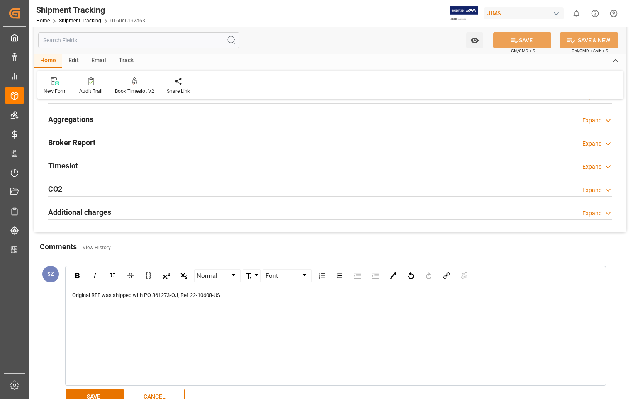
click at [317, 314] on div "Original REF was shipped with PO 861273-OJ, Ref 22-10608-US" at bounding box center [335, 335] width 539 height 100
click at [254, 297] on div "Original REF was shipped with PO 861273-OJ, Ref 22-10608-US" at bounding box center [335, 295] width 527 height 8
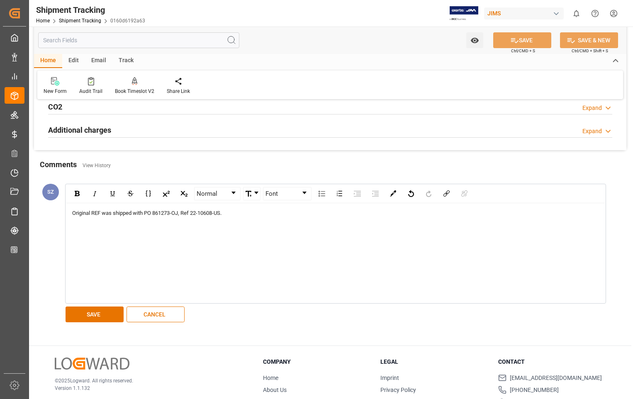
scroll to position [246, 0]
click at [104, 310] on button "SAVE" at bounding box center [95, 314] width 58 height 16
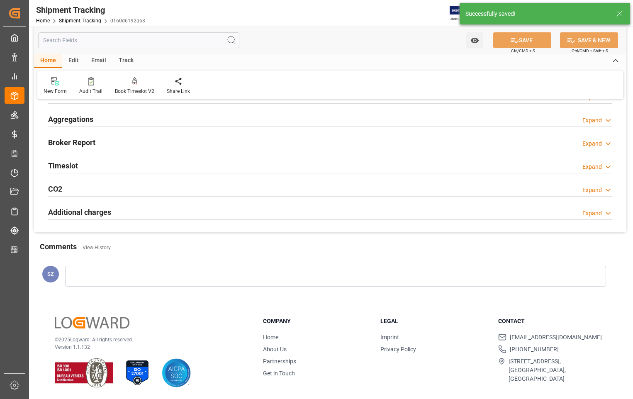
scroll to position [202, 0]
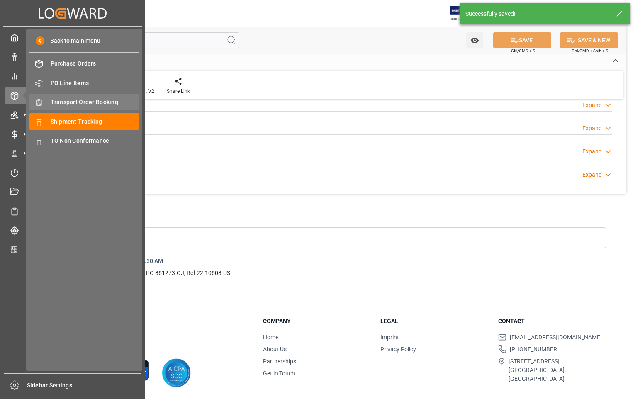
click at [94, 102] on span "Transport Order Booking" at bounding box center [95, 102] width 89 height 9
